Goal: Task Accomplishment & Management: Manage account settings

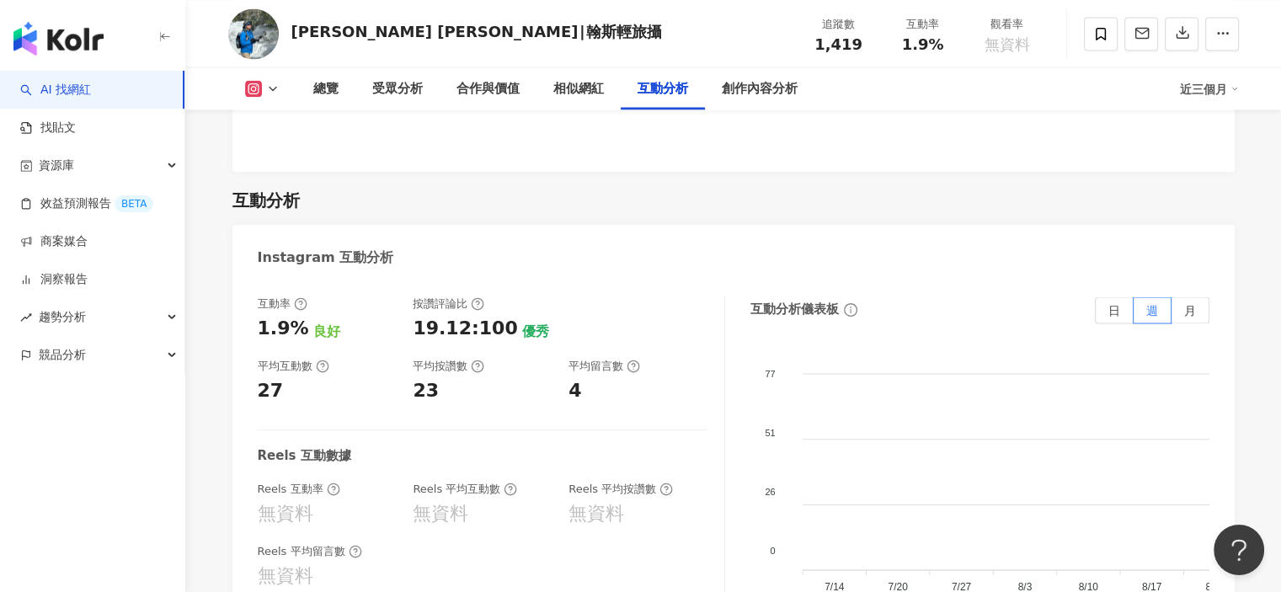
scroll to position [3874, 0]
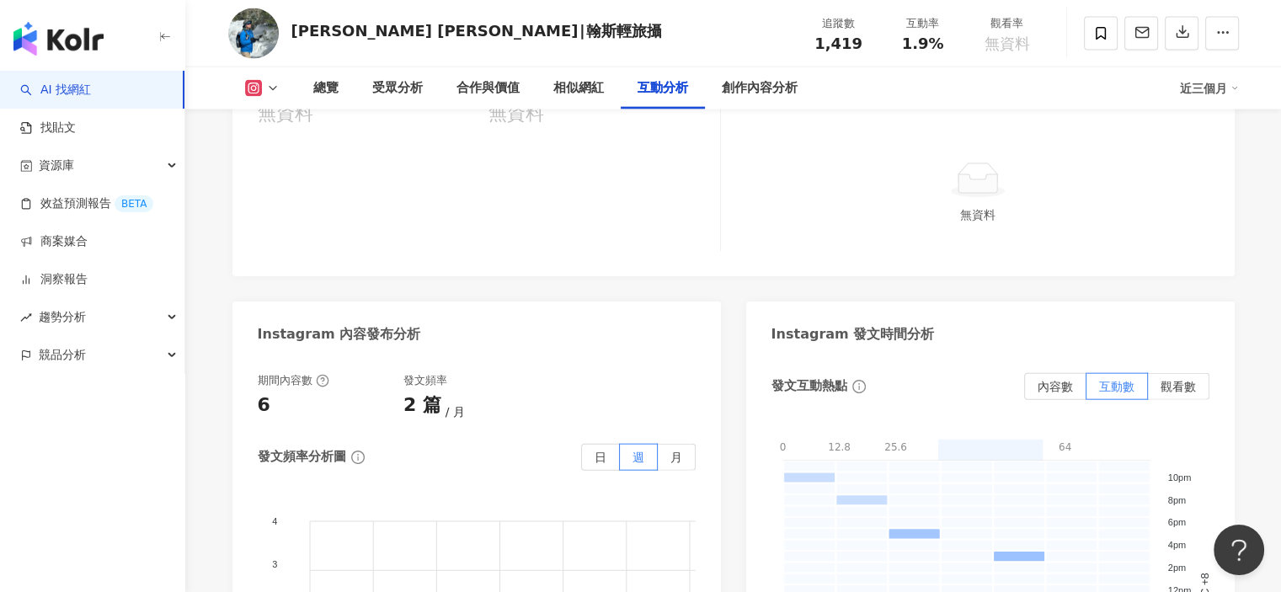
click at [81, 39] on img "button" at bounding box center [58, 39] width 90 height 34
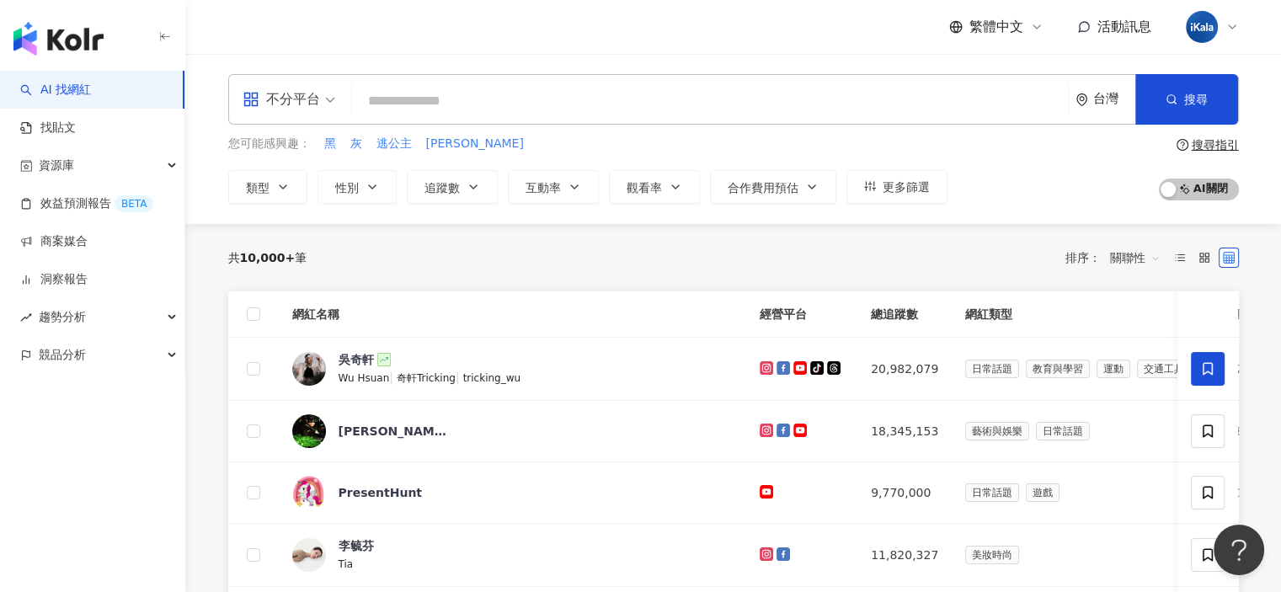
click at [553, 94] on input "search" at bounding box center [710, 101] width 702 height 32
click at [505, 266] on div "共 10,000+ 筆 排序： 關聯性" at bounding box center [733, 257] width 1011 height 27
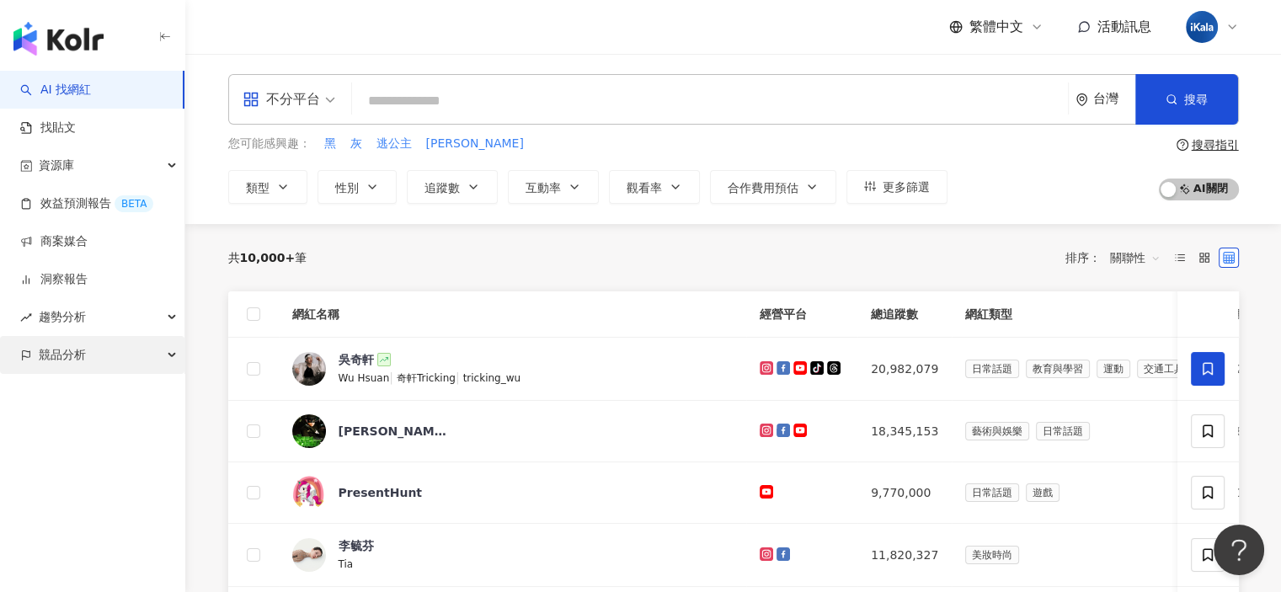
click at [164, 360] on div "競品分析" at bounding box center [92, 355] width 184 height 38
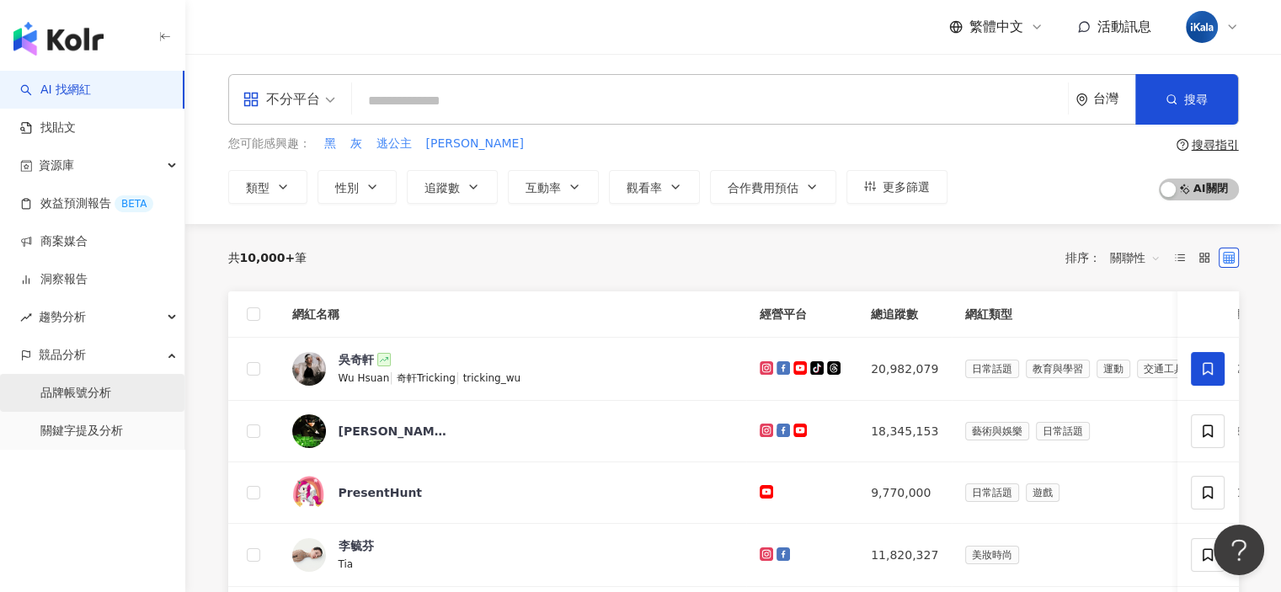
click at [110, 387] on link "品牌帳號分析" at bounding box center [75, 393] width 71 height 17
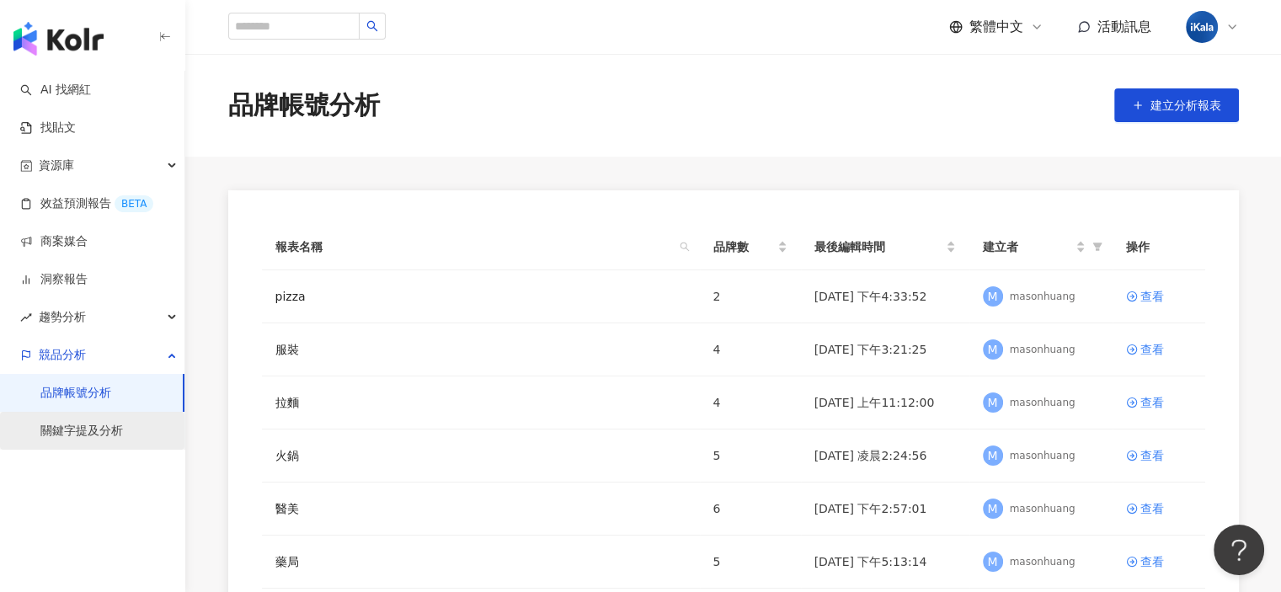
click at [87, 432] on link "關鍵字提及分析" at bounding box center [81, 431] width 83 height 17
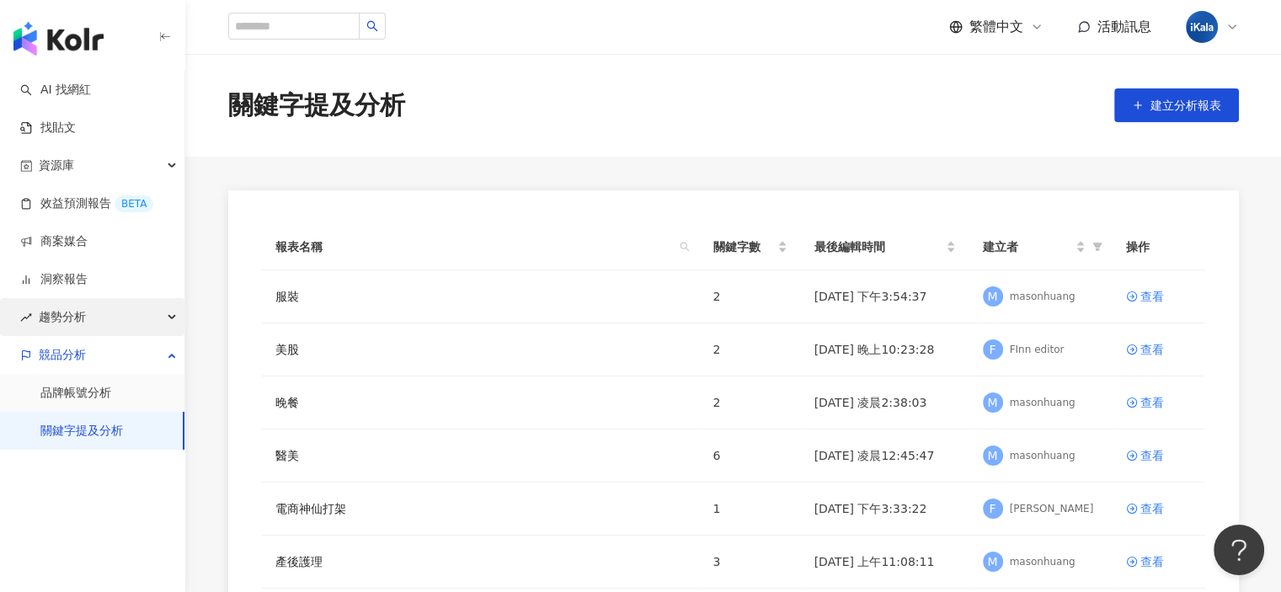
click at [123, 323] on div "趨勢分析" at bounding box center [92, 317] width 184 height 38
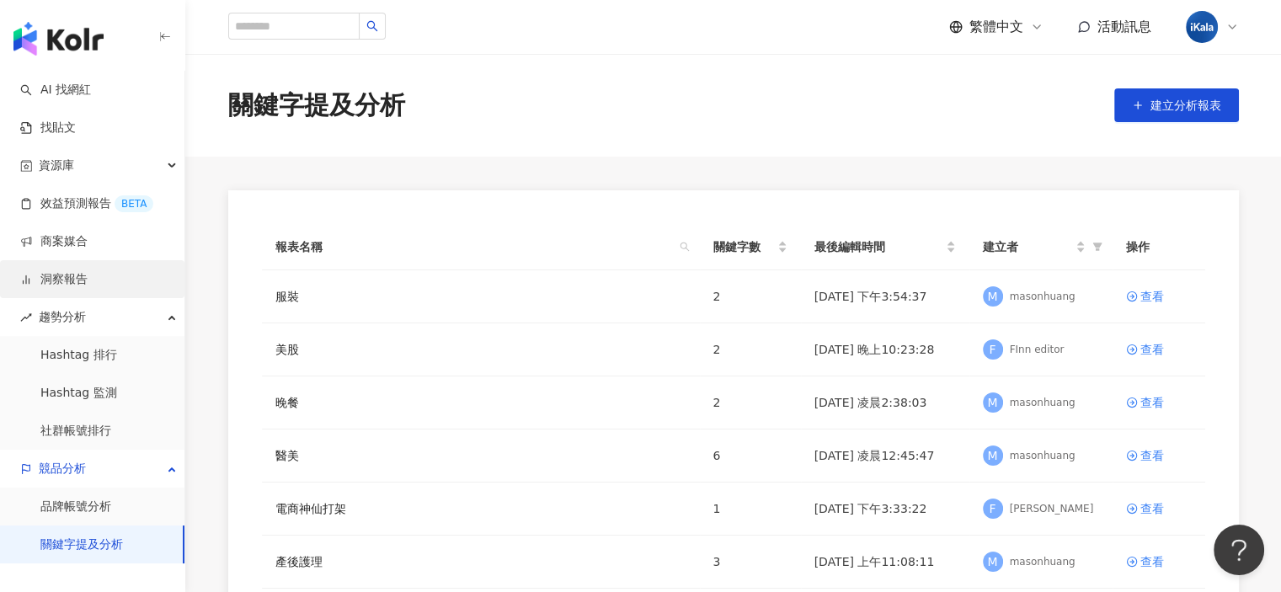
click at [88, 286] on link "洞察報告" at bounding box center [53, 279] width 67 height 17
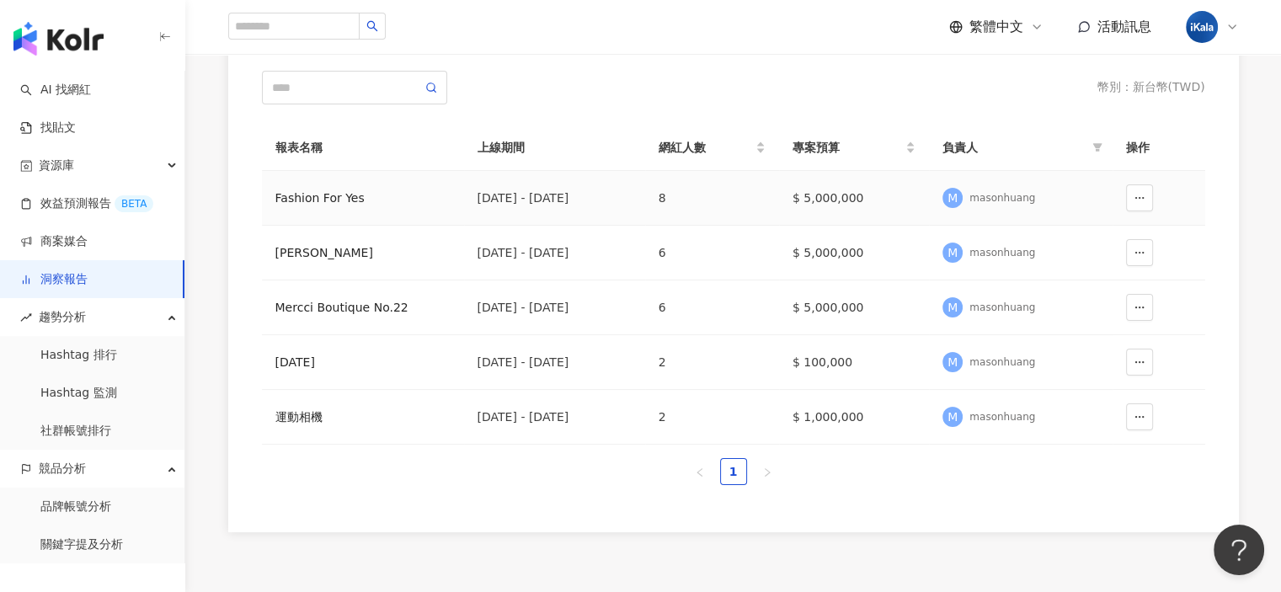
scroll to position [253, 0]
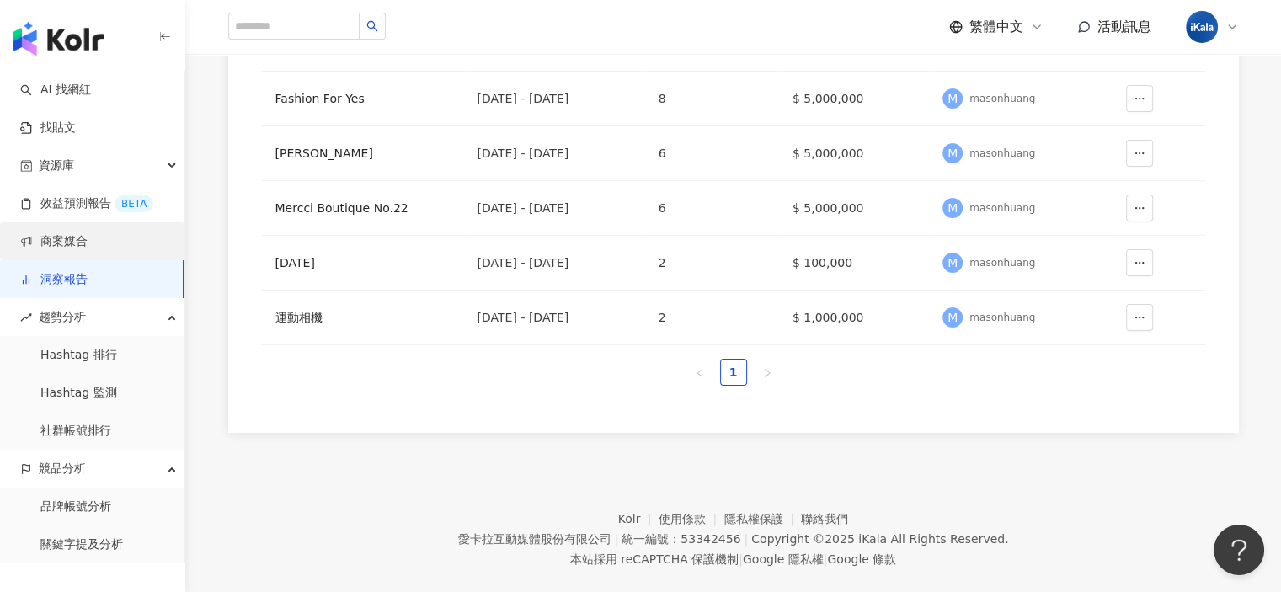
click at [88, 245] on link "商案媒合" at bounding box center [53, 241] width 67 height 17
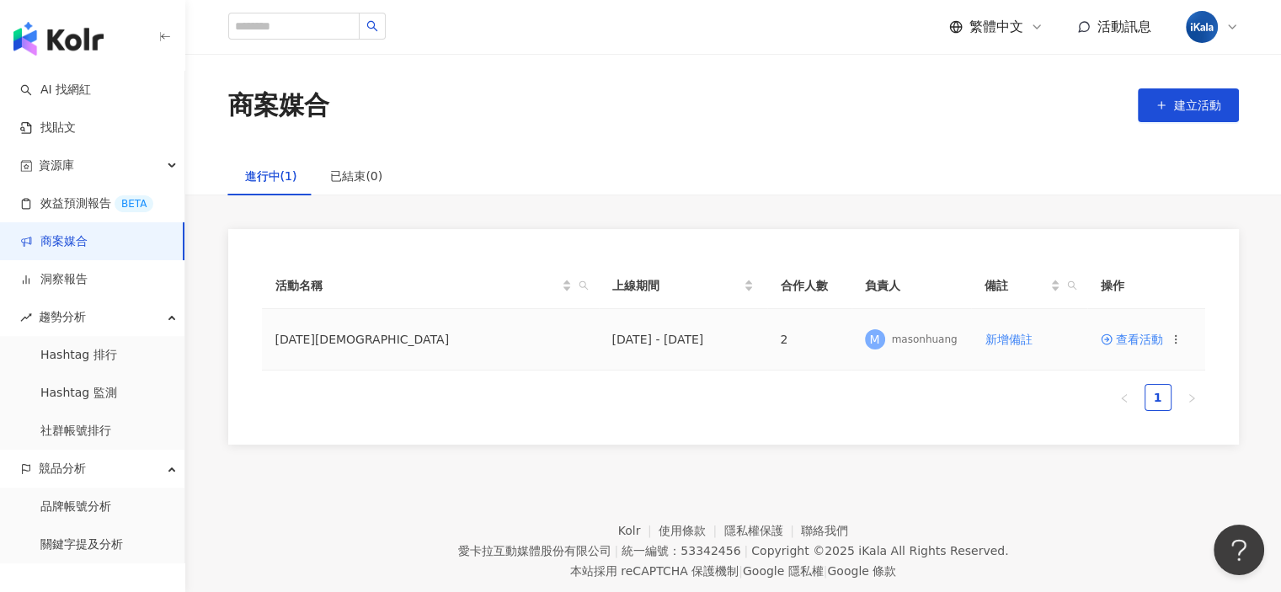
click at [1143, 339] on span "查看活動" at bounding box center [1132, 340] width 62 height 12
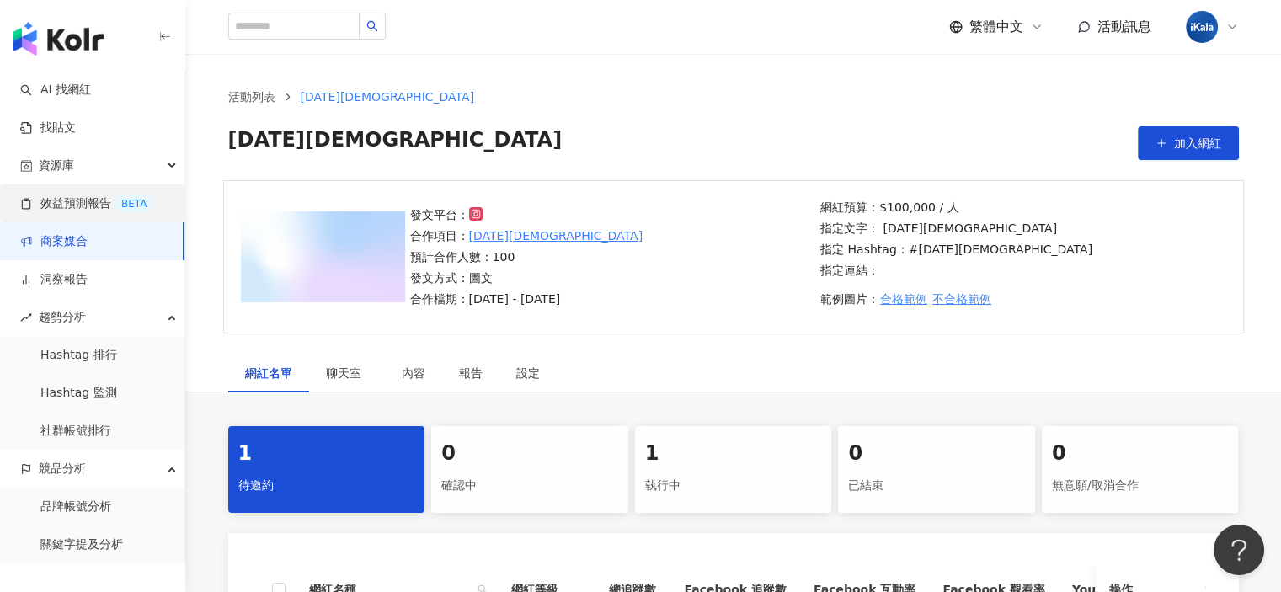
click at [77, 205] on link "效益預測報告 BETA" at bounding box center [86, 203] width 133 height 17
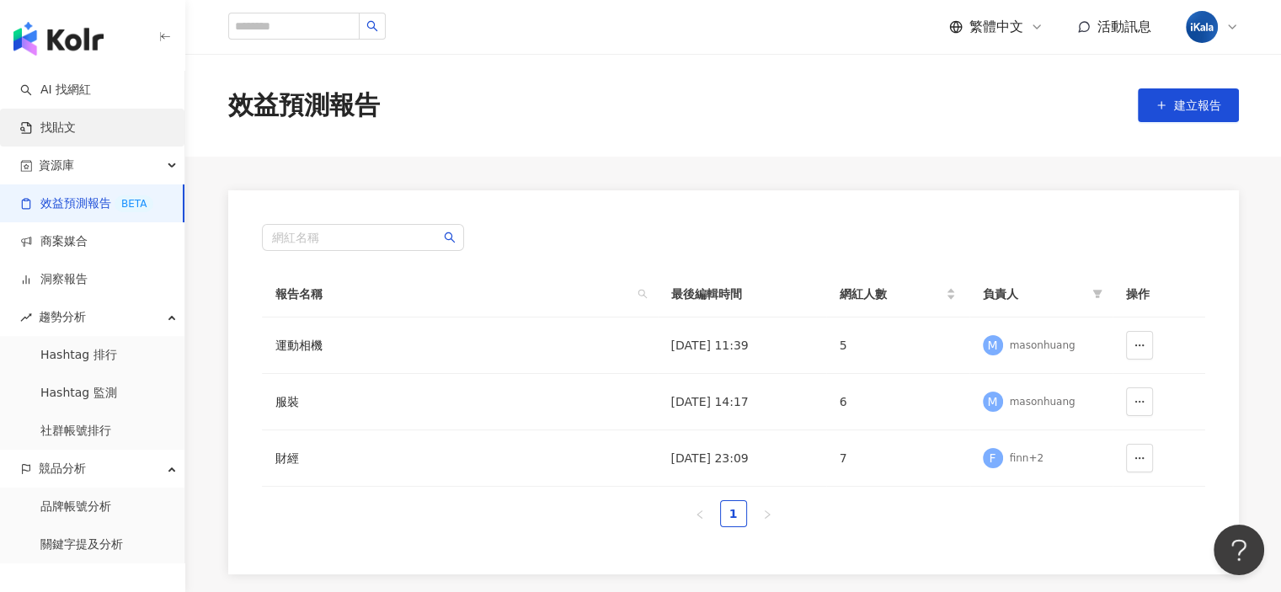
click at [72, 120] on link "找貼文" at bounding box center [48, 128] width 56 height 17
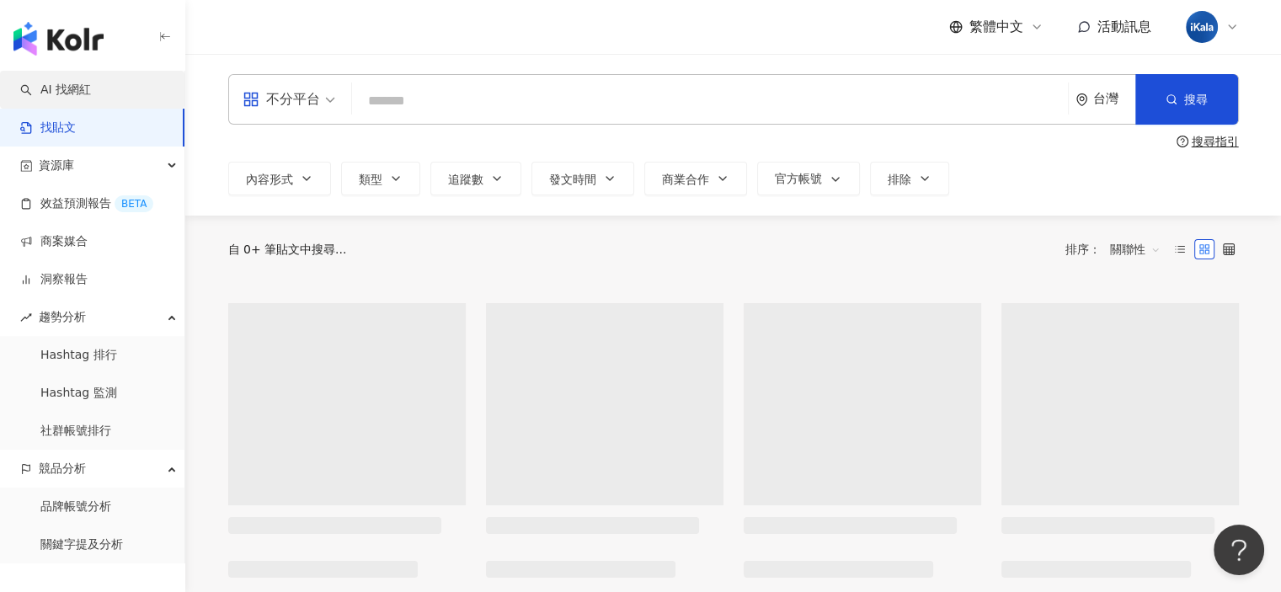
click at [84, 88] on link "AI 找網紅" at bounding box center [55, 90] width 71 height 17
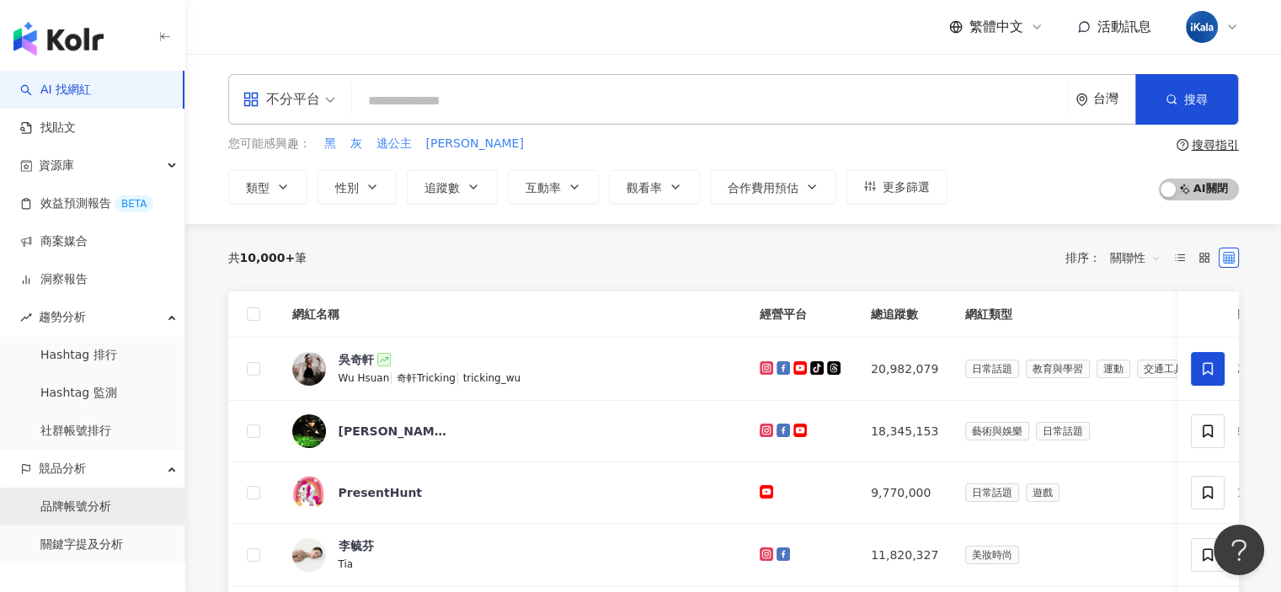
click at [76, 515] on link "品牌帳號分析" at bounding box center [75, 507] width 71 height 17
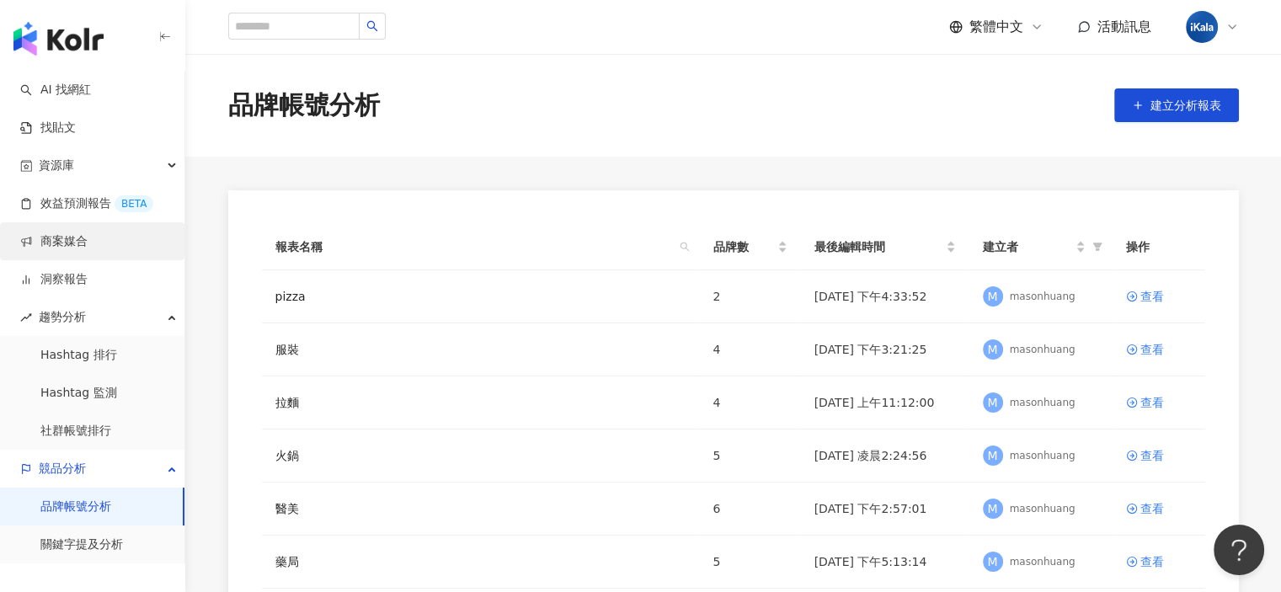
click at [88, 241] on link "商案媒合" at bounding box center [53, 241] width 67 height 17
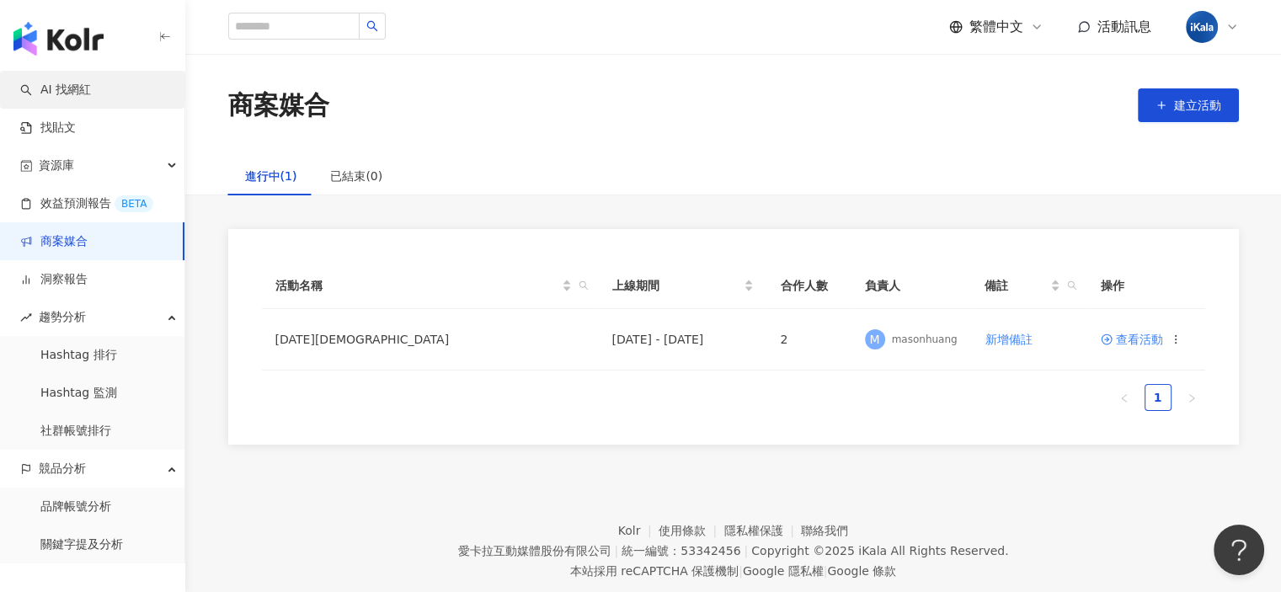
click at [79, 90] on link "AI 找網紅" at bounding box center [55, 90] width 71 height 17
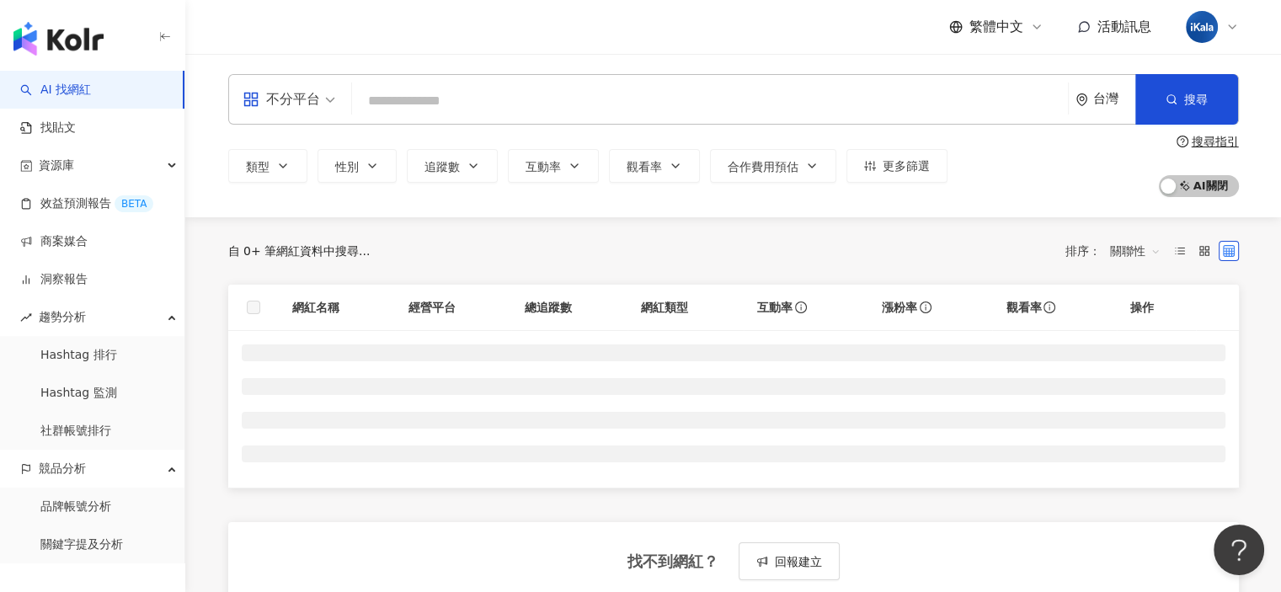
click at [68, 47] on img "button" at bounding box center [58, 39] width 90 height 34
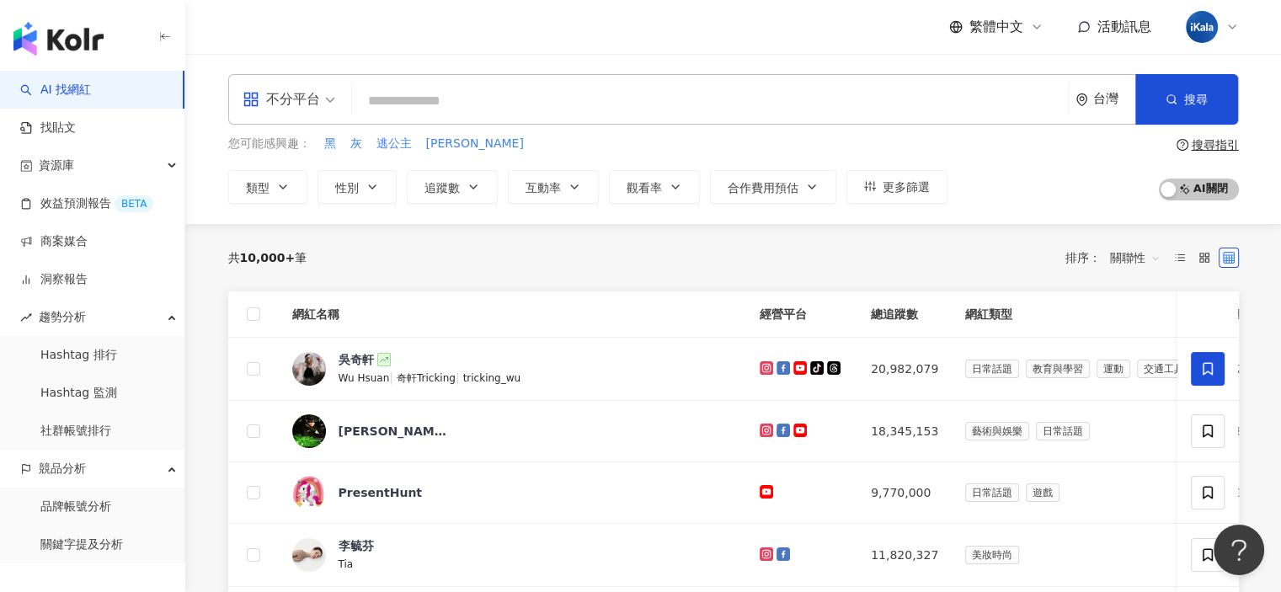
click at [602, 103] on input "search" at bounding box center [710, 101] width 702 height 32
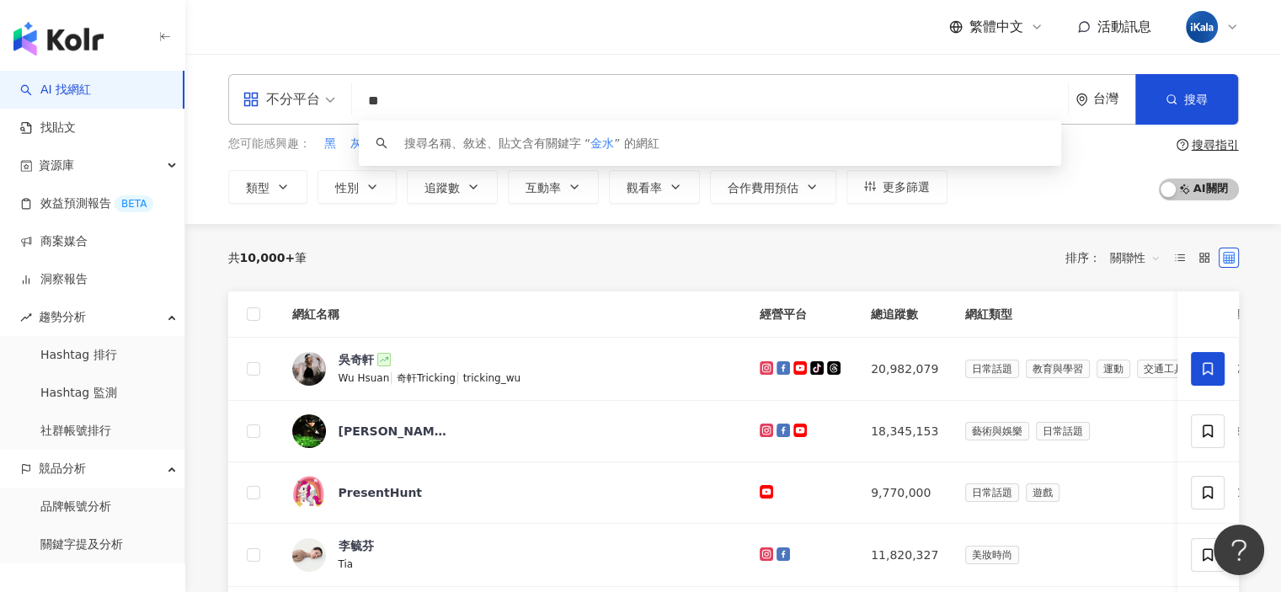
type input "*"
type input "*******"
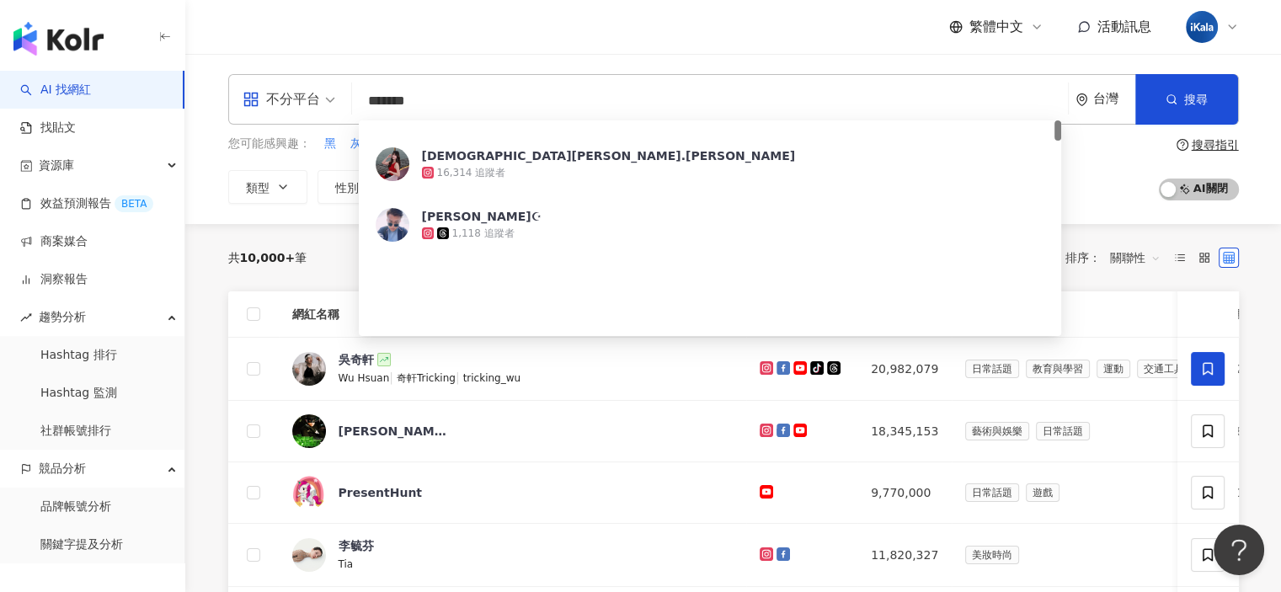
scroll to position [253, 0]
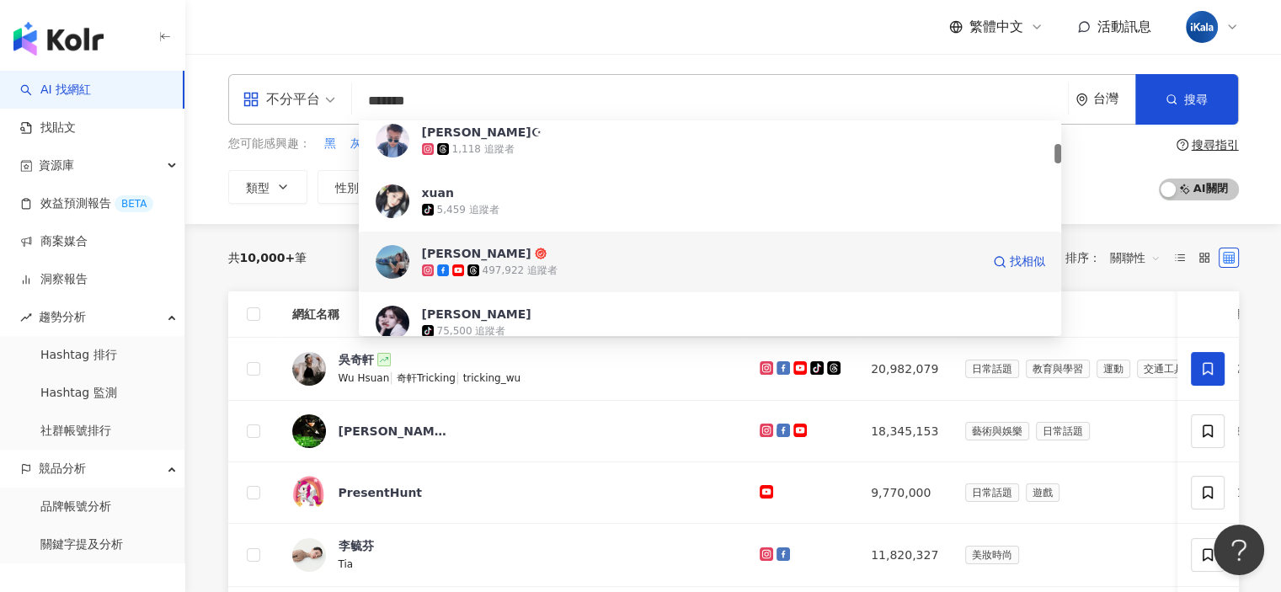
click at [553, 256] on span "林宣" at bounding box center [701, 253] width 558 height 17
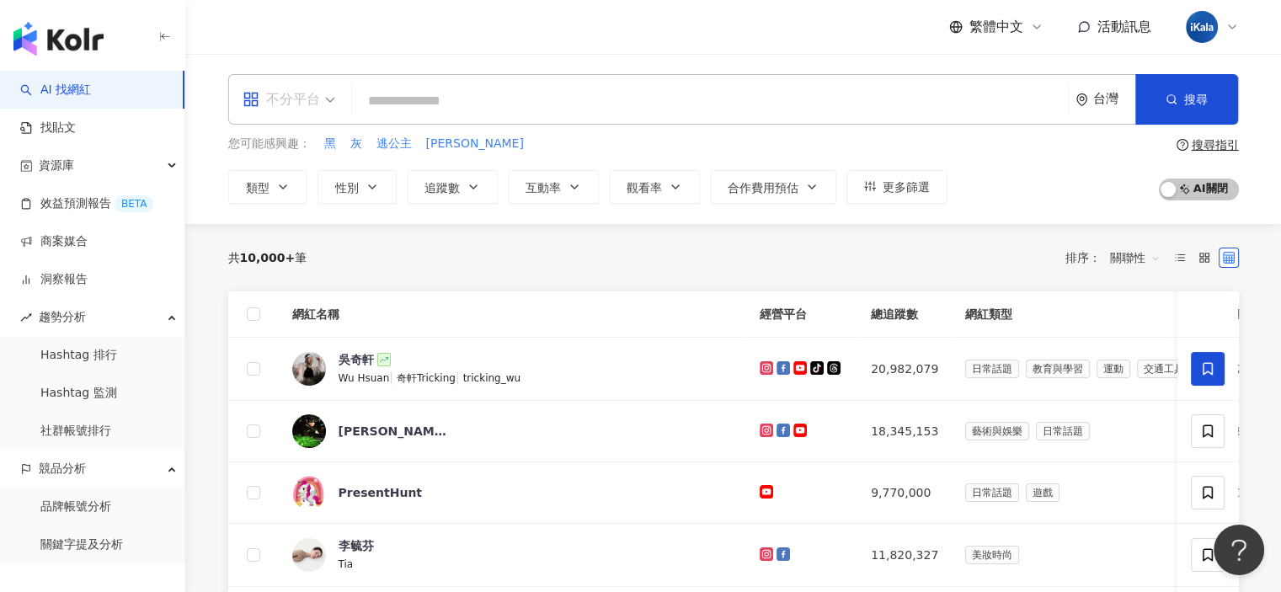
click at [334, 103] on span "不分平台" at bounding box center [289, 99] width 93 height 27
click at [489, 244] on div "共 10,000+ 筆 排序： 關聯性" at bounding box center [733, 257] width 1011 height 27
click at [1097, 104] on div "台灣" at bounding box center [1114, 99] width 42 height 14
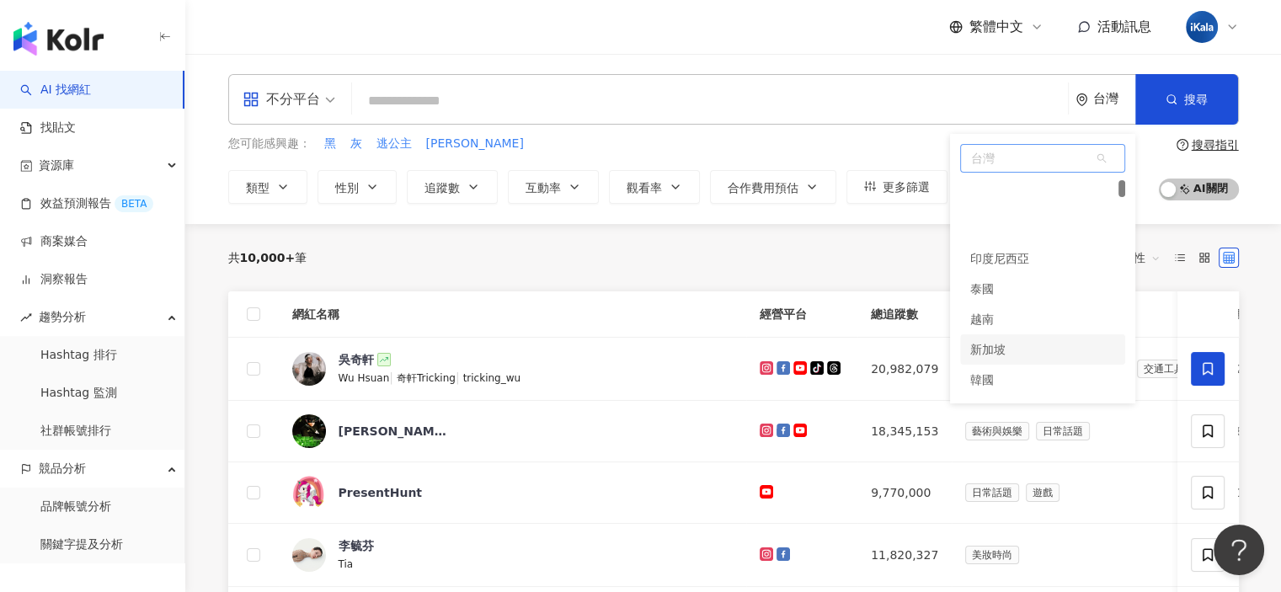
scroll to position [168, 0]
click at [841, 261] on div "共 10,000+ 筆 排序： 關聯性" at bounding box center [733, 257] width 1011 height 27
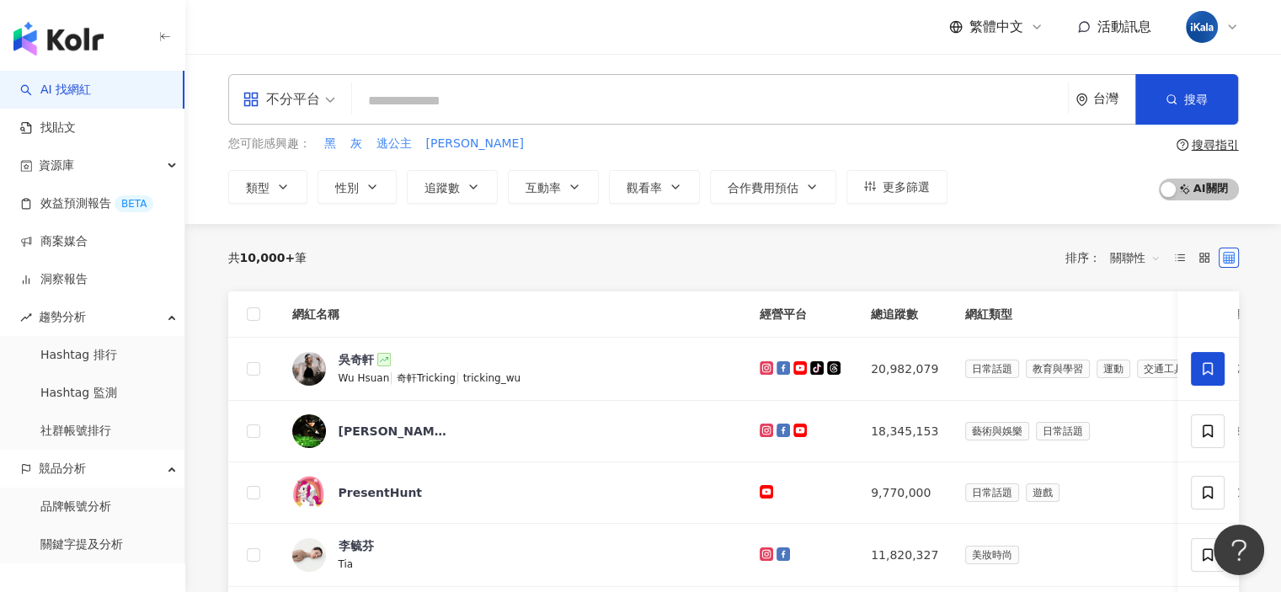
click at [932, 254] on div "共 10,000+ 筆 排序： 關聯性" at bounding box center [733, 257] width 1011 height 27
click at [781, 102] on input "search" at bounding box center [710, 101] width 702 height 32
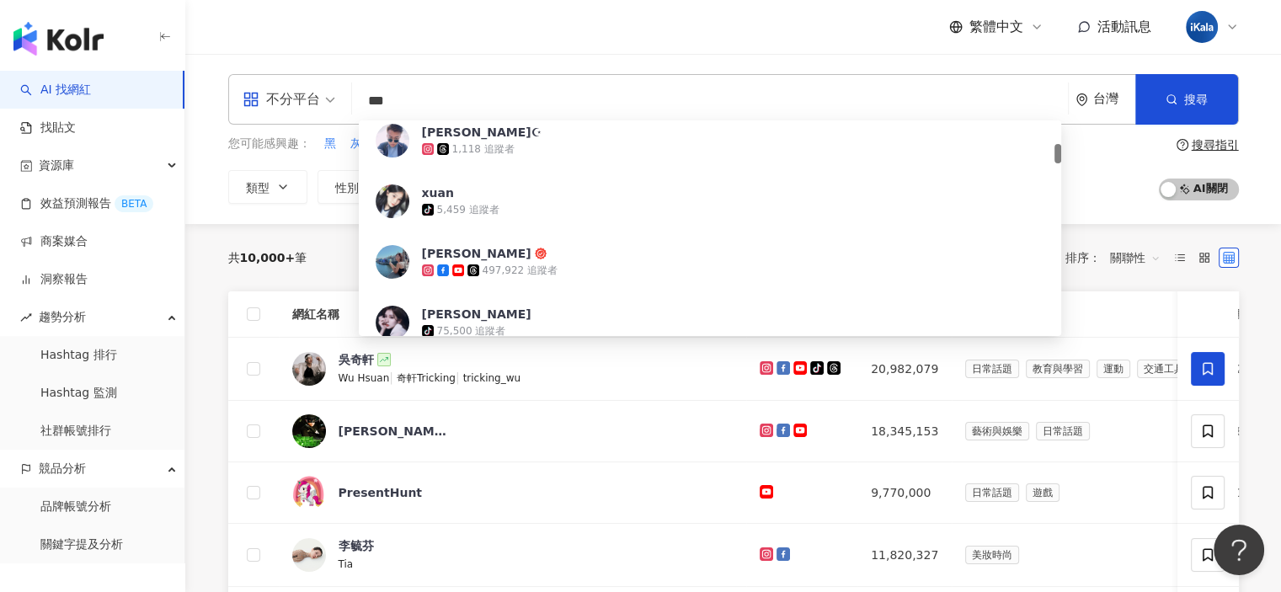
type input "****"
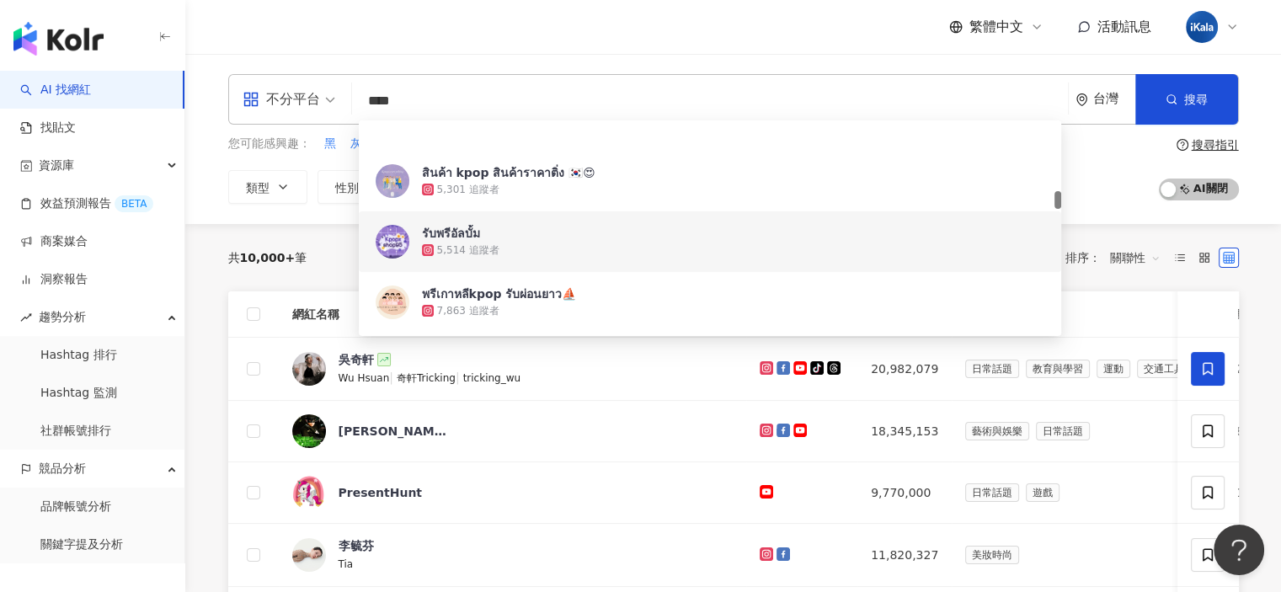
scroll to position [842, 0]
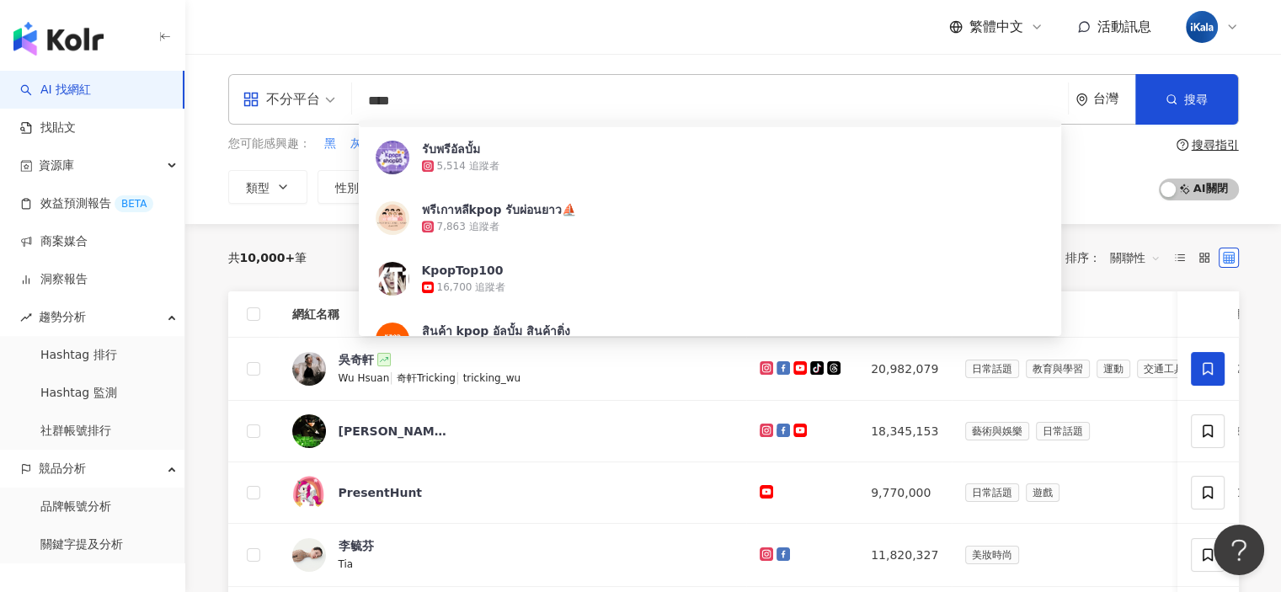
click at [558, 100] on input "****" at bounding box center [710, 101] width 702 height 32
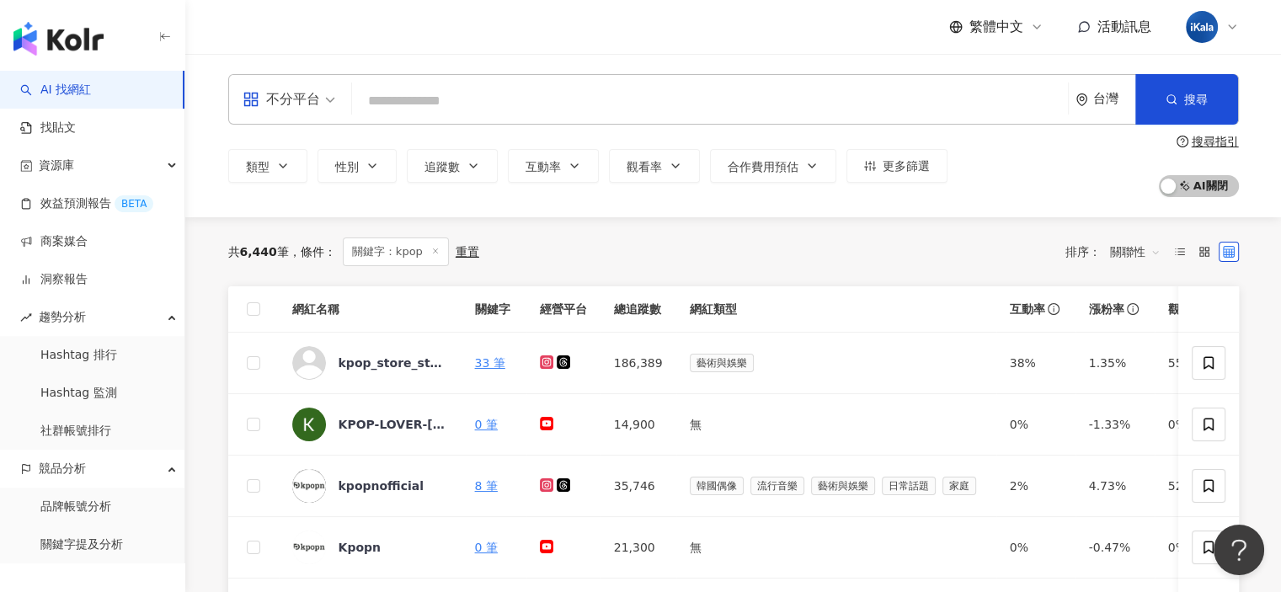
click at [440, 93] on input "search" at bounding box center [710, 101] width 702 height 32
click at [644, 243] on div "共 6,440 筆 條件 ： 關鍵字：kpop 重置 排序： 關聯性" at bounding box center [733, 252] width 1011 height 29
click at [930, 265] on div "共 6,440 筆 條件 ： 關鍵字：kpop 重置 排序： 關聯性" at bounding box center [733, 252] width 1011 height 29
click at [486, 100] on input "search" at bounding box center [710, 101] width 702 height 32
click at [583, 114] on input "search" at bounding box center [710, 101] width 702 height 32
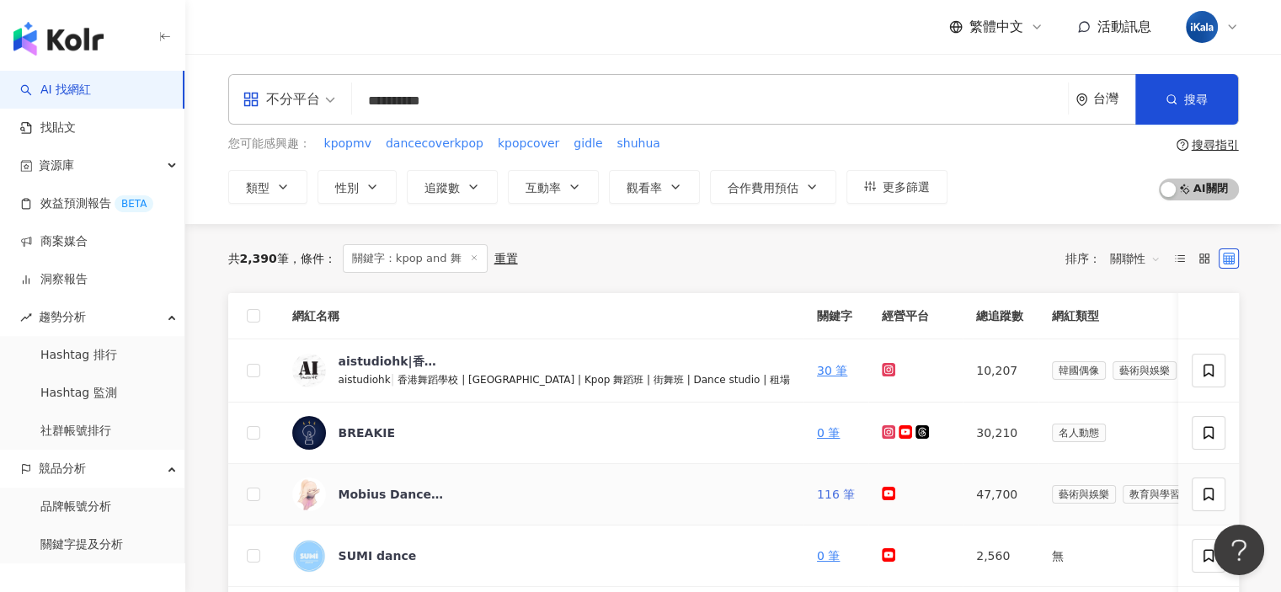
type input "**********"
click at [817, 495] on link "116 筆" at bounding box center [836, 494] width 38 height 13
click at [1233, 24] on icon at bounding box center [1231, 26] width 13 height 13
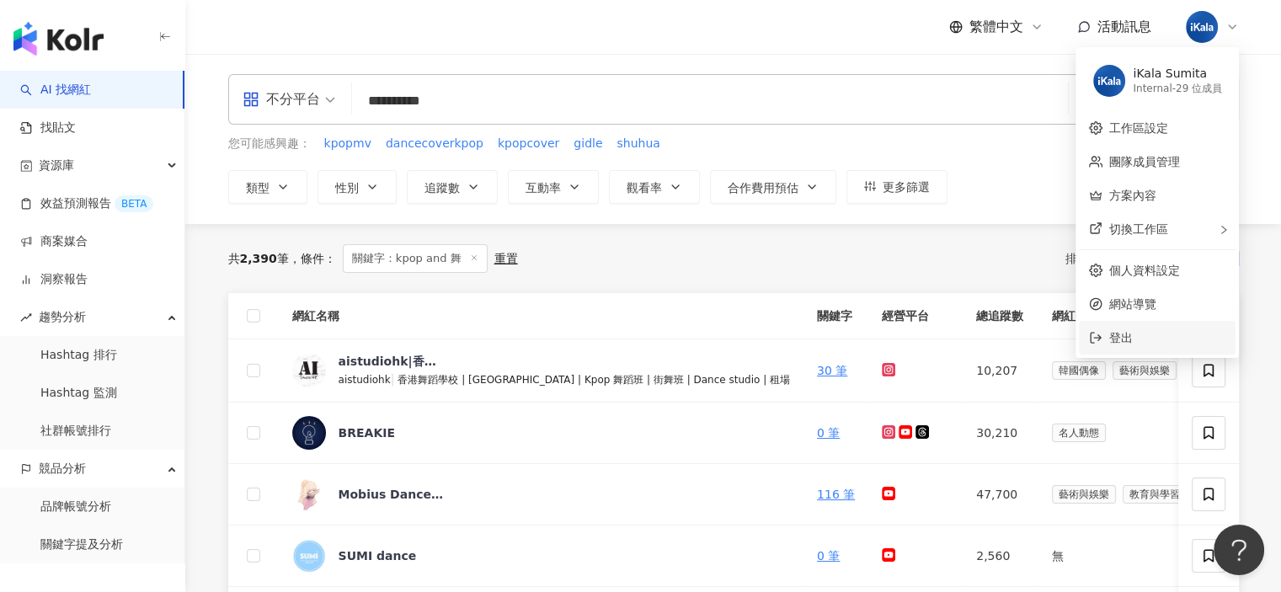
click at [1129, 350] on li "登出" at bounding box center [1157, 338] width 157 height 34
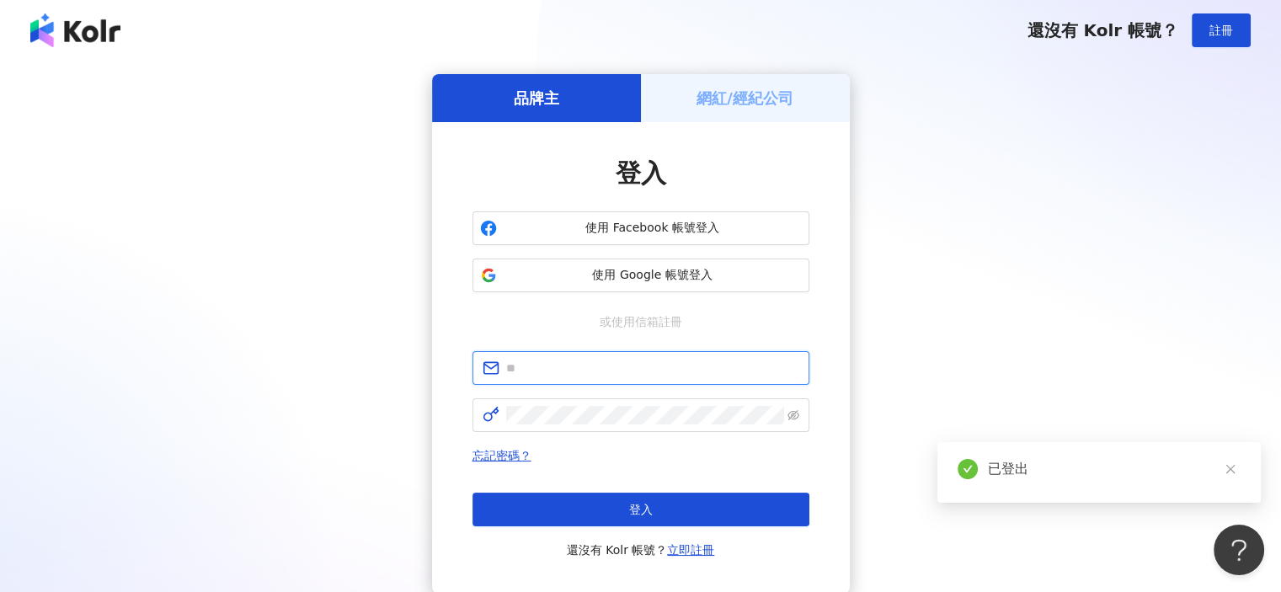
type input "**********"
click at [677, 503] on button "登入" at bounding box center [641, 510] width 337 height 34
type input "**********"
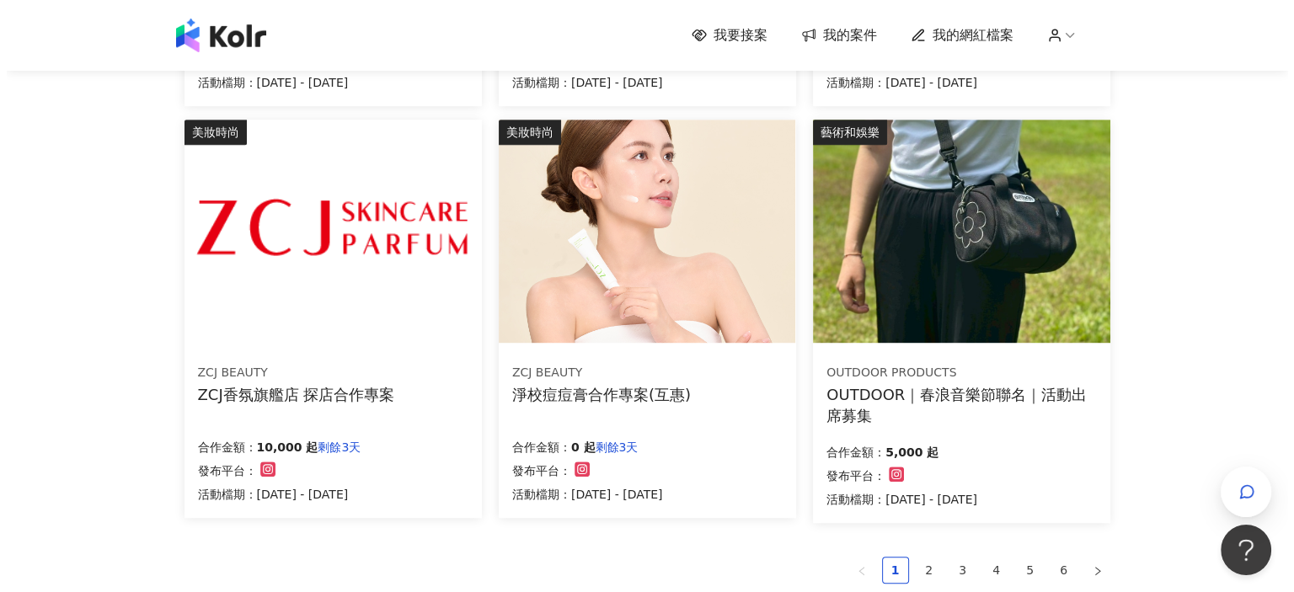
scroll to position [1095, 0]
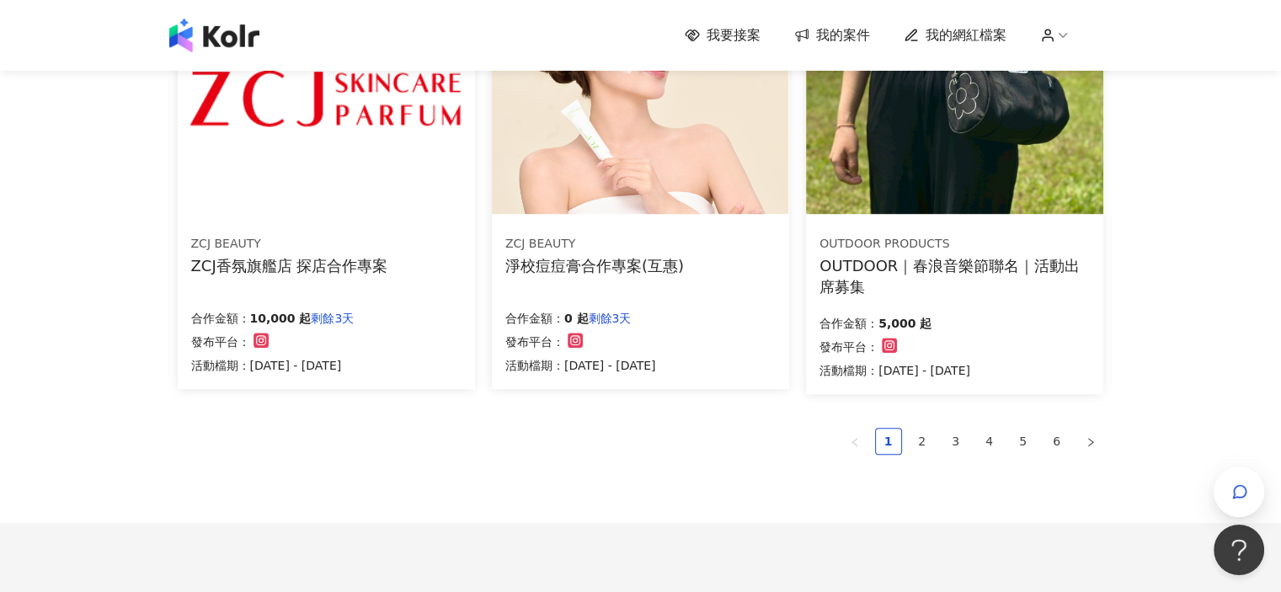
click at [910, 141] on img at bounding box center [954, 102] width 296 height 223
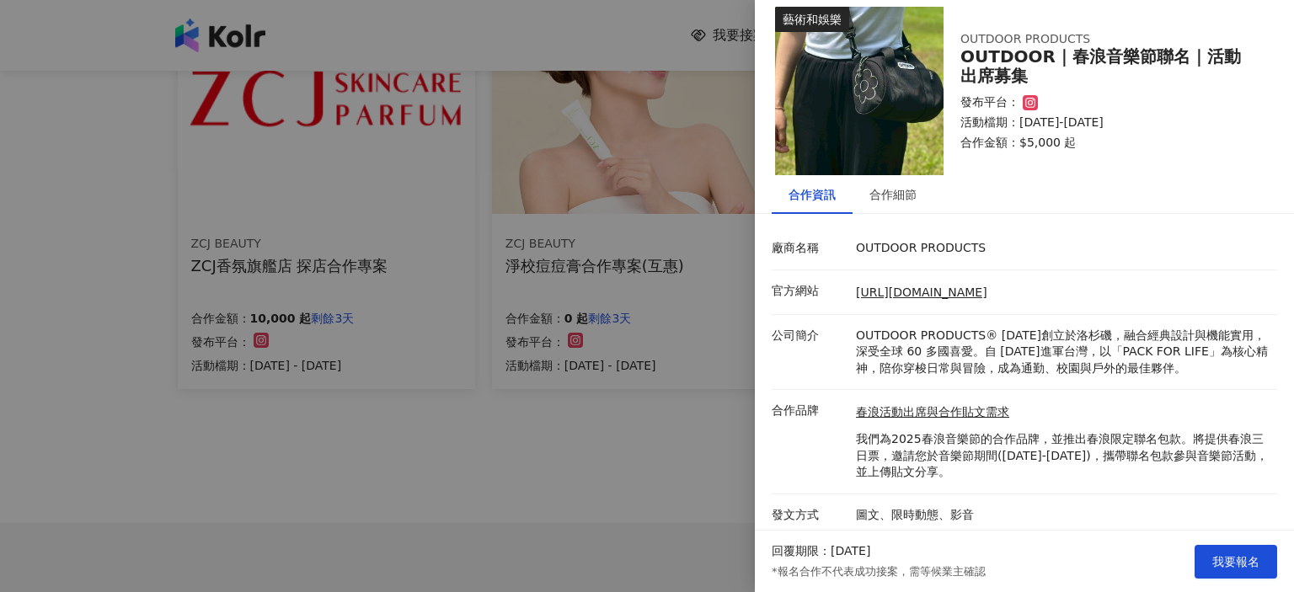
scroll to position [17, 0]
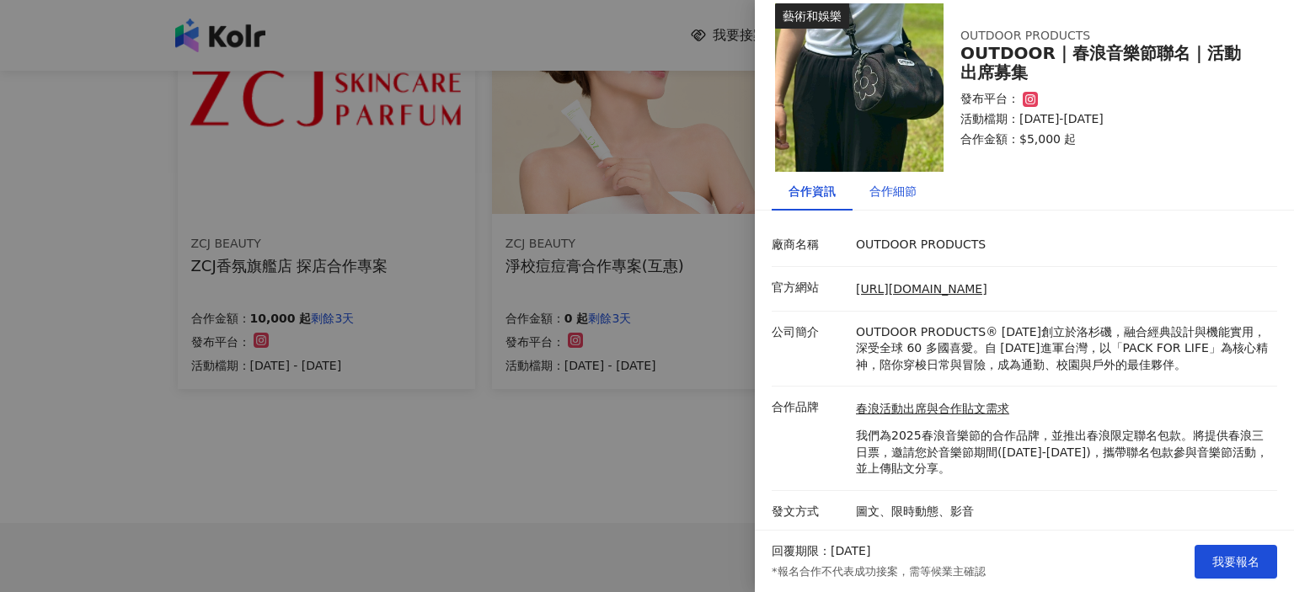
click at [909, 184] on div "合作細節" at bounding box center [892, 191] width 47 height 19
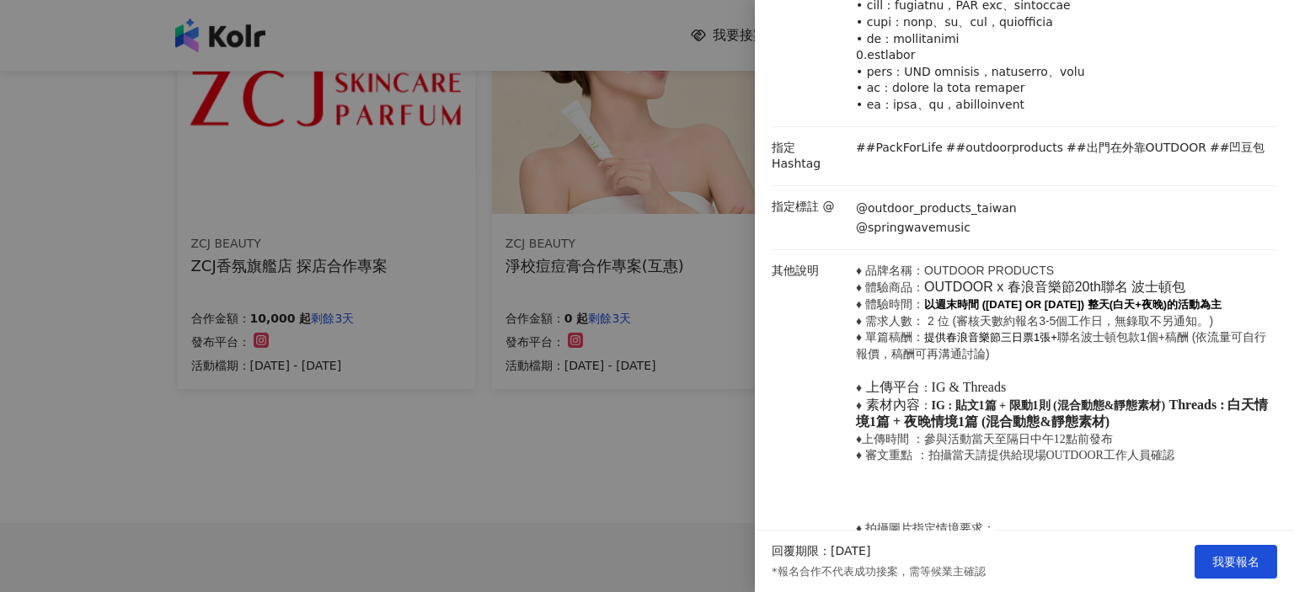
scroll to position [438, 0]
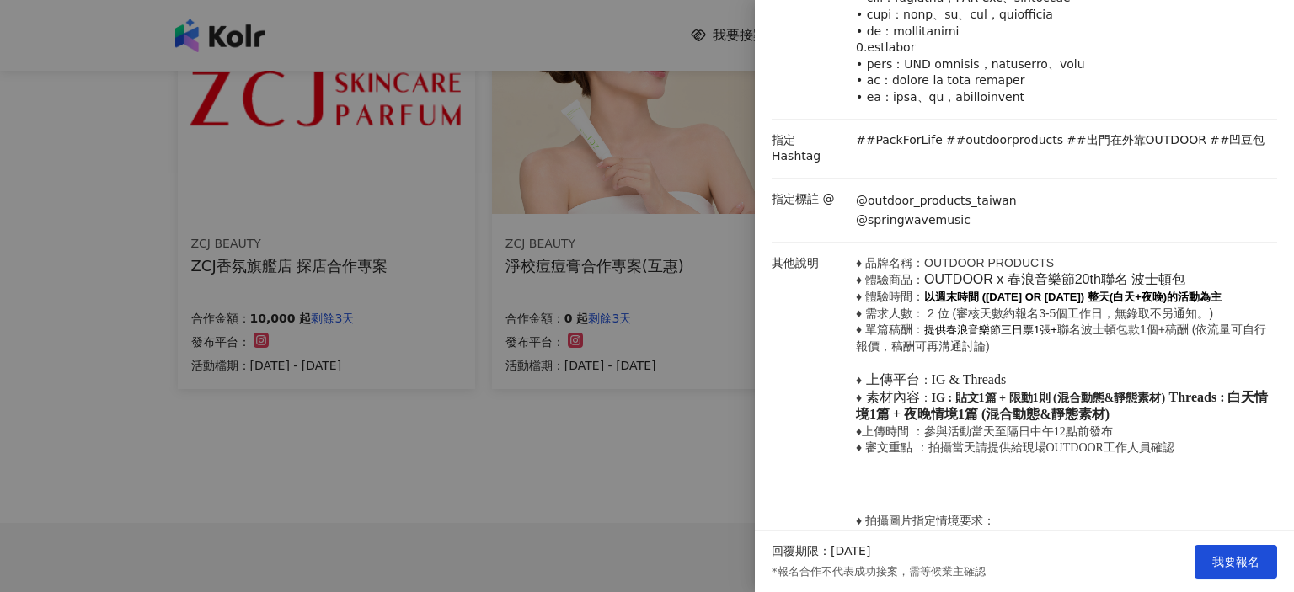
click at [613, 463] on div at bounding box center [647, 296] width 1294 height 592
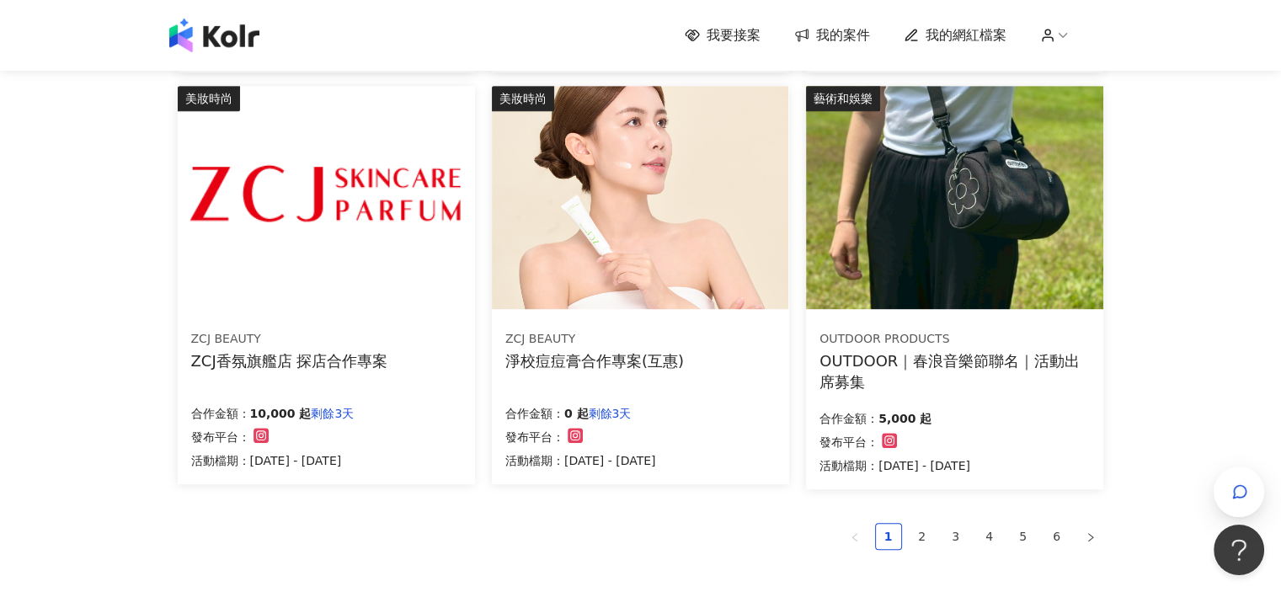
scroll to position [1011, 0]
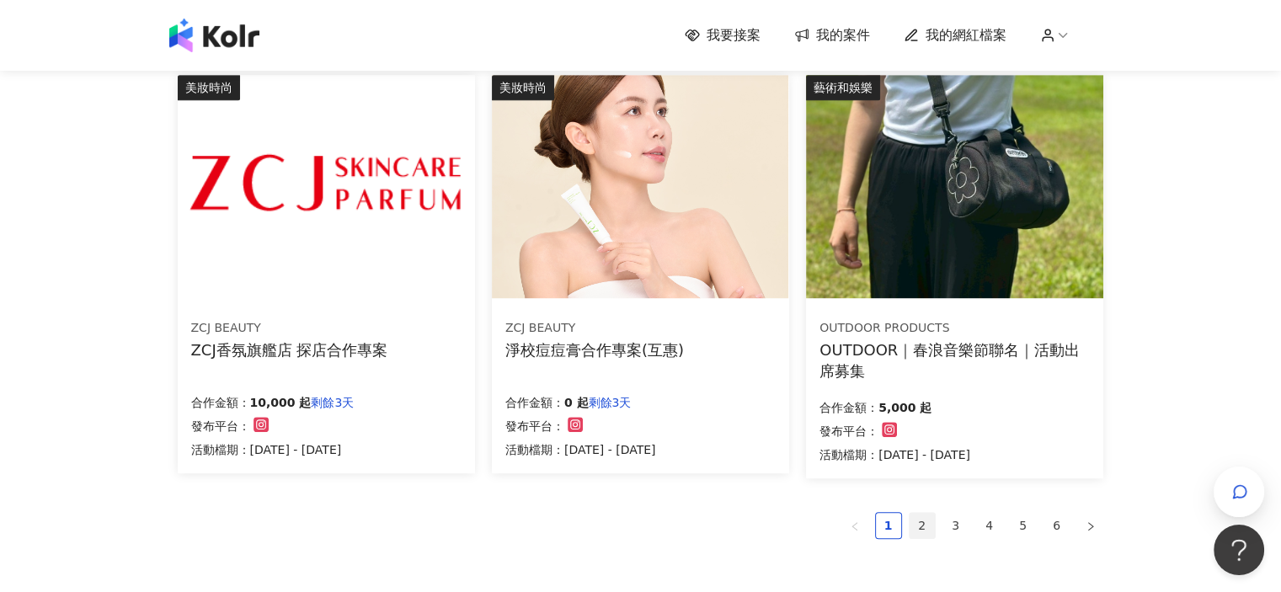
click at [925, 524] on link "2" at bounding box center [922, 525] width 25 height 25
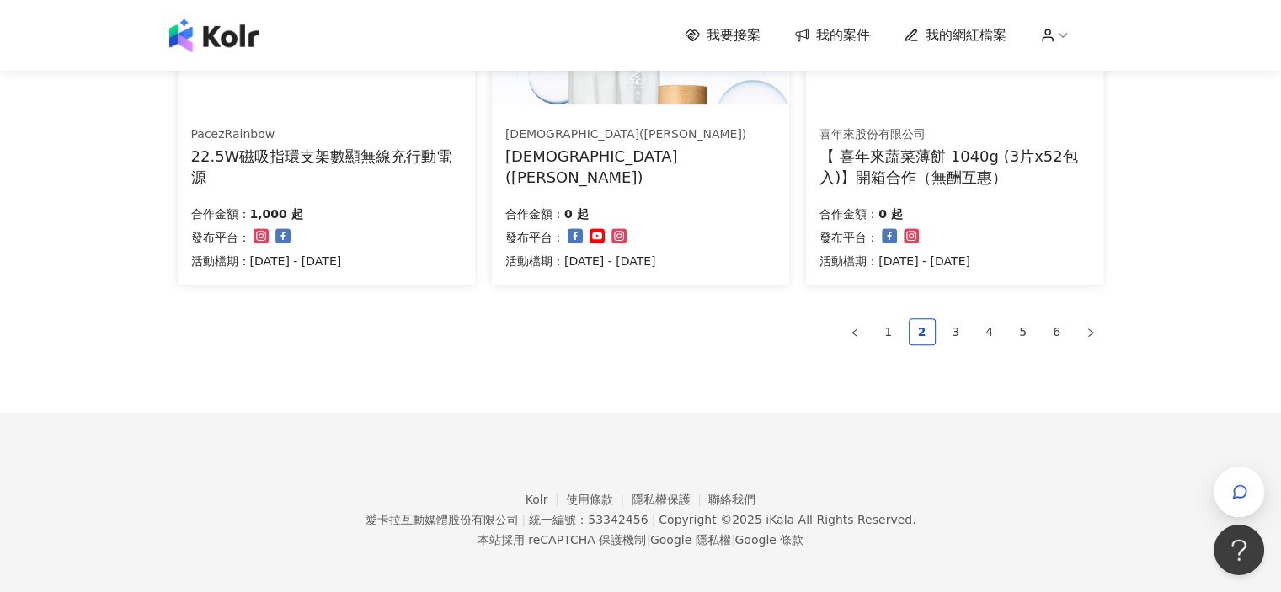
scroll to position [1216, 0]
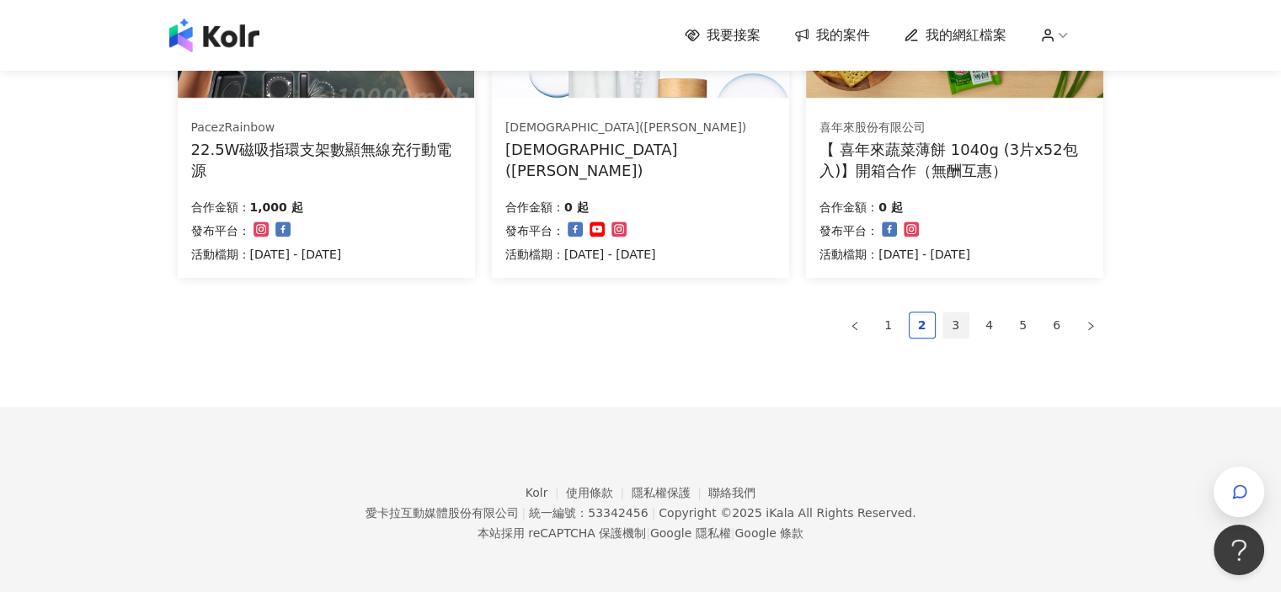
click at [960, 324] on link "3" at bounding box center [955, 324] width 25 height 25
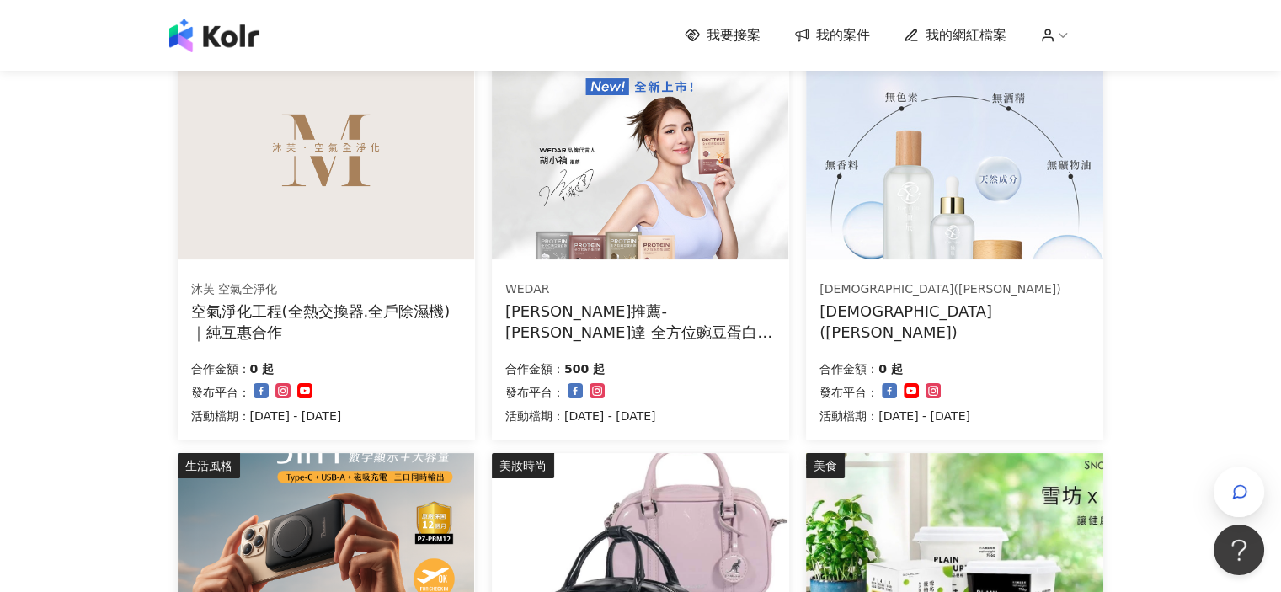
scroll to position [206, 0]
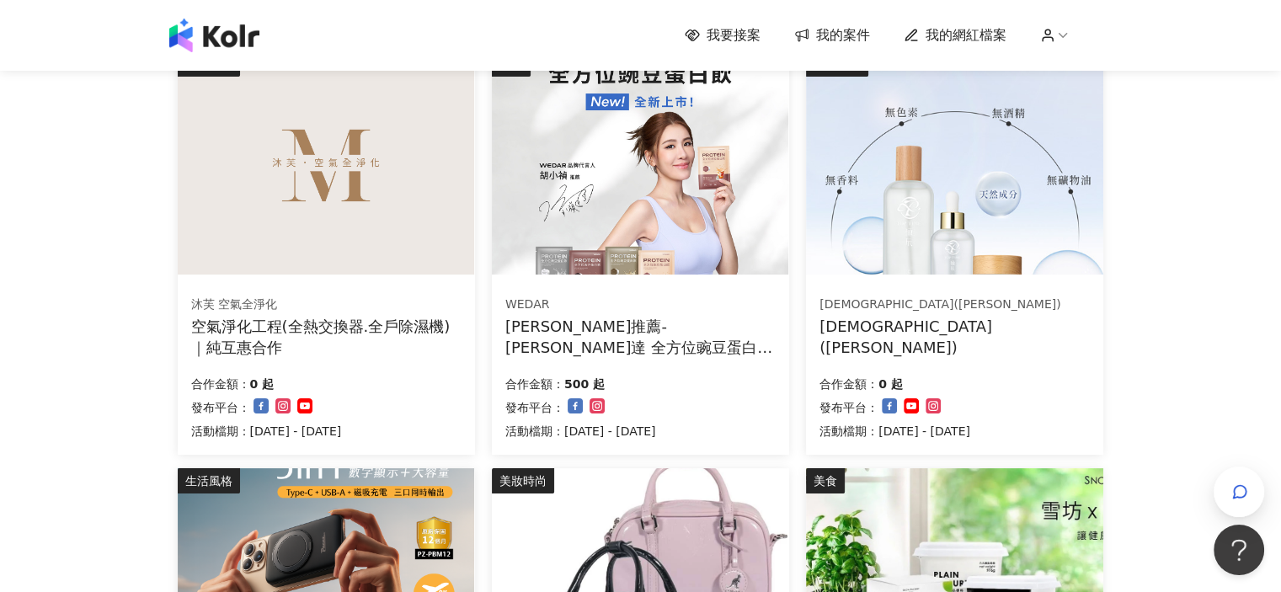
click at [1006, 241] on img at bounding box center [954, 162] width 296 height 223
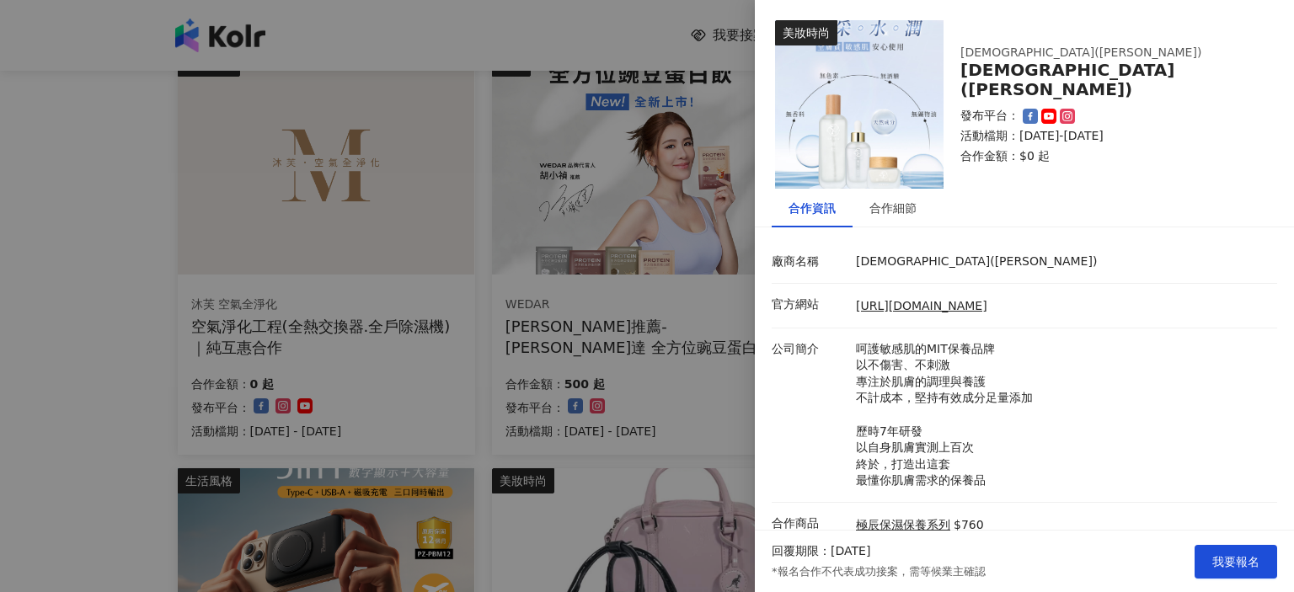
click at [164, 280] on div at bounding box center [647, 296] width 1294 height 592
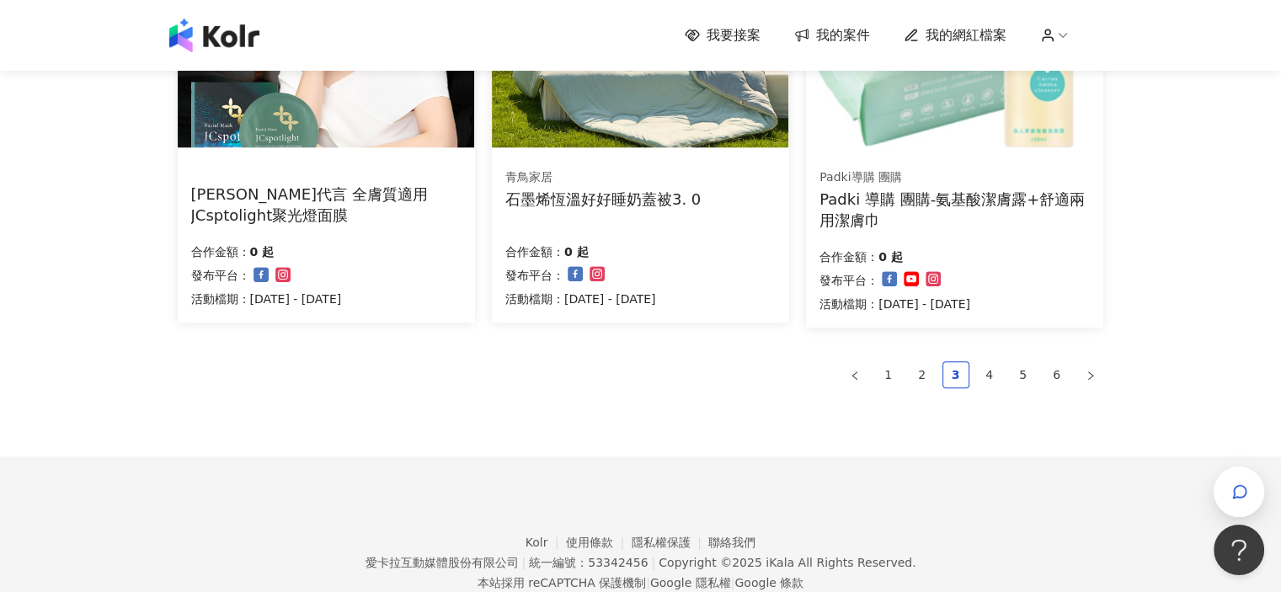
scroll to position [1216, 0]
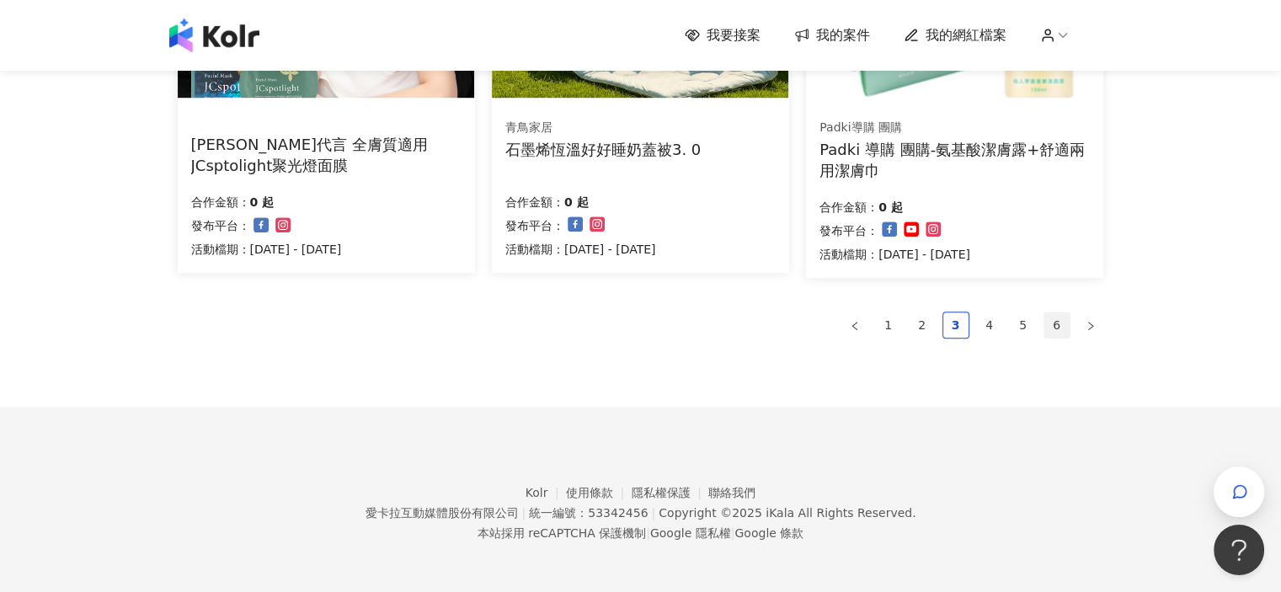
click at [1055, 325] on link "6" at bounding box center [1056, 324] width 25 height 25
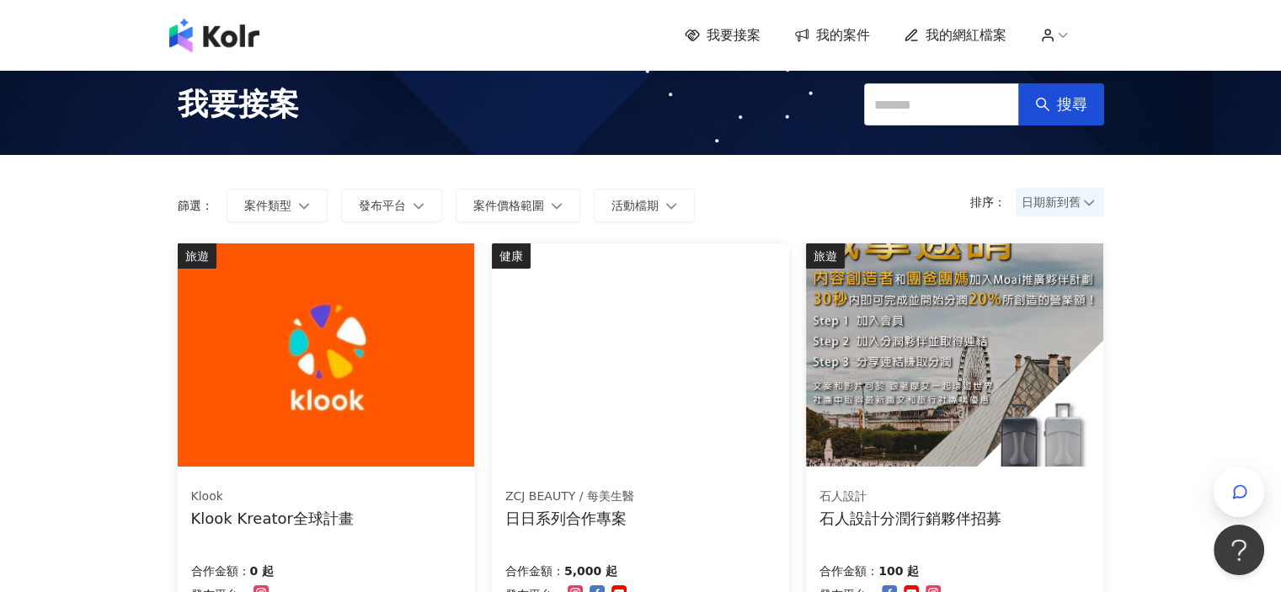
scroll to position [0, 0]
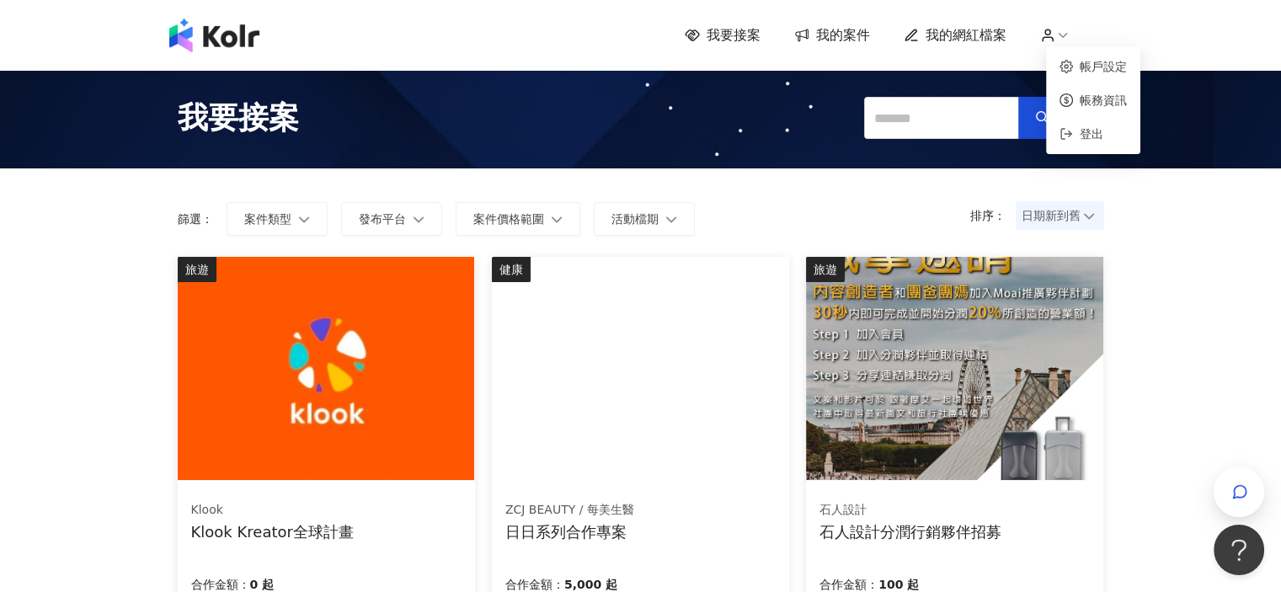
click at [1064, 34] on icon at bounding box center [1062, 35] width 15 height 15
click at [1071, 38] on icon at bounding box center [1062, 35] width 15 height 15
click at [1089, 141] on span "登出" at bounding box center [1092, 133] width 24 height 13
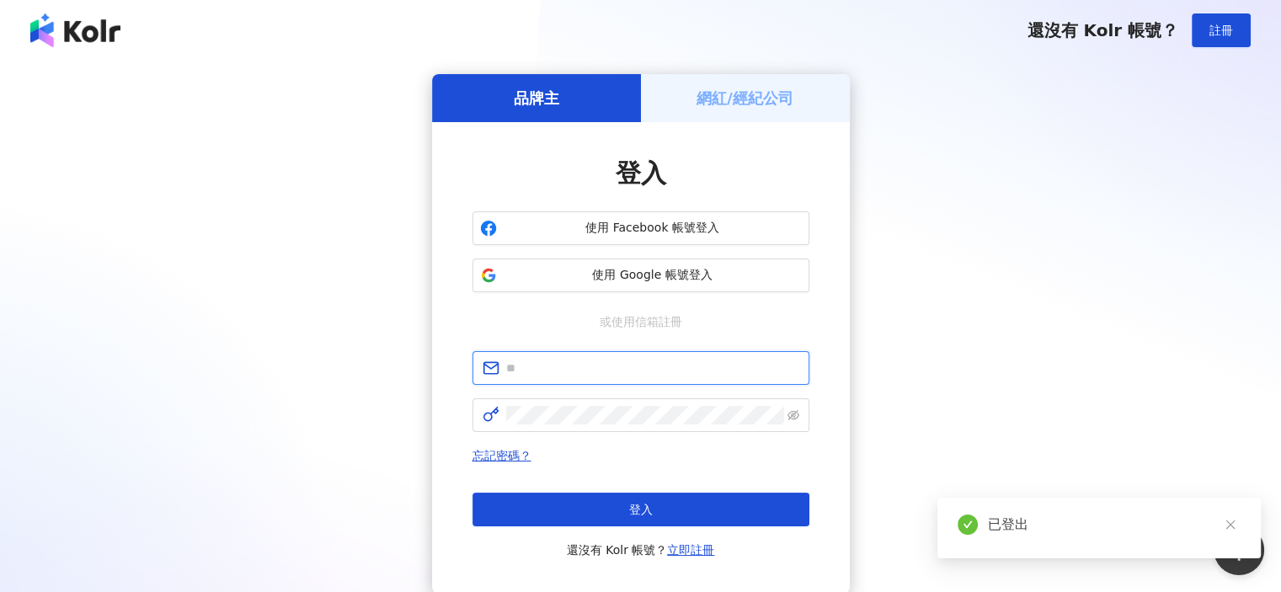
type input "**********"
click at [694, 281] on span "使用 Google 帳號登入" at bounding box center [653, 275] width 298 height 17
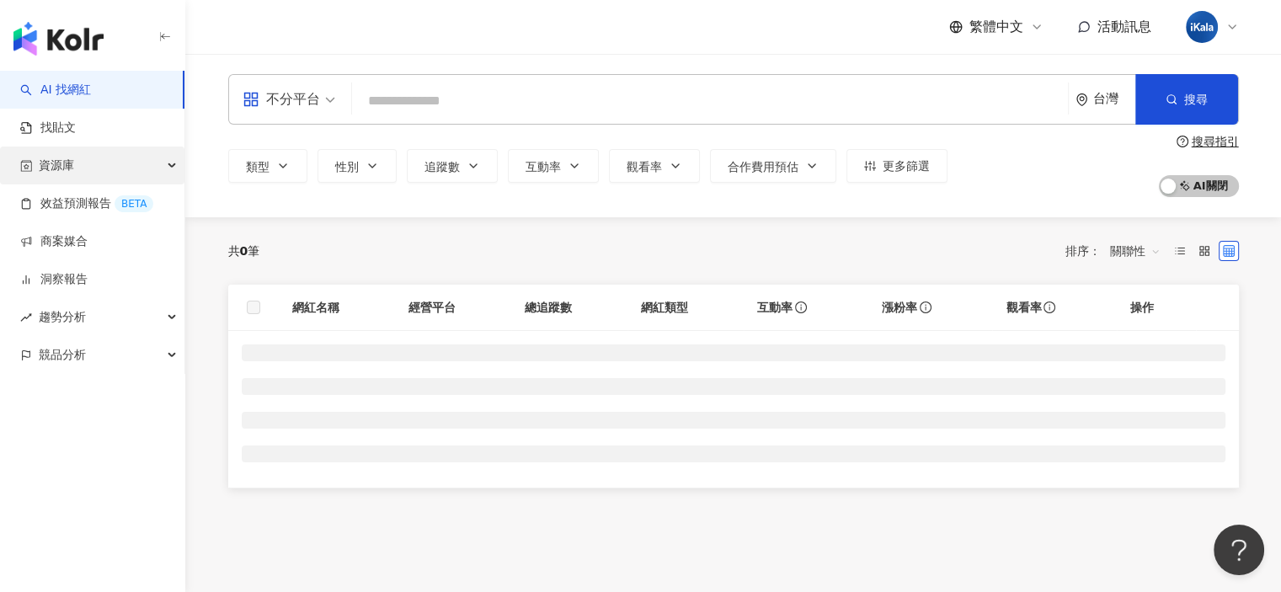
click at [76, 170] on div "資源庫" at bounding box center [92, 166] width 184 height 38
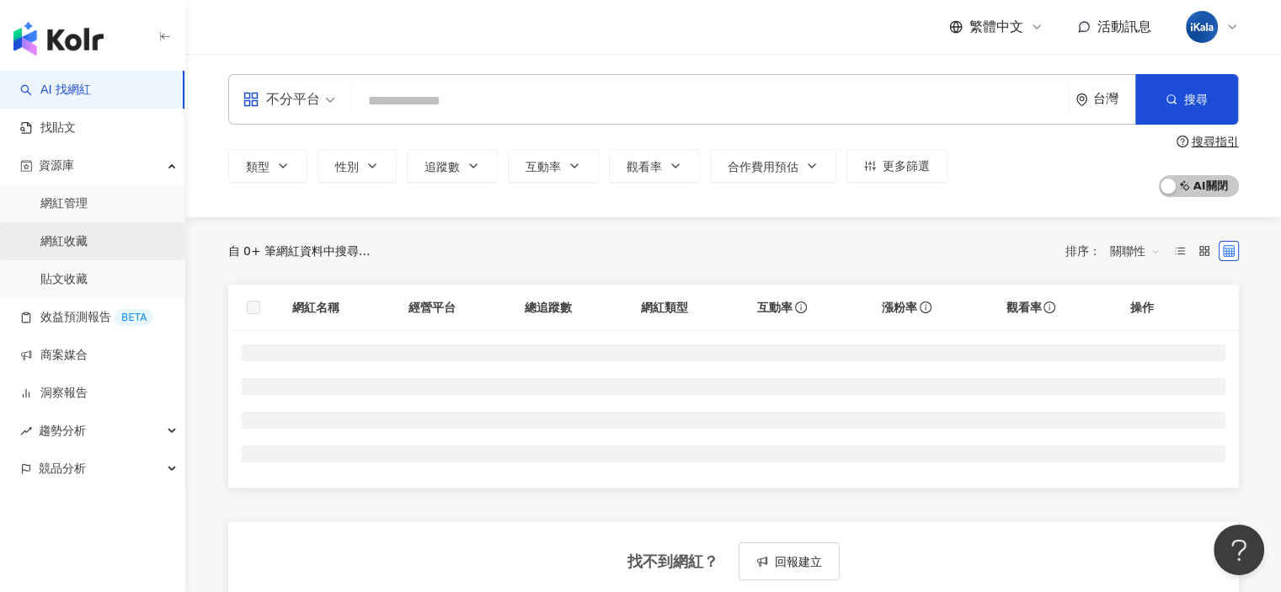
click at [86, 237] on link "網紅收藏" at bounding box center [63, 241] width 47 height 17
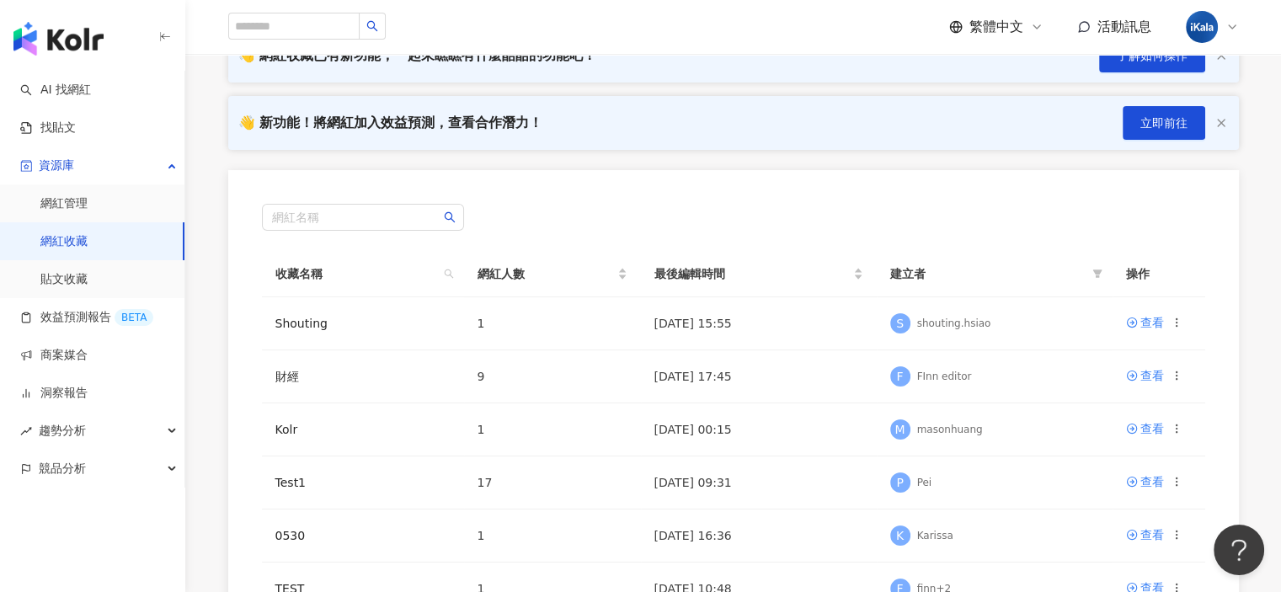
scroll to position [253, 0]
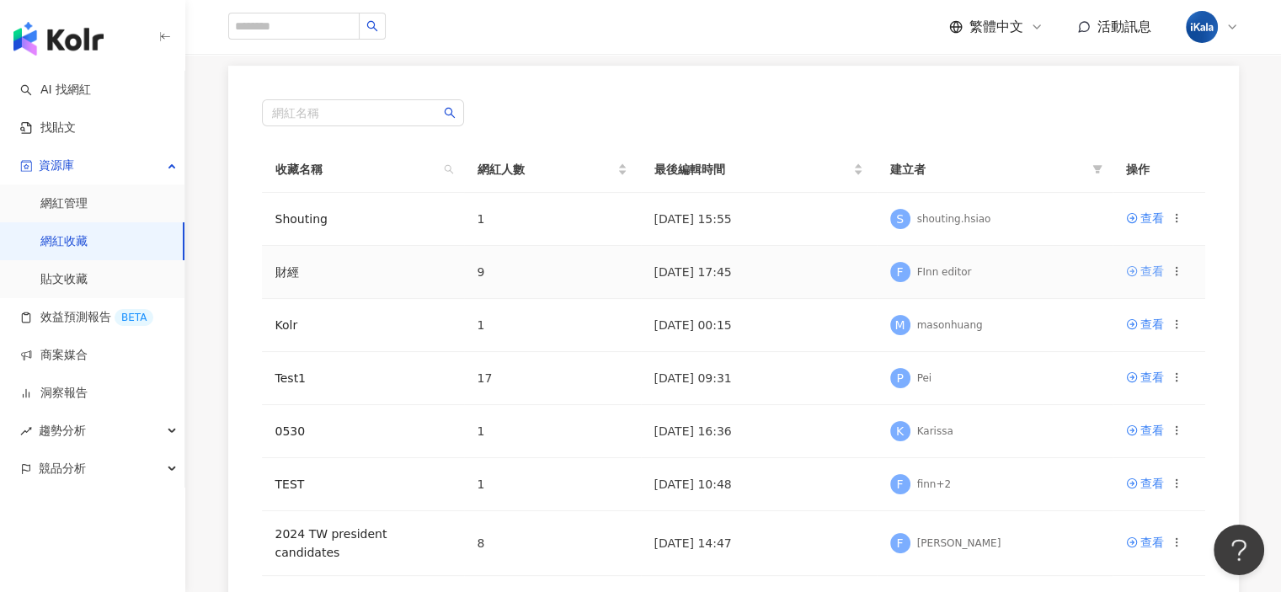
click at [1151, 275] on div "查看" at bounding box center [1152, 271] width 24 height 19
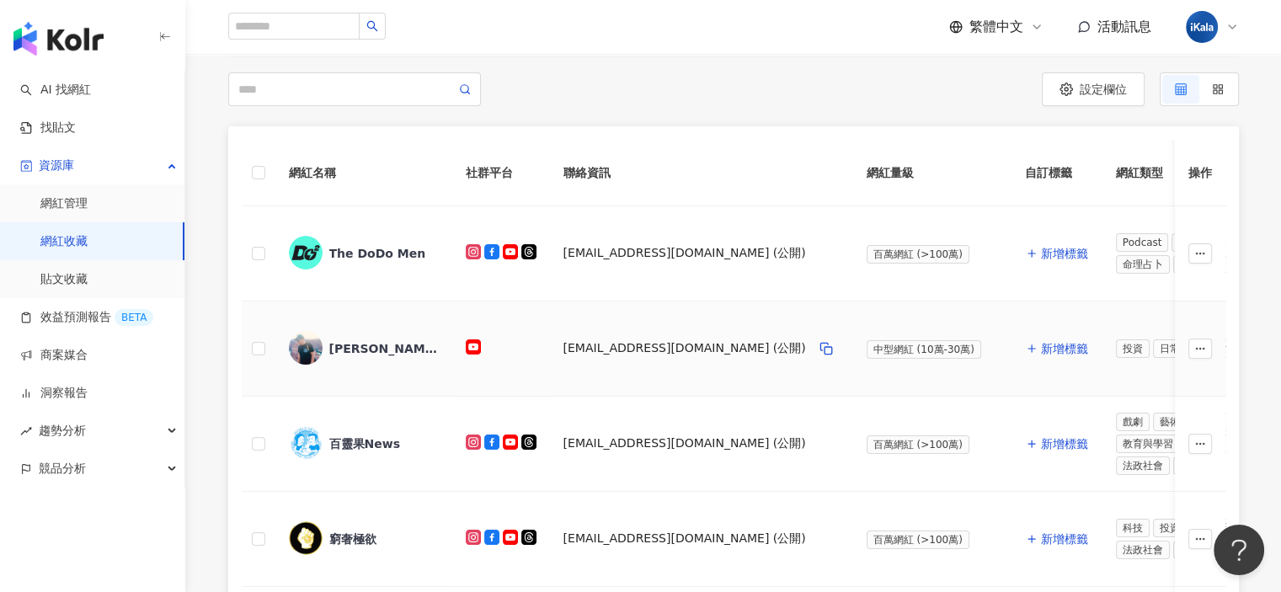
scroll to position [337, 0]
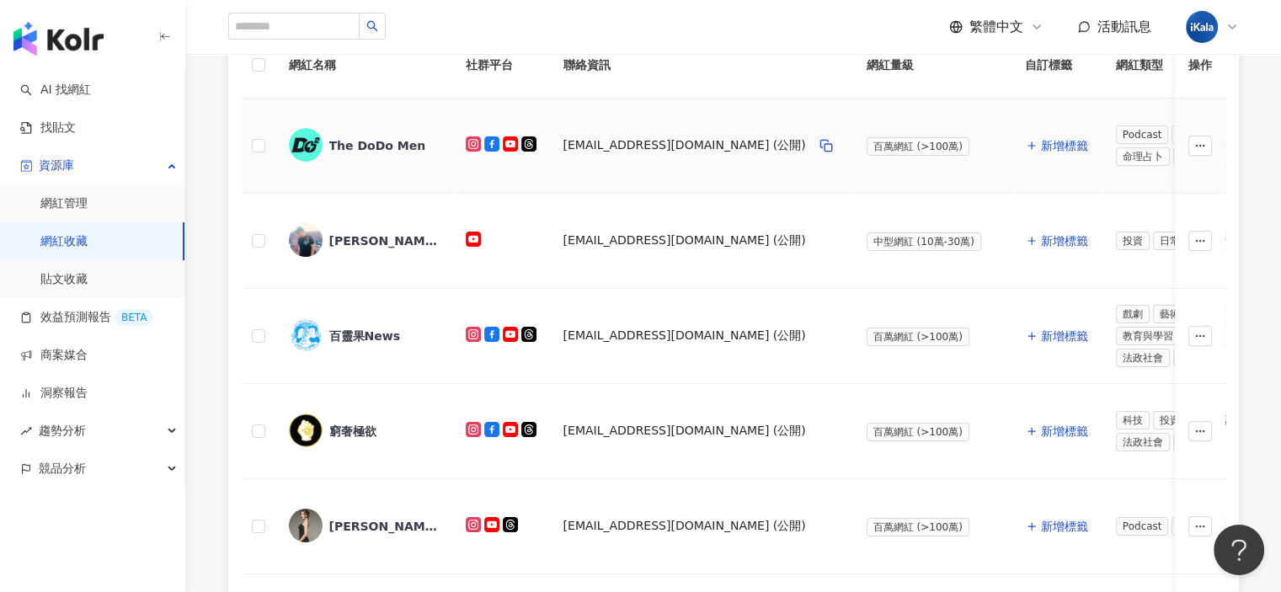
click at [627, 144] on div "business@thedodomen.org (公開)" at bounding box center [684, 145] width 243 height 17
click at [391, 152] on div "The DoDo Men" at bounding box center [377, 145] width 97 height 17
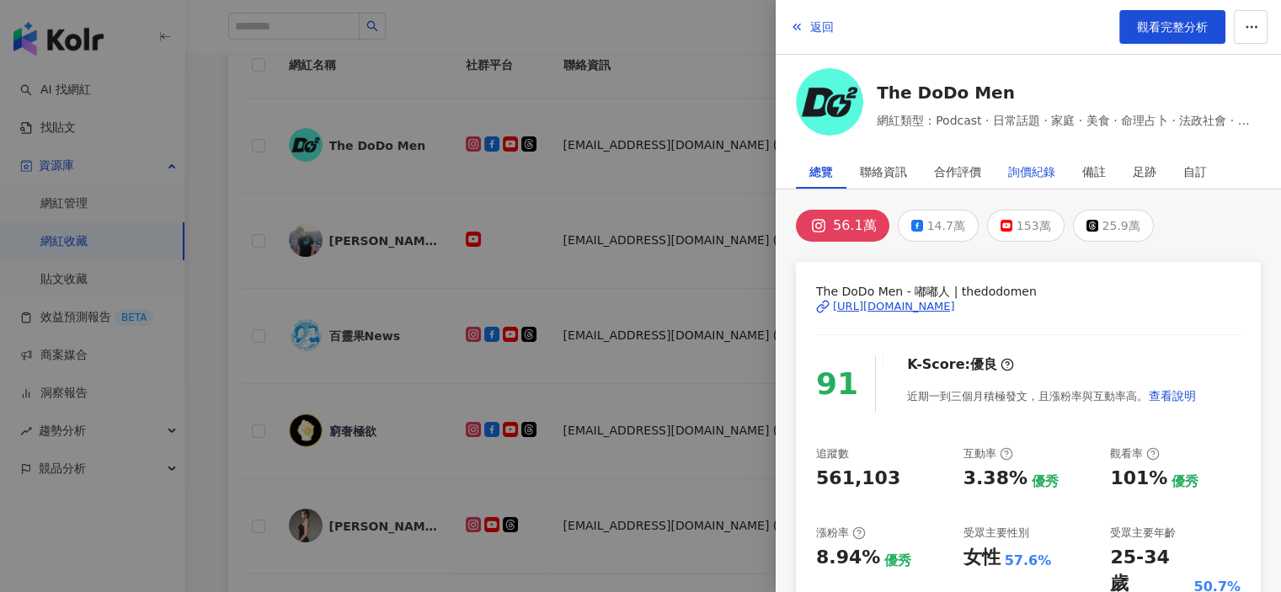
click at [1018, 171] on div "詢價紀錄" at bounding box center [1031, 172] width 47 height 34
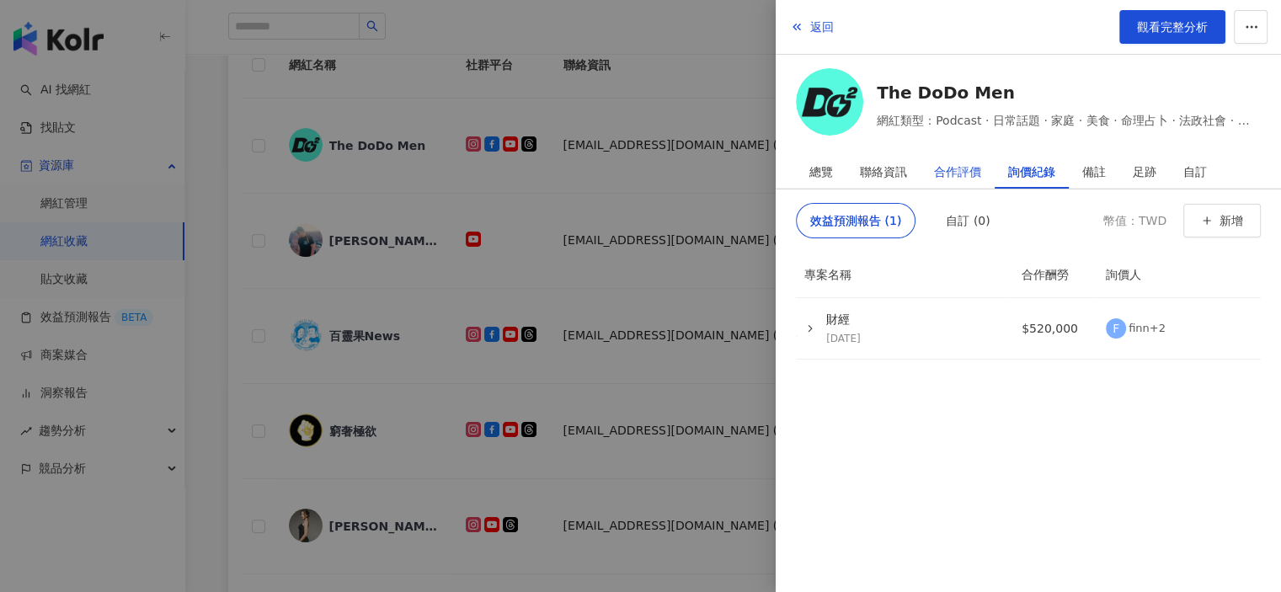
click at [964, 170] on div "合作評價" at bounding box center [957, 172] width 47 height 34
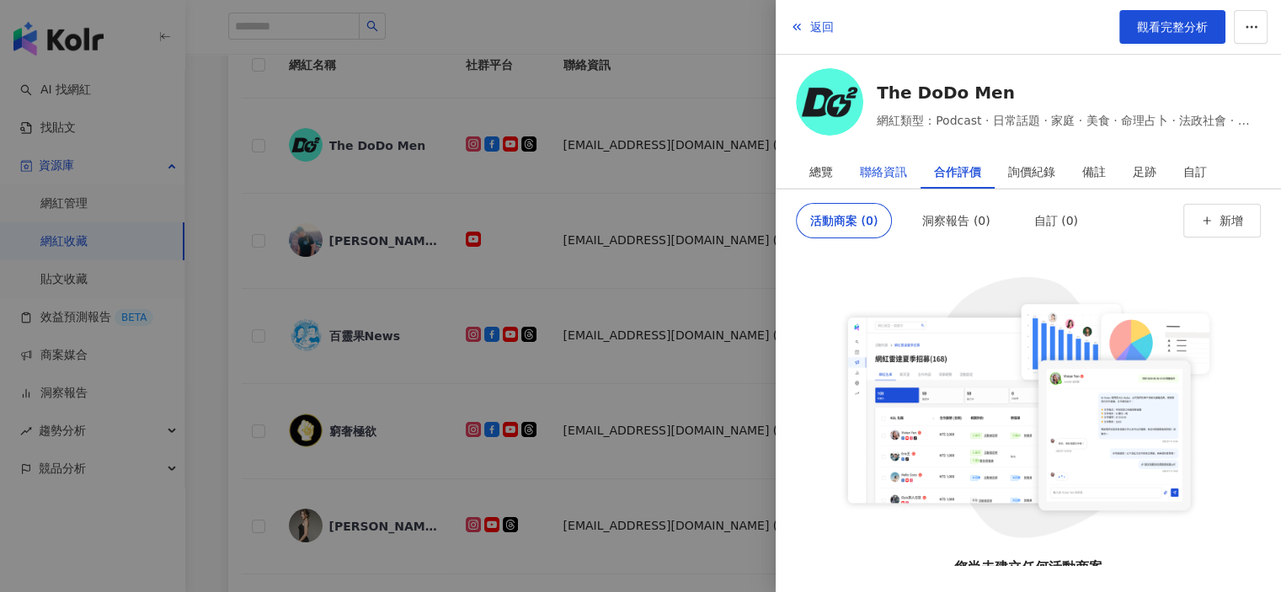
click at [896, 172] on div "聯絡資訊" at bounding box center [883, 172] width 47 height 34
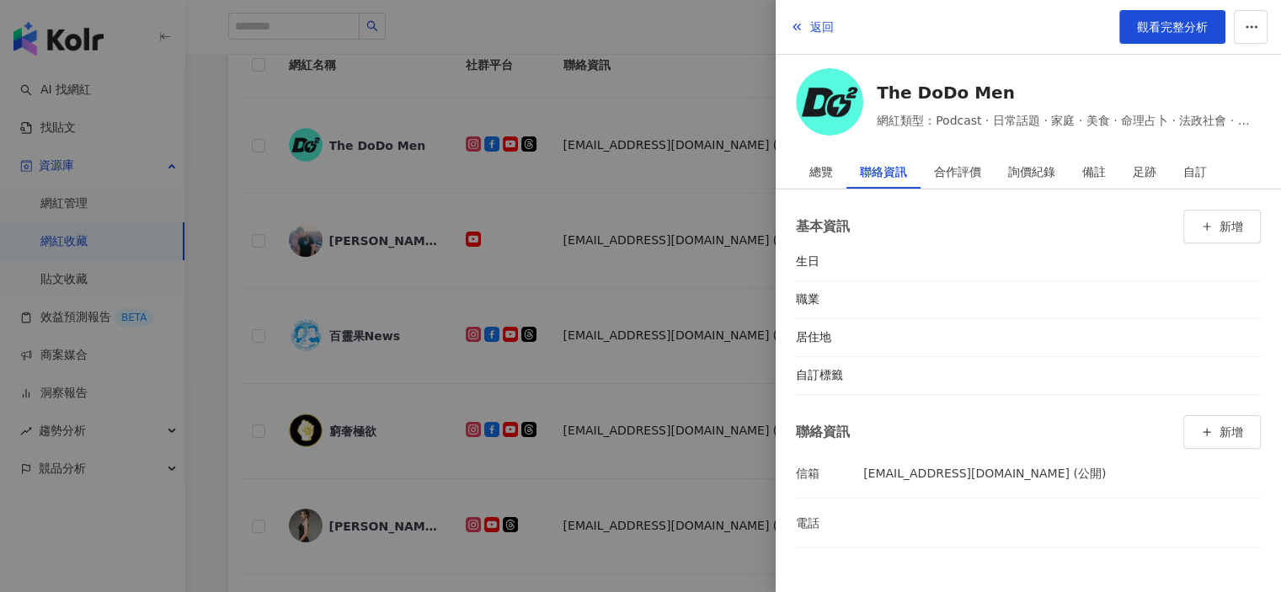
click at [661, 190] on div at bounding box center [640, 296] width 1281 height 592
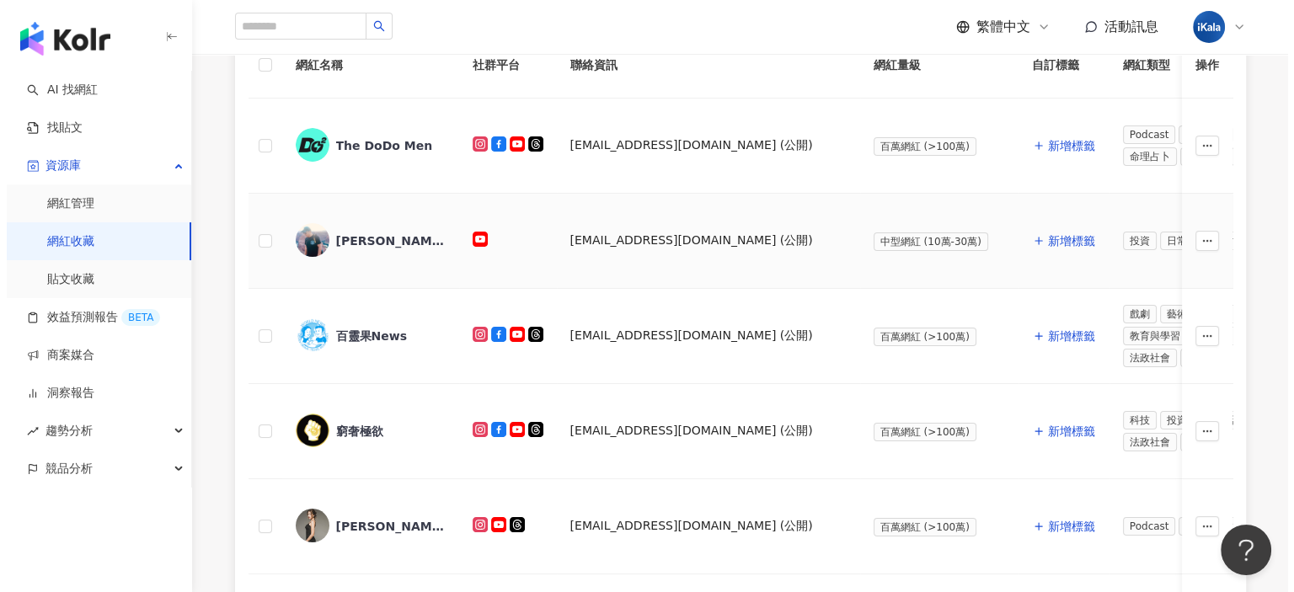
scroll to position [0, 0]
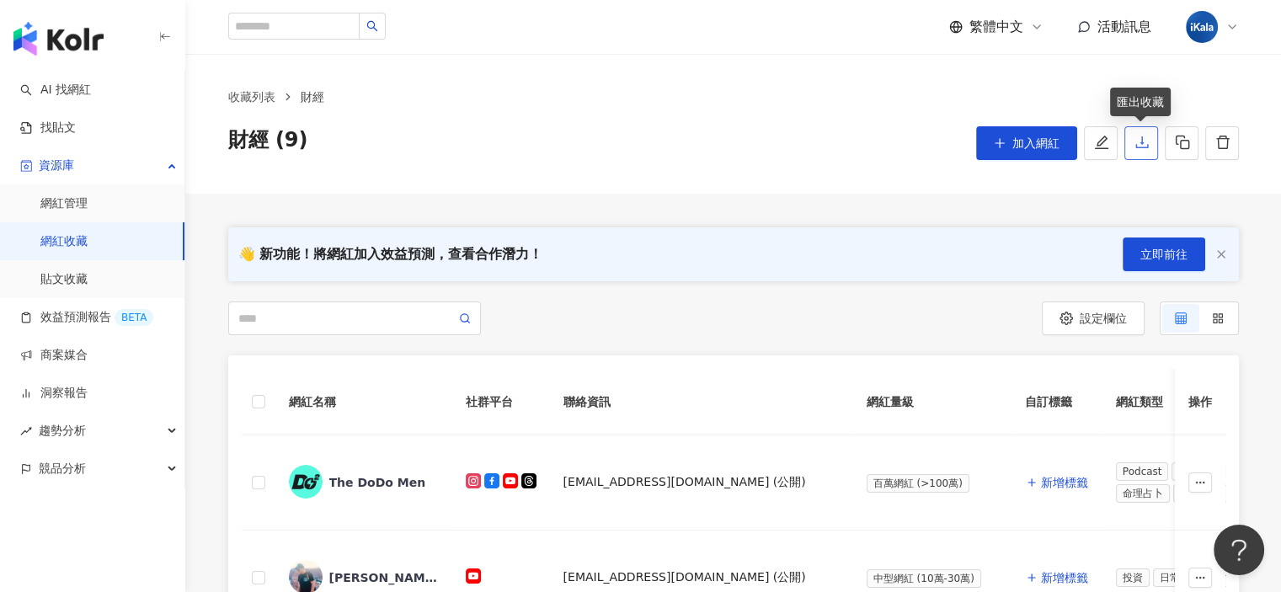
click at [1139, 141] on icon "download" at bounding box center [1142, 142] width 15 height 15
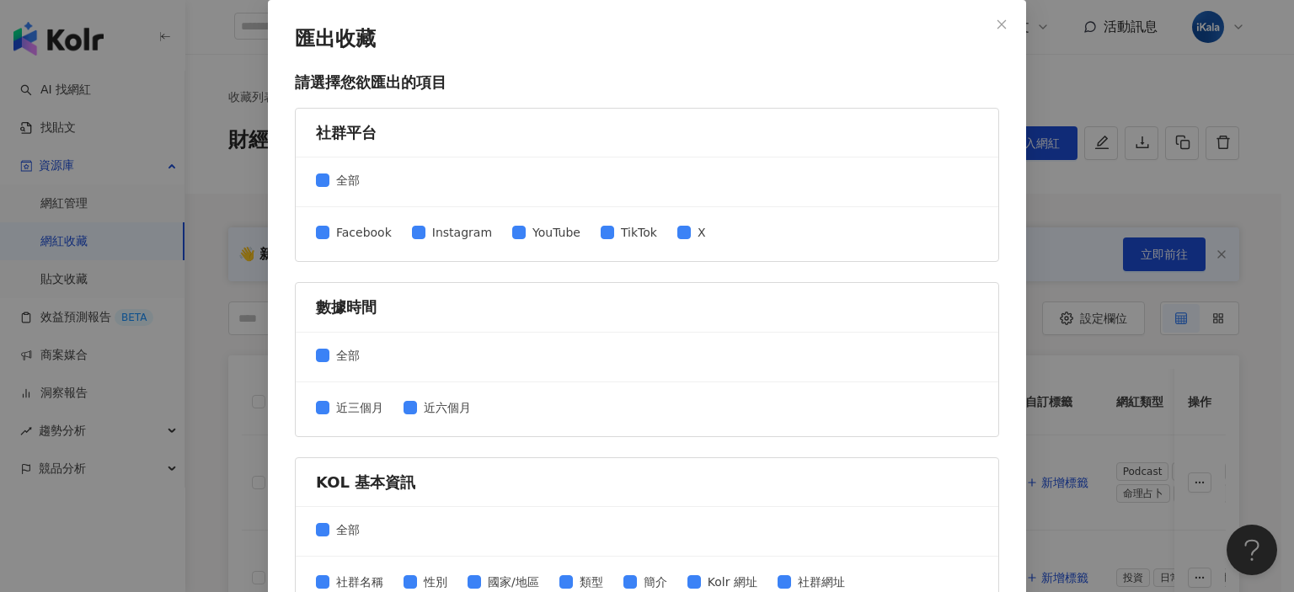
click at [1105, 65] on div "匯出收藏 請選擇您欲匯出的項目 社群平台 全部 Facebook Instagram YouTube TikTok X 數據時間 全部 近三個月 近六個月 K…" at bounding box center [647, 296] width 1294 height 592
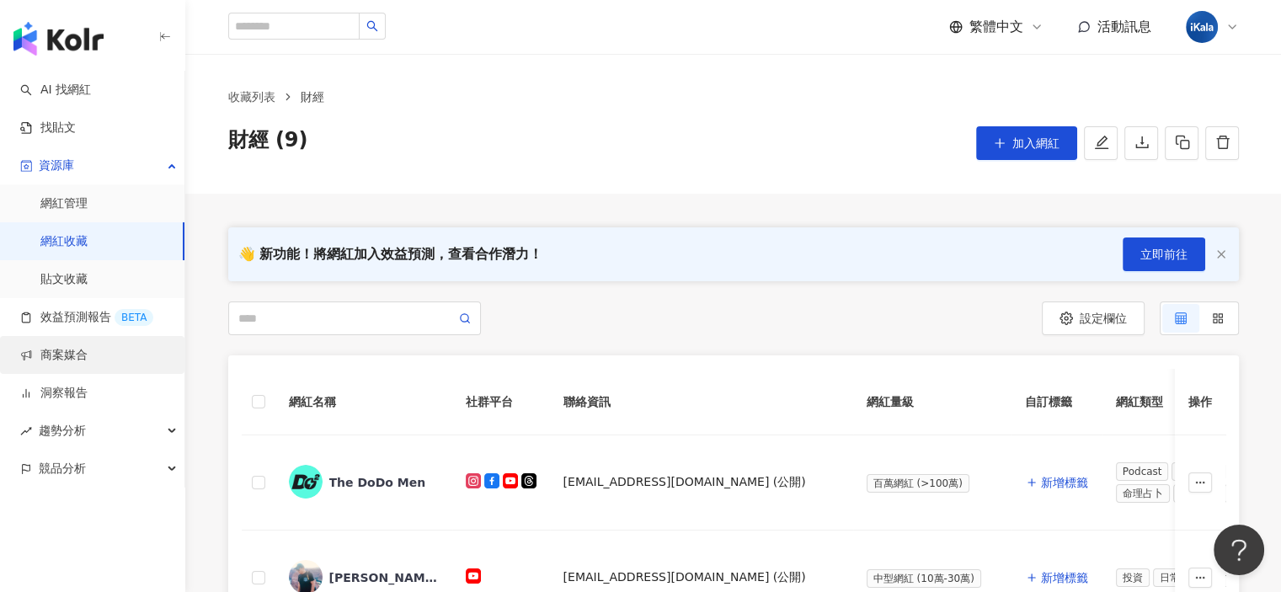
click at [88, 361] on link "商案媒合" at bounding box center [53, 355] width 67 height 17
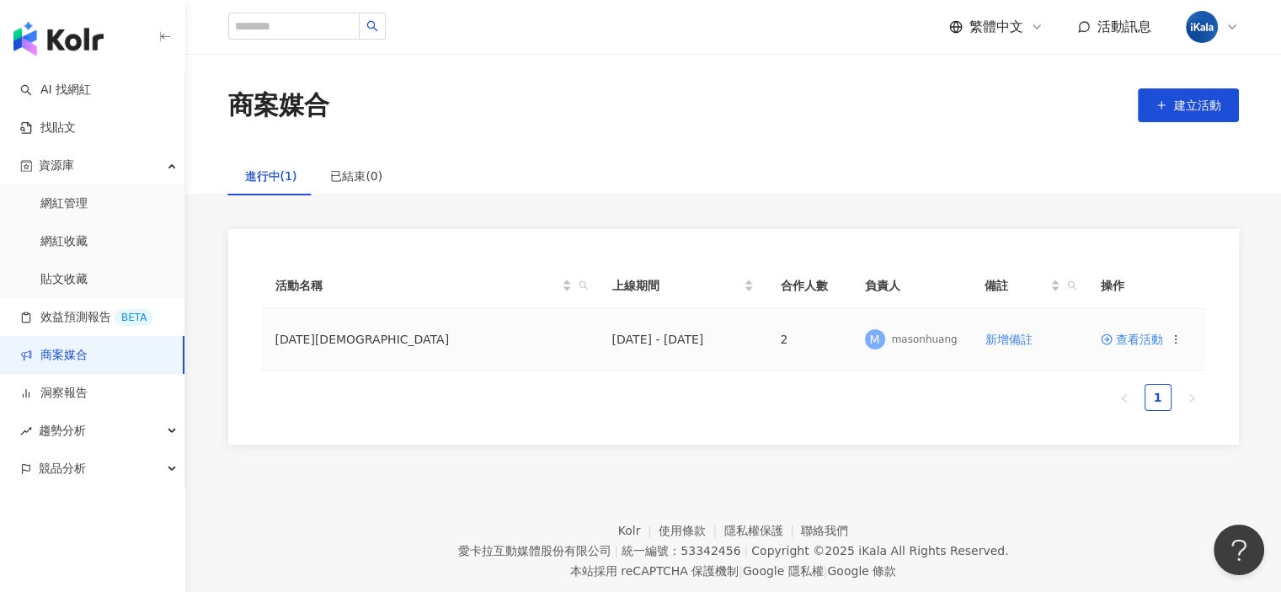
click at [1125, 345] on span "查看活動" at bounding box center [1132, 340] width 62 height 12
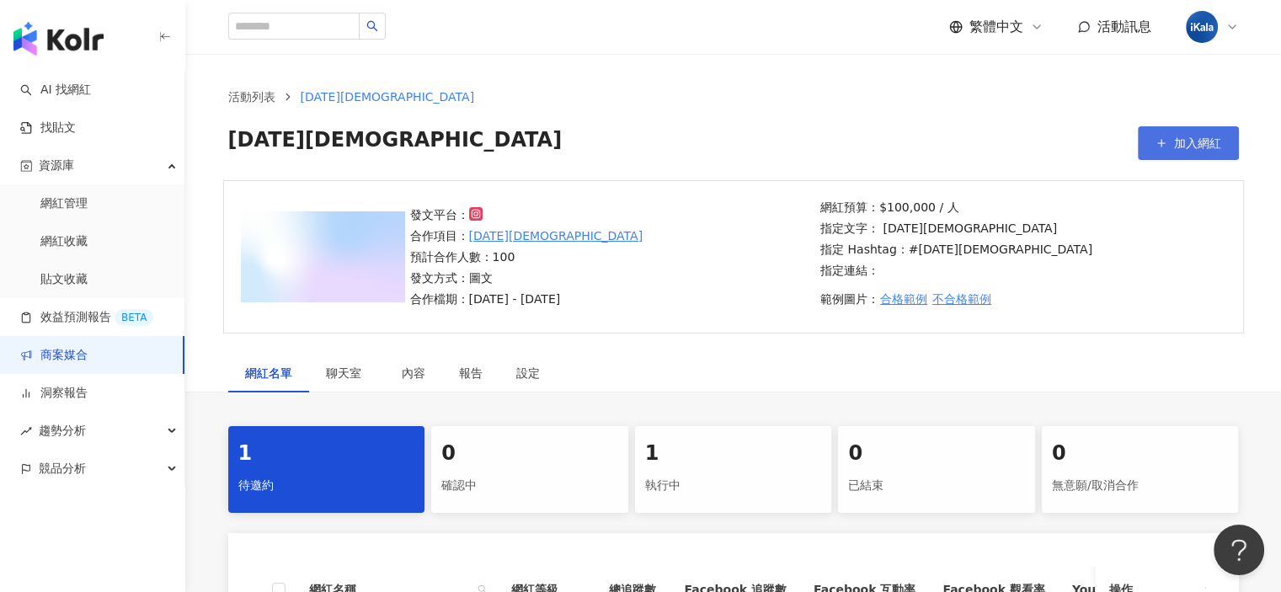
click at [1161, 140] on icon "button" at bounding box center [1162, 143] width 12 height 12
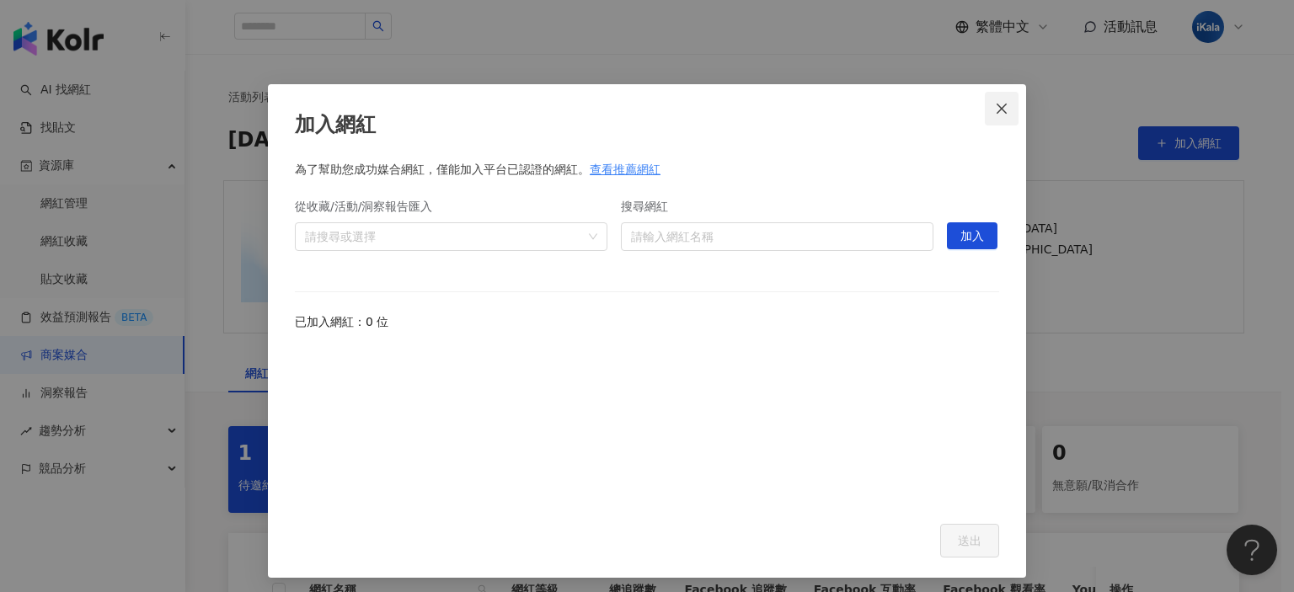
click at [996, 107] on icon "close" at bounding box center [1001, 108] width 10 height 10
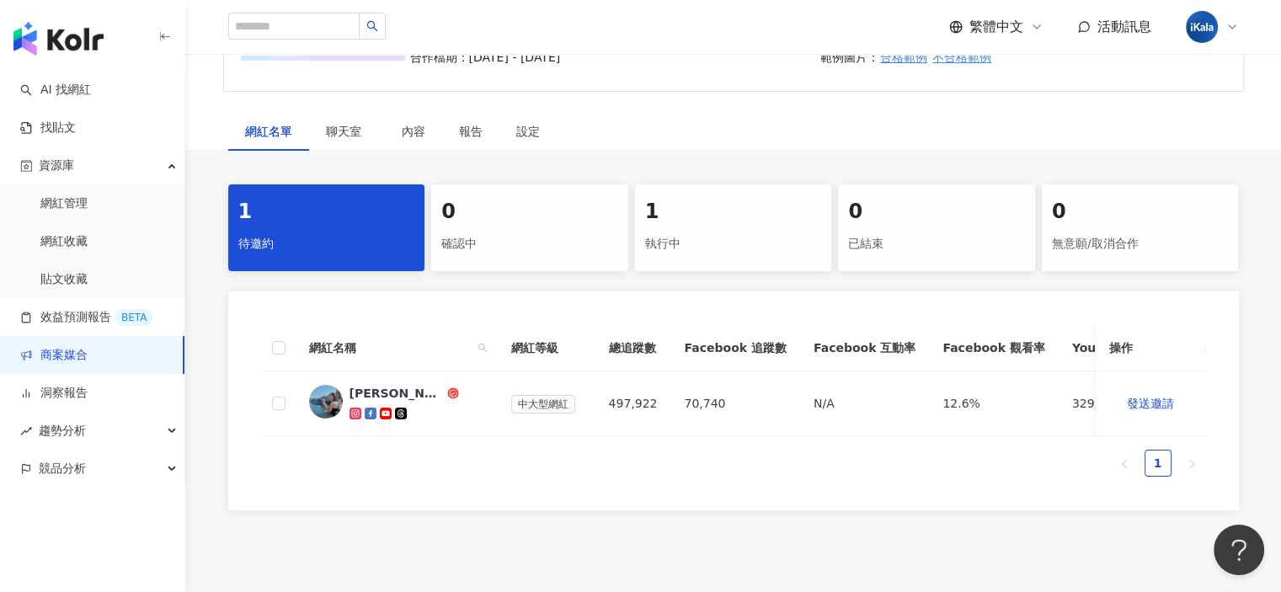
scroll to position [253, 0]
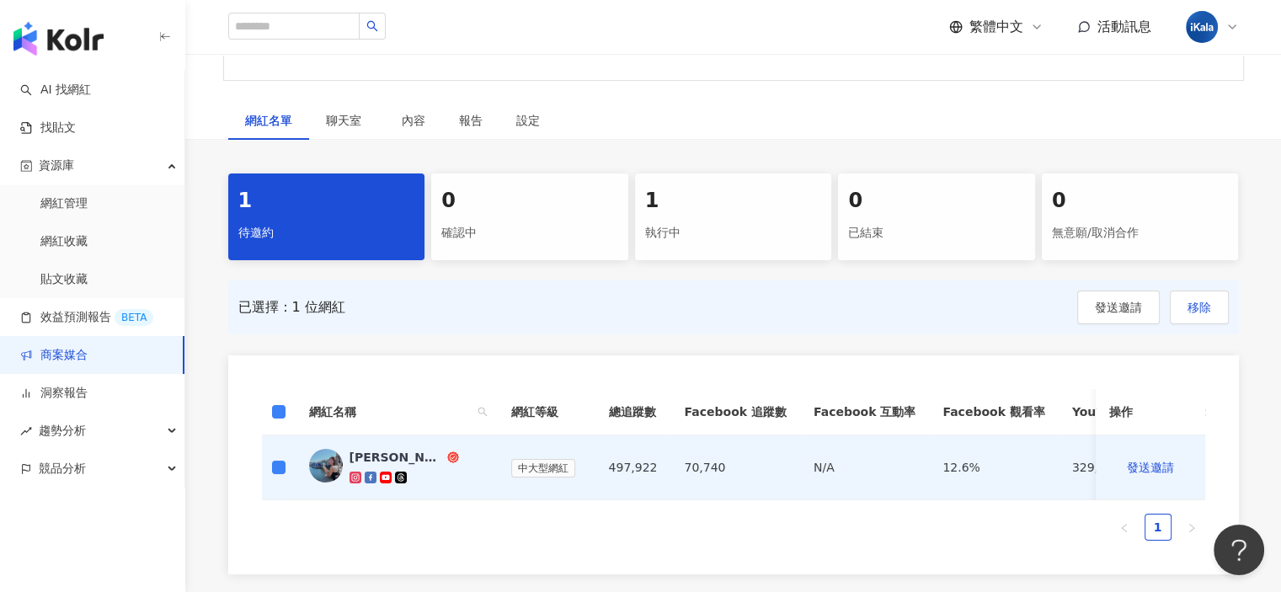
click at [757, 225] on div "執行中" at bounding box center [733, 233] width 177 height 29
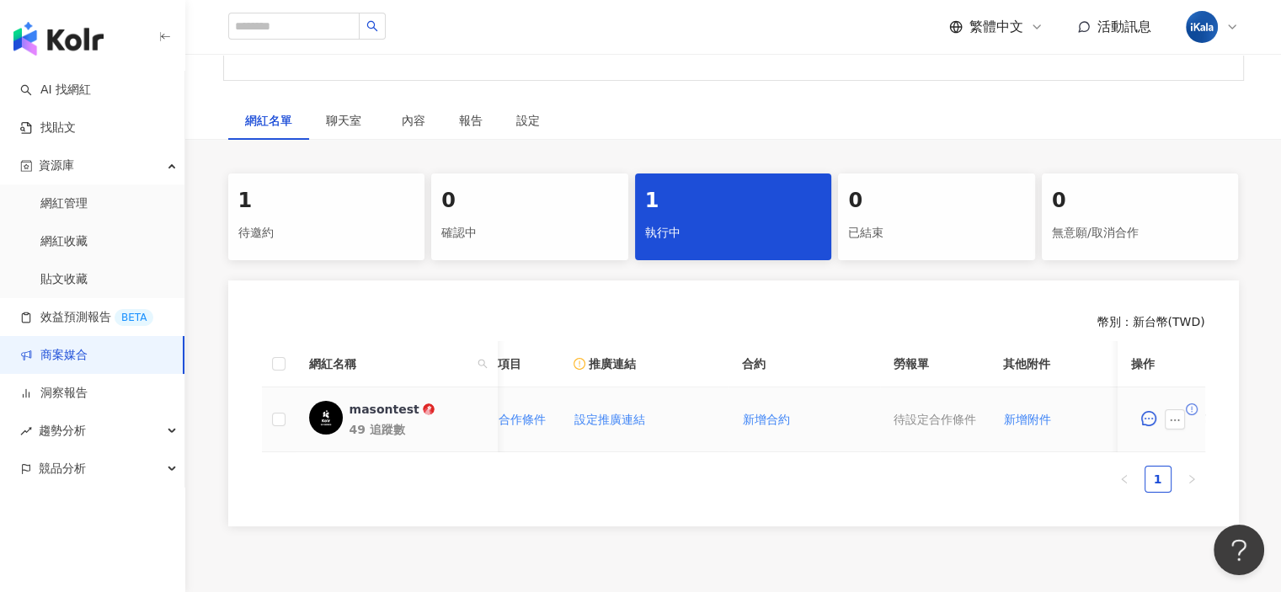
scroll to position [0, 128]
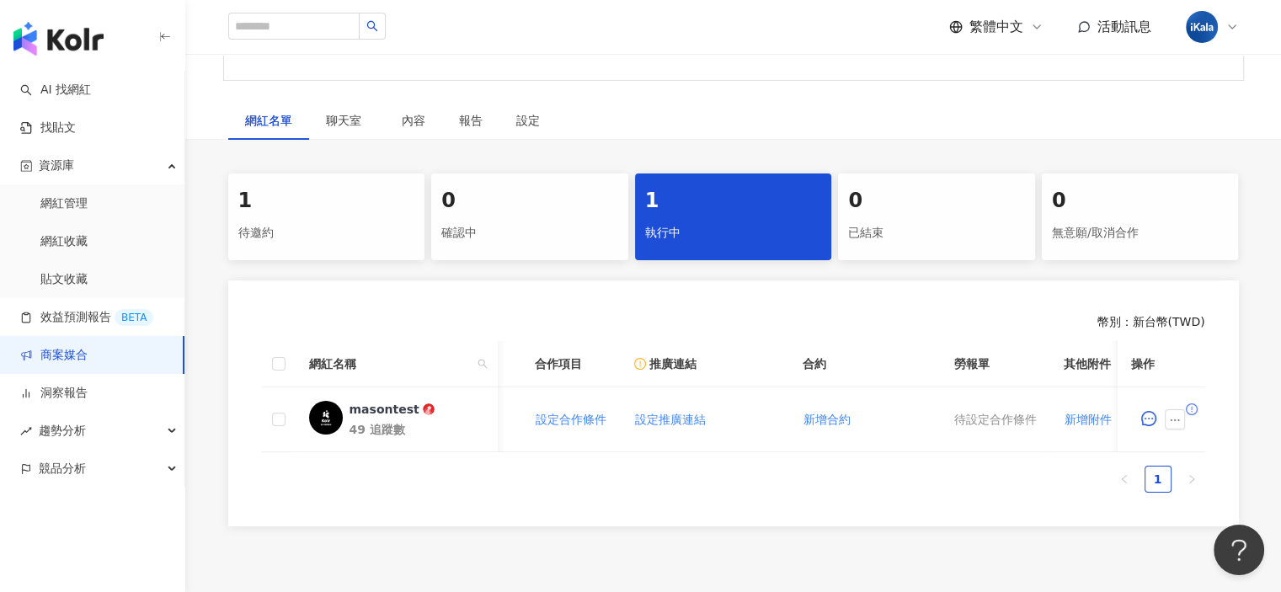
click at [350, 198] on div "1" at bounding box center [326, 201] width 177 height 29
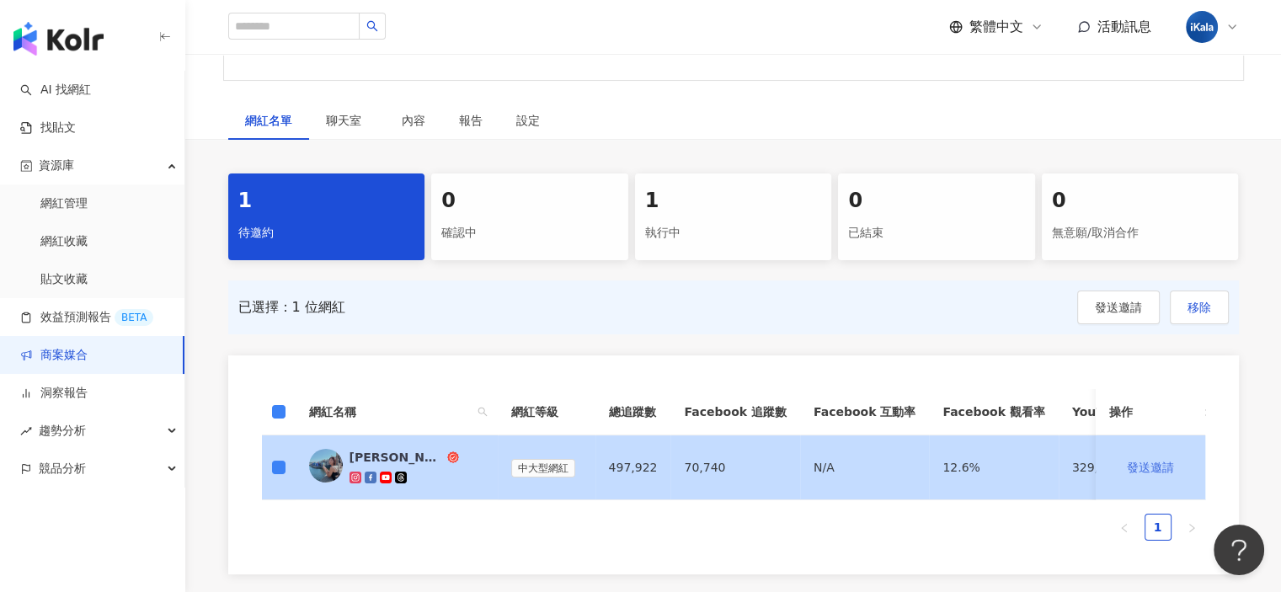
click at [1169, 467] on span "發送邀請" at bounding box center [1150, 467] width 47 height 13
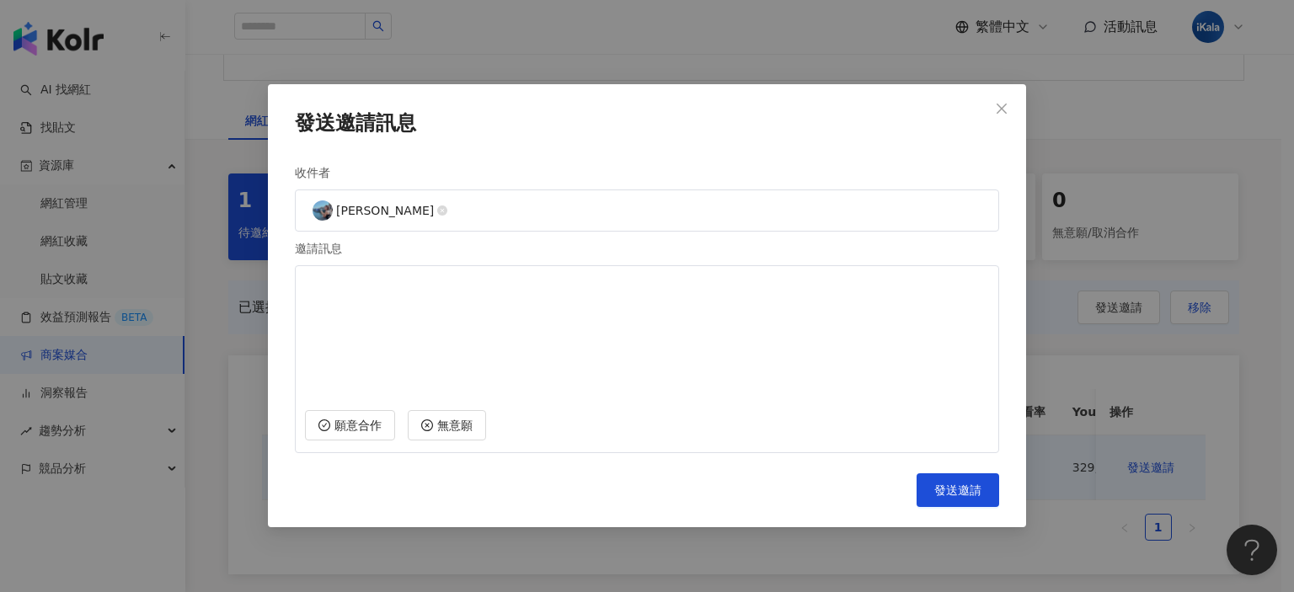
click at [402, 316] on textarea at bounding box center [647, 336] width 684 height 125
click at [220, 344] on div "發送邀請訊息 收件者 林宣 邀請訊息 願意合作 無意願 Cancel 發送邀請" at bounding box center [647, 296] width 1294 height 592
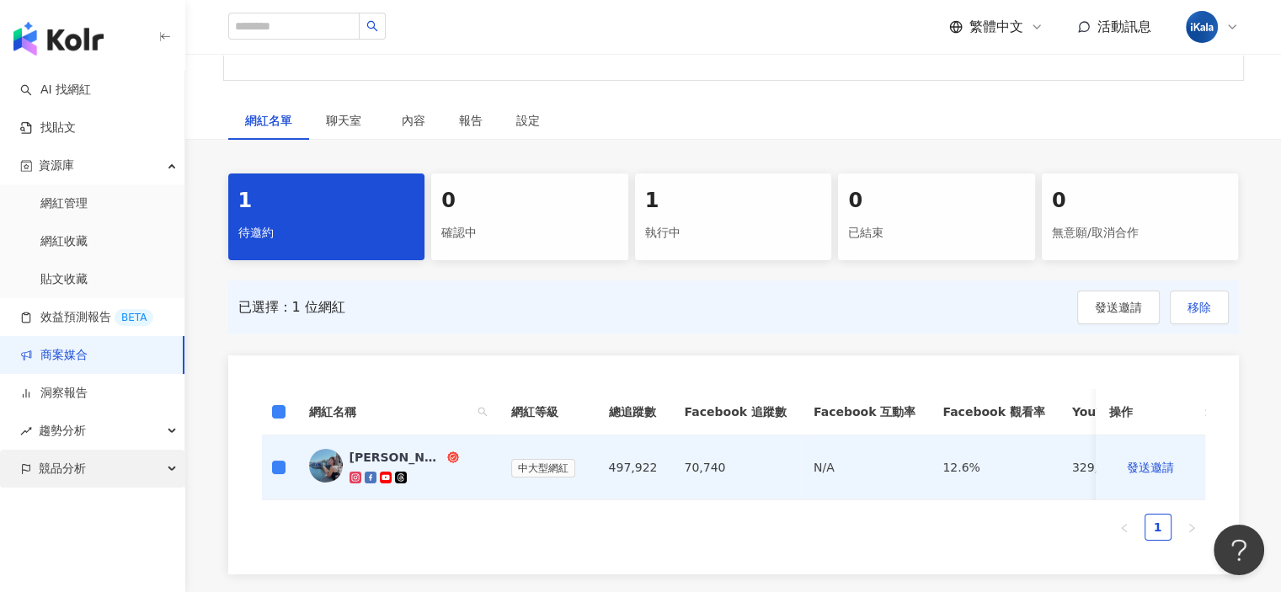
click at [154, 464] on div "競品分析" at bounding box center [92, 469] width 184 height 38
click at [230, 337] on div "已選擇：1 位網紅 發送邀請 移除 網紅名稱 網紅等級 總追蹤數 Facebook 追蹤數 Facebook 互動率 Facebook 觀看率 YouTube…" at bounding box center [733, 427] width 1011 height 294
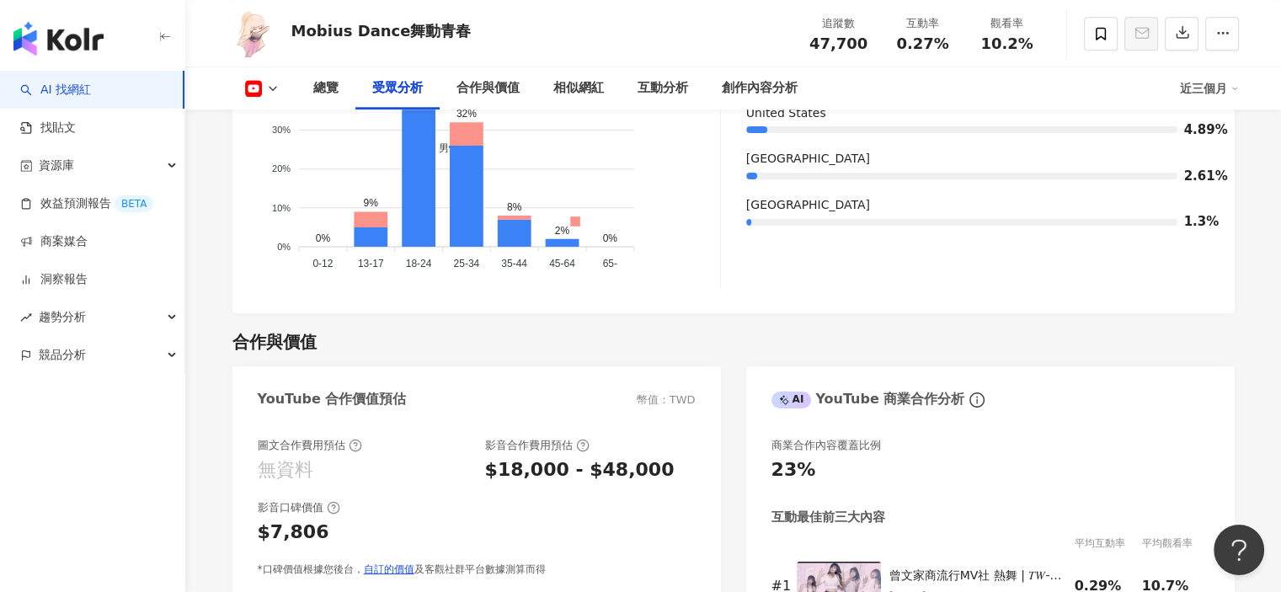
scroll to position [2021, 0]
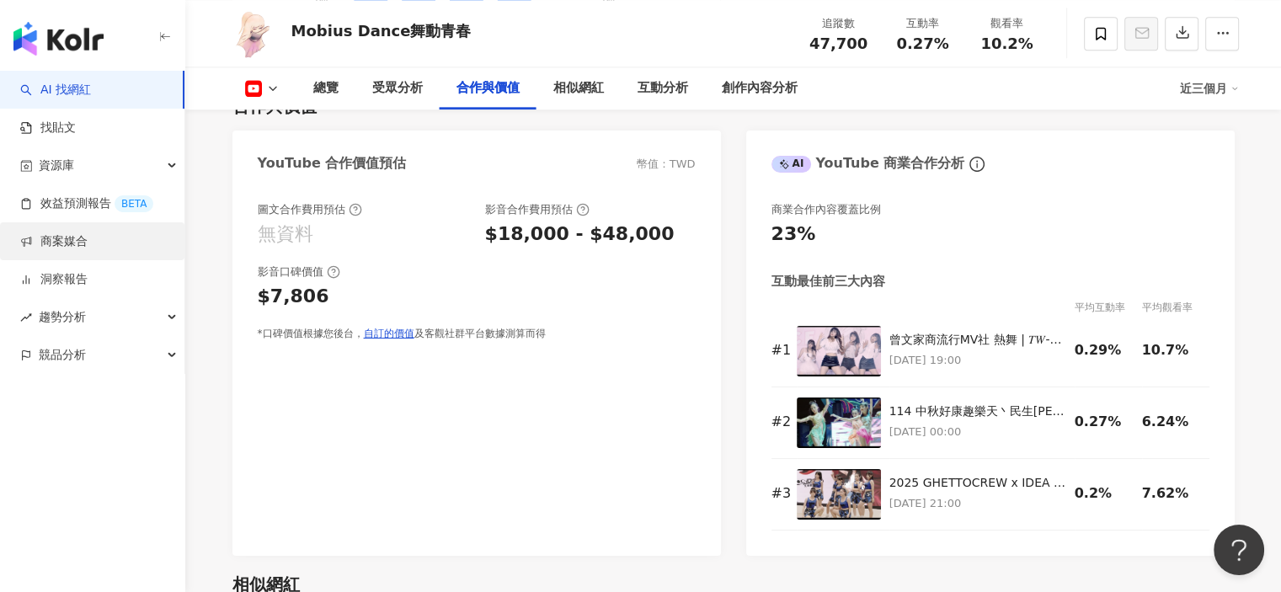
click at [88, 249] on link "商案媒合" at bounding box center [53, 241] width 67 height 17
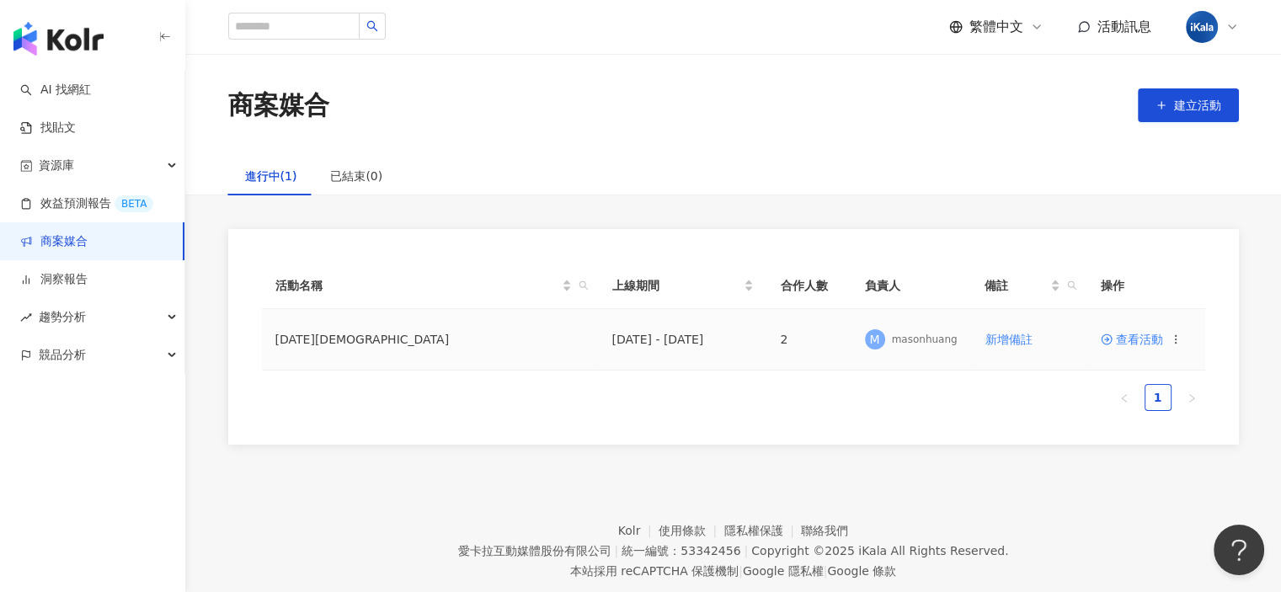
click at [1144, 342] on span "查看活動" at bounding box center [1132, 340] width 62 height 12
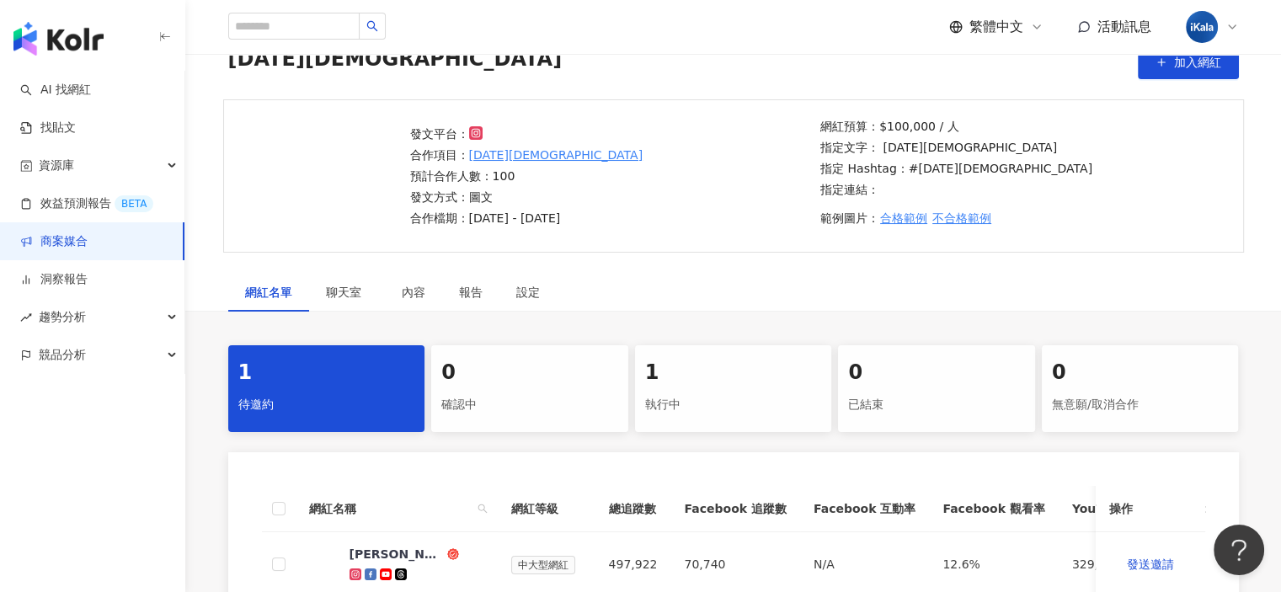
scroll to position [84, 0]
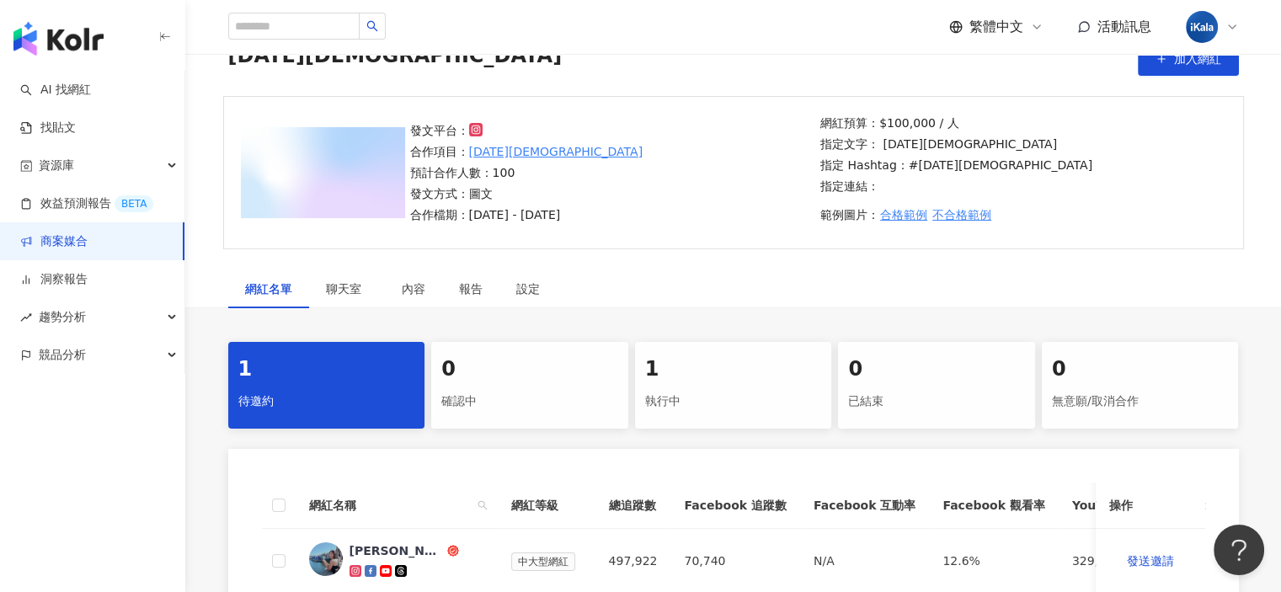
drag, startPoint x: 609, startPoint y: 222, endPoint x: 478, endPoint y: 224, distance: 130.6
click at [478, 224] on div "發文平台： 合作項目： 2025 聖誕節 預計合作人數：100 發文方式：圖文 合作檔期：2025/6/1 - 2025/12/31 網紅預算：$100,00…" at bounding box center [733, 172] width 1021 height 153
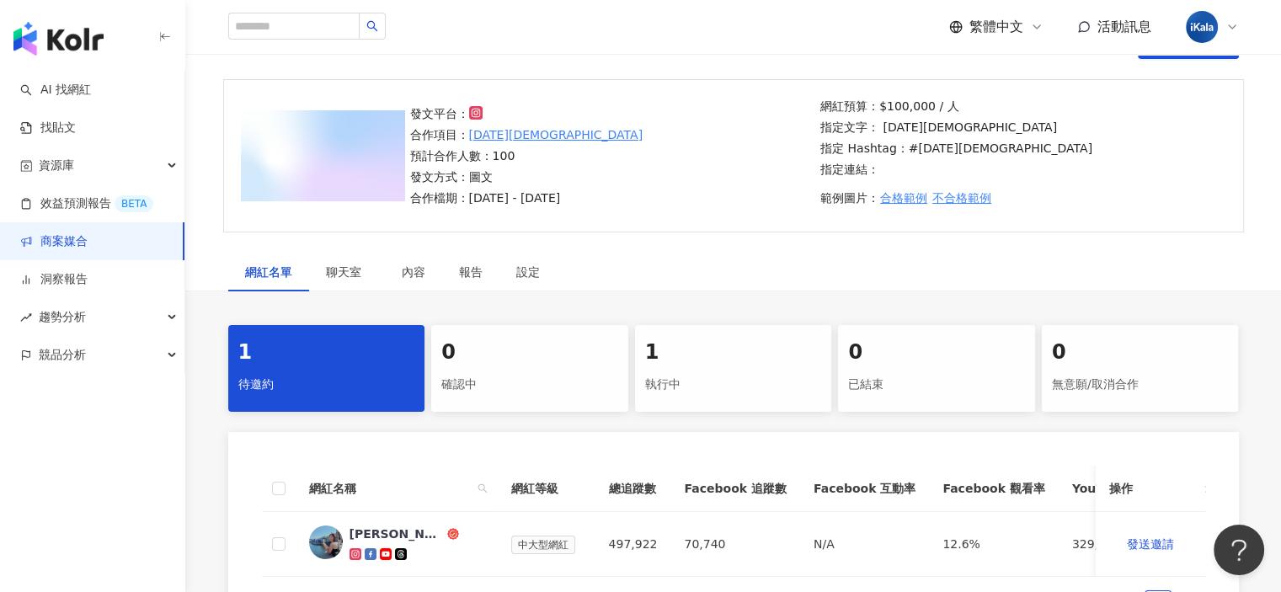
scroll to position [0, 0]
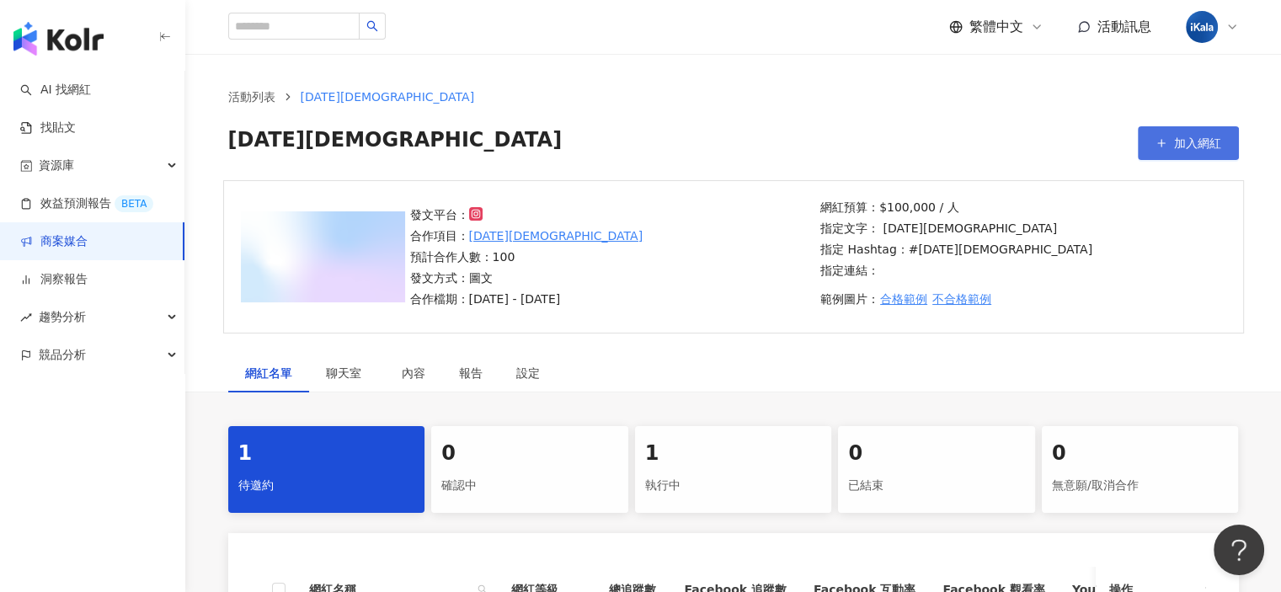
click at [1220, 141] on span "加入網紅" at bounding box center [1197, 142] width 47 height 13
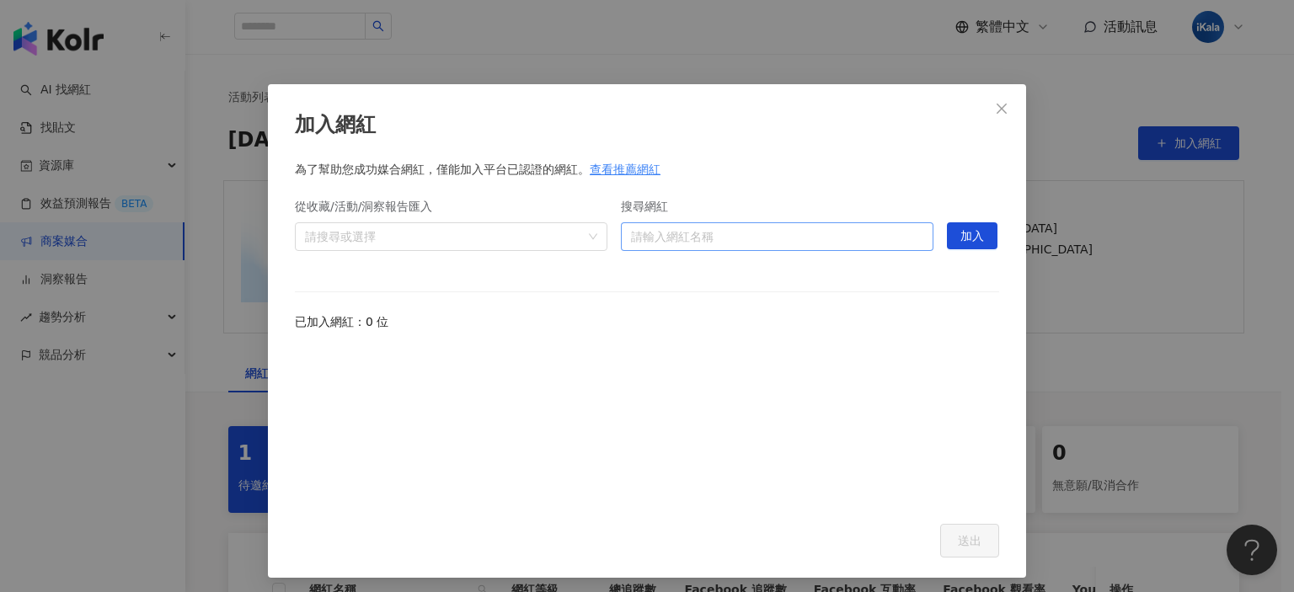
click at [723, 235] on input "搜尋網紅" at bounding box center [777, 236] width 292 height 27
click at [1005, 103] on span "Close" at bounding box center [1002, 108] width 34 height 13
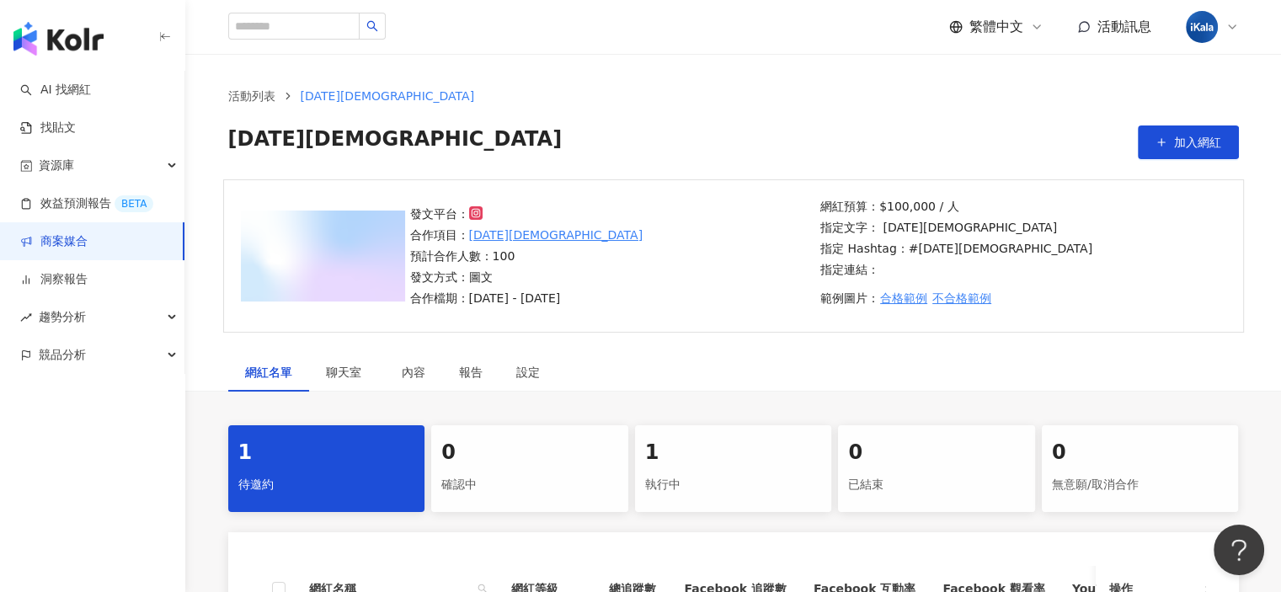
scroll to position [253, 0]
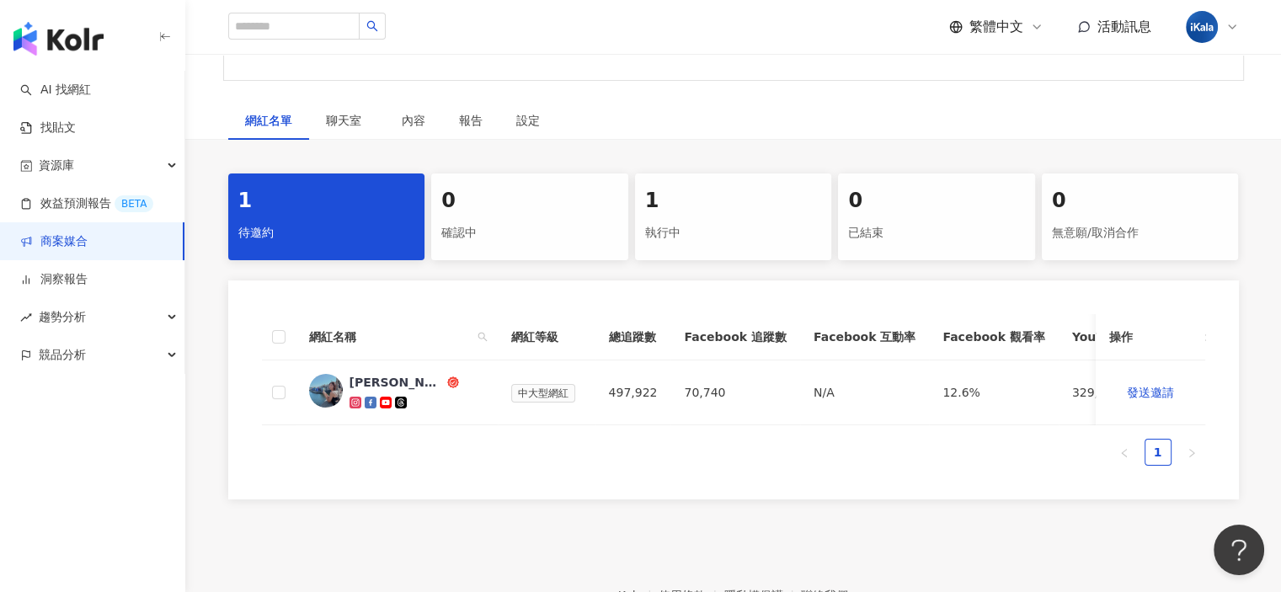
click at [671, 219] on div "執行中" at bounding box center [733, 233] width 177 height 29
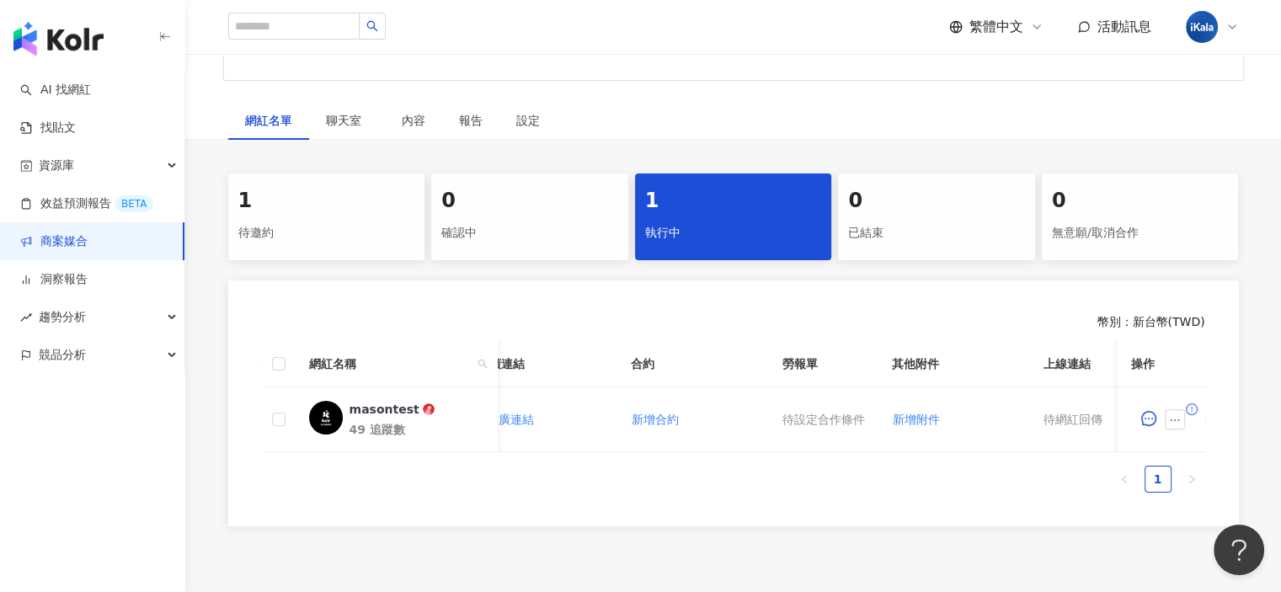
scroll to position [0, 300]
click at [1177, 424] on icon "ellipsis" at bounding box center [1175, 420] width 12 height 12
click at [1153, 420] on icon "message" at bounding box center [1148, 418] width 15 height 15
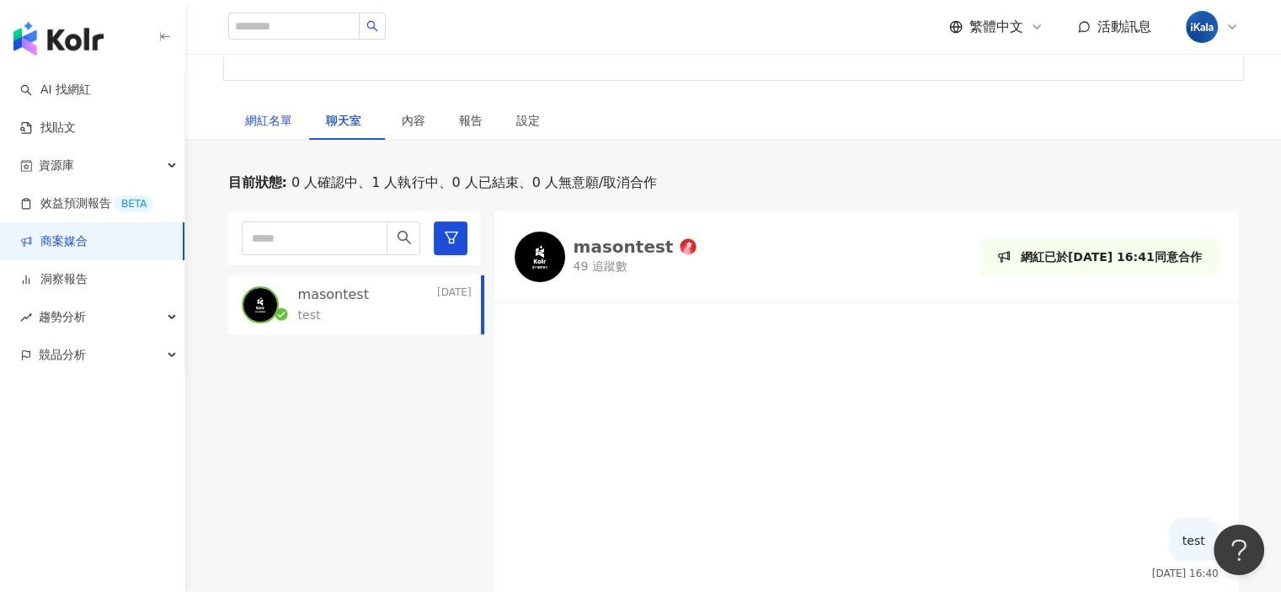
click at [278, 115] on div "網紅名單" at bounding box center [268, 120] width 47 height 19
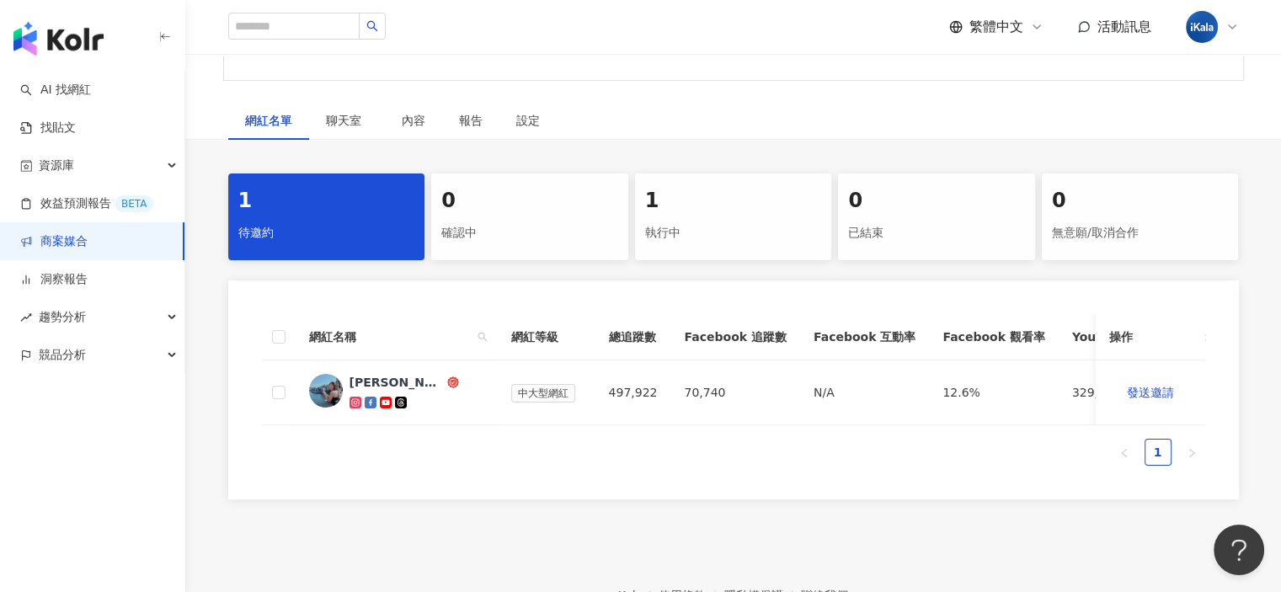
click at [702, 222] on div "執行中" at bounding box center [733, 233] width 177 height 29
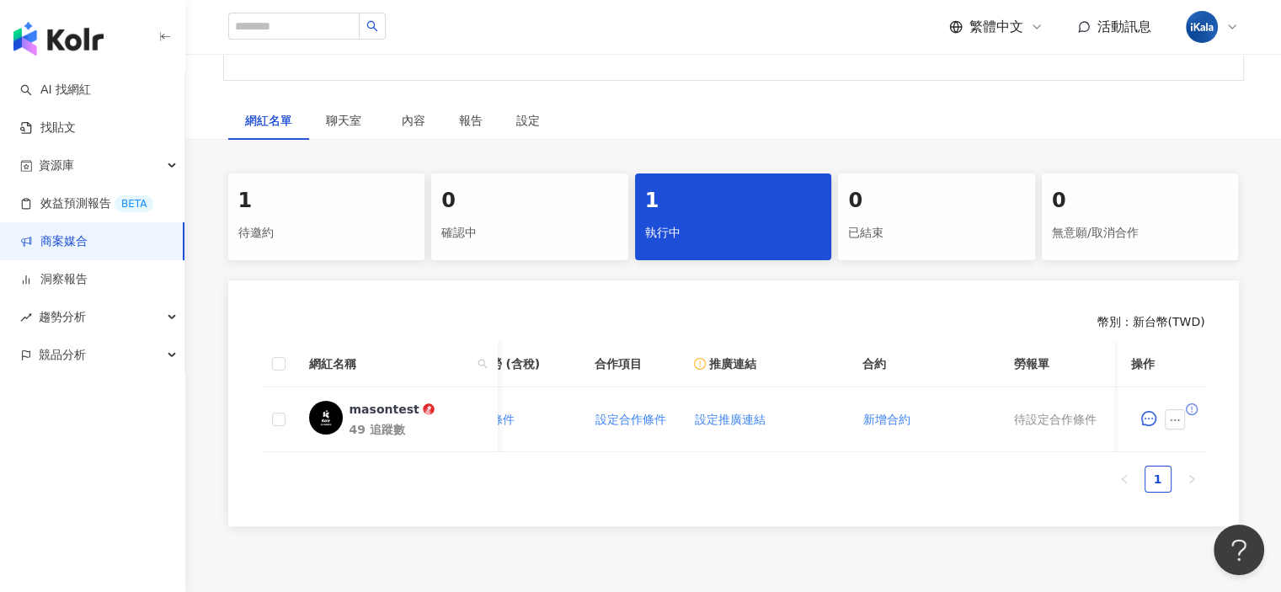
scroll to position [0, 230]
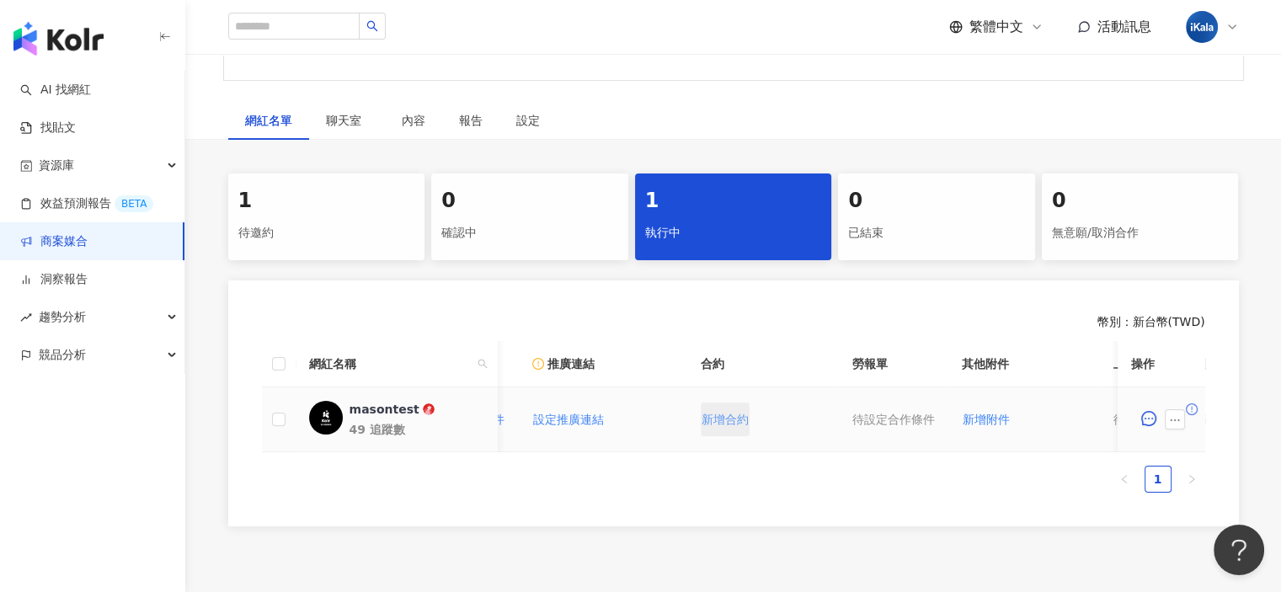
click at [735, 426] on span "新增合約" at bounding box center [725, 419] width 47 height 13
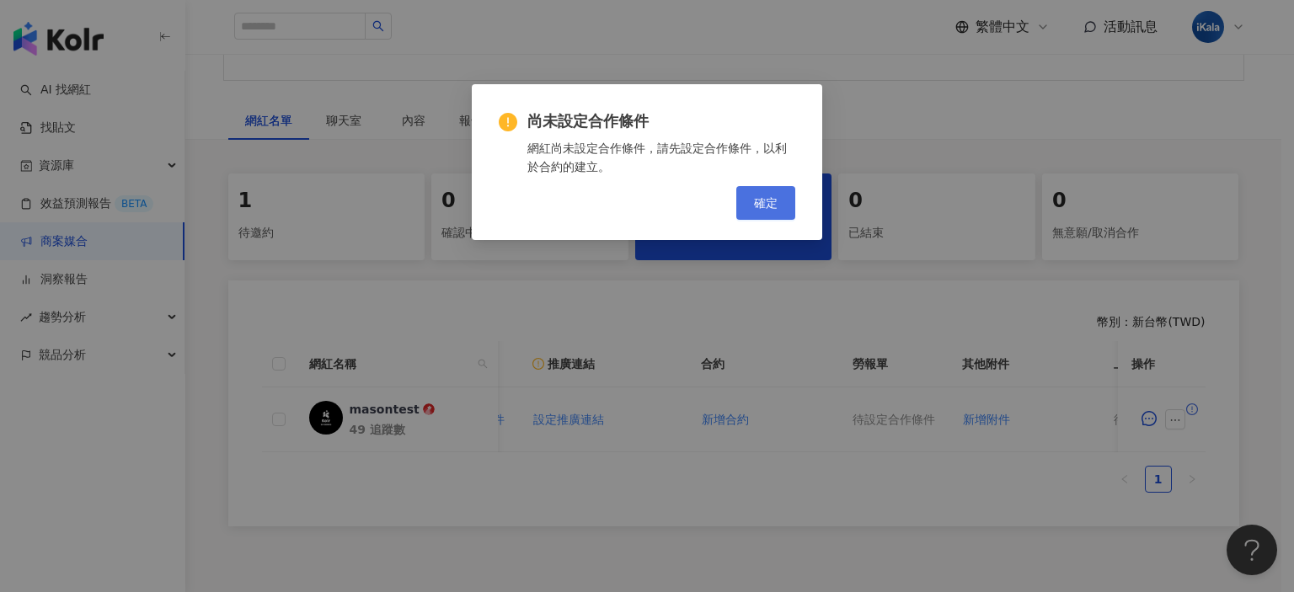
click at [777, 206] on span "確定" at bounding box center [766, 202] width 24 height 13
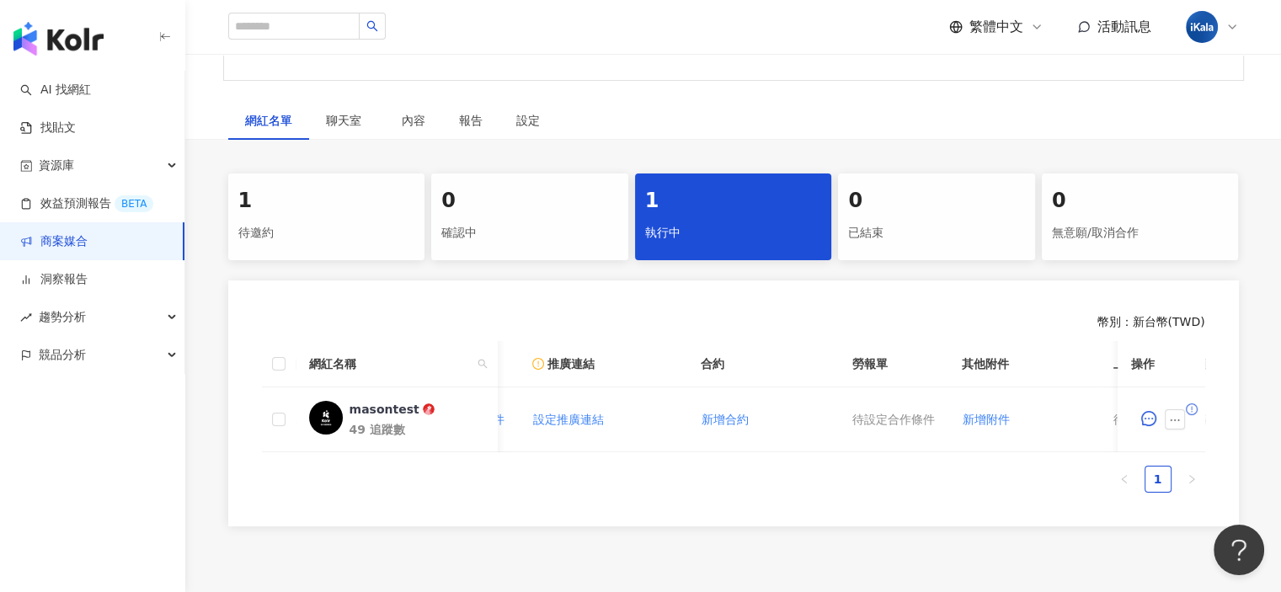
click at [985, 157] on div "網紅名單 聊天室 內容 報告 設定 1 待邀約 0 確認中 1 執行中 0 已結束 0 無意願/取消合作 幣別 ： 新台幣 ( TWD ) 網紅名稱 合作總酬…" at bounding box center [733, 318] width 1096 height 435
